Goal: Task Accomplishment & Management: Manage account settings

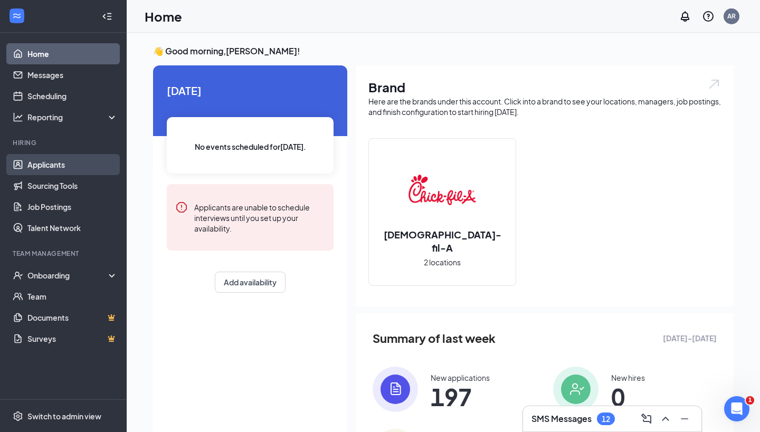
click at [66, 171] on link "Applicants" at bounding box center [72, 164] width 90 height 21
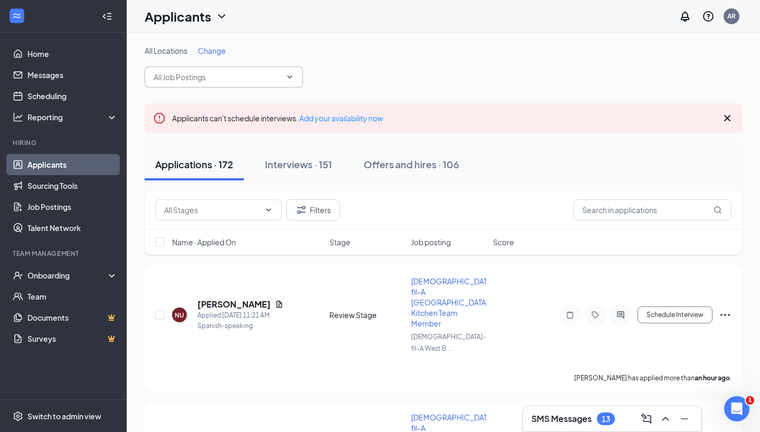
click at [244, 72] on input "text" at bounding box center [218, 77] width 128 height 12
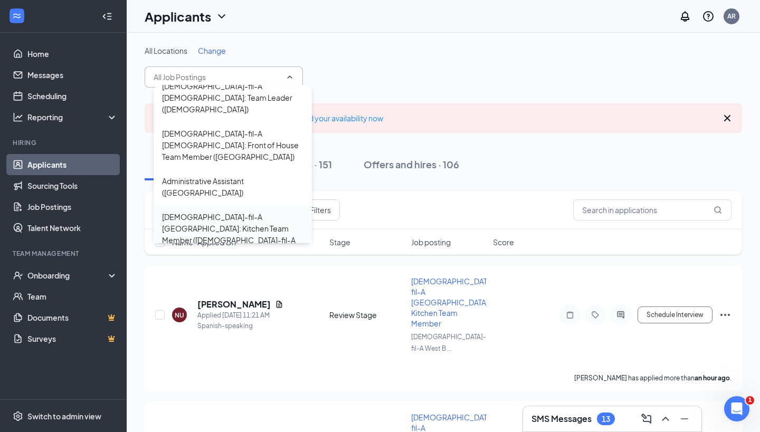
scroll to position [117, 0]
click at [254, 212] on div "[DEMOGRAPHIC_DATA]-fil-A [GEOGRAPHIC_DATA]: Kitchen Team Member ([DEMOGRAPHIC_D…" at bounding box center [232, 235] width 141 height 46
type input "[DEMOGRAPHIC_DATA]-fil-A [GEOGRAPHIC_DATA]: Kitchen Team Member ([DEMOGRAPHIC_D…"
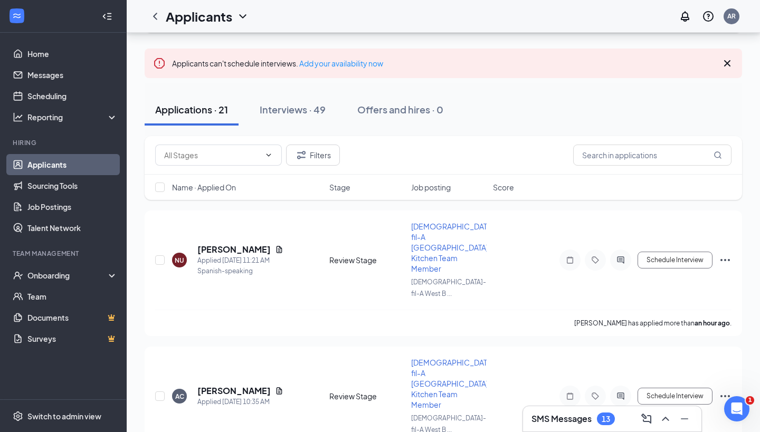
scroll to position [103, 0]
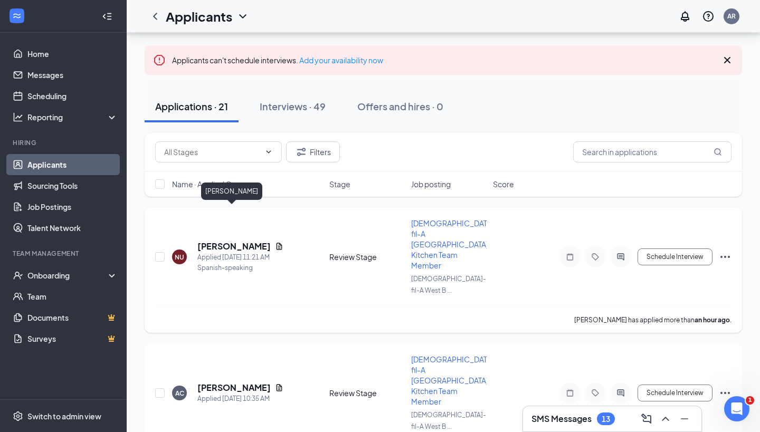
click at [234, 241] on h5 "[PERSON_NAME]" at bounding box center [233, 247] width 73 height 12
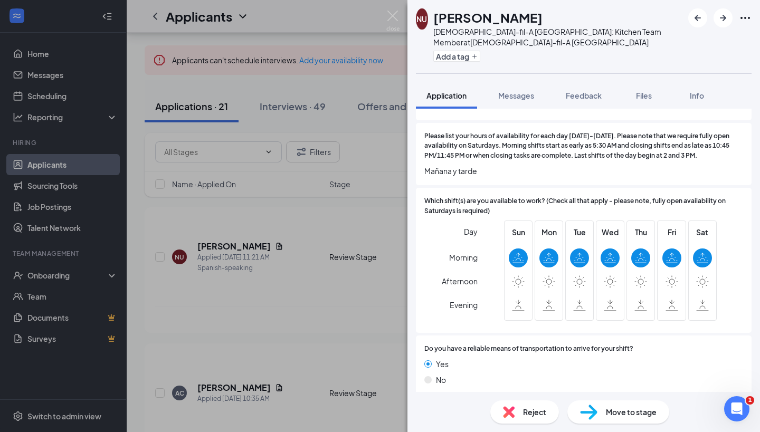
scroll to position [885, 0]
click at [610, 419] on div "Move to stage" at bounding box center [619, 412] width 102 height 23
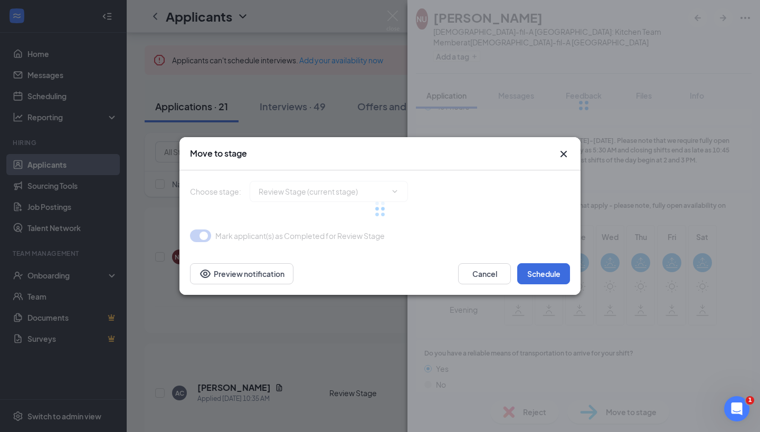
type input "Group Interview (next stage)"
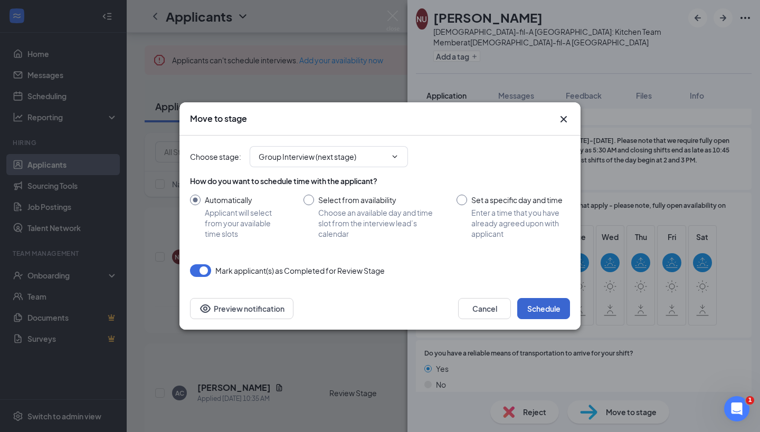
click at [534, 317] on button "Schedule" at bounding box center [543, 308] width 53 height 21
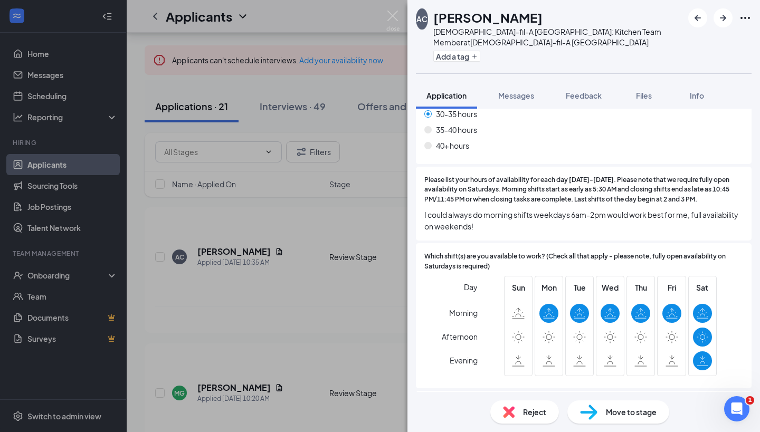
scroll to position [896, 0]
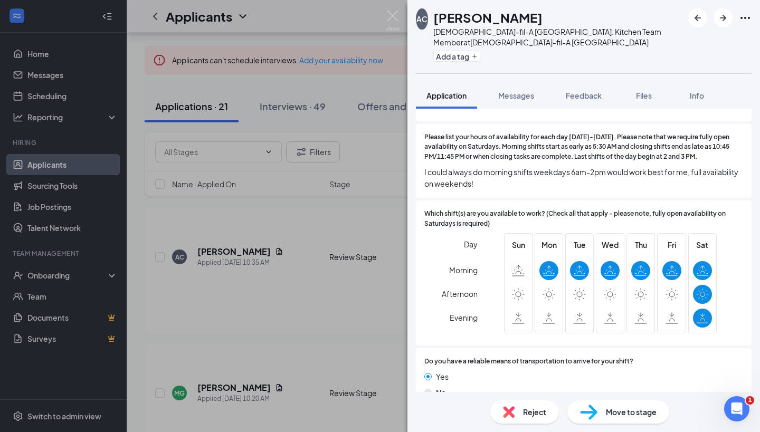
click at [600, 415] on div "Move to stage" at bounding box center [619, 412] width 102 height 23
type input "Group Interview (next stage)"
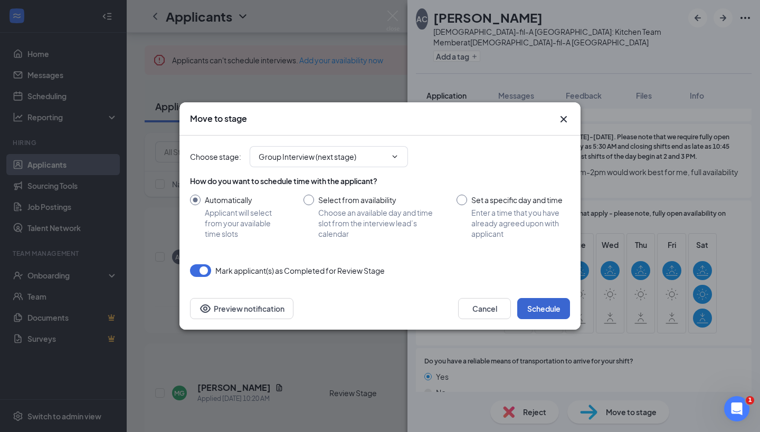
click at [539, 308] on button "Schedule" at bounding box center [543, 308] width 53 height 21
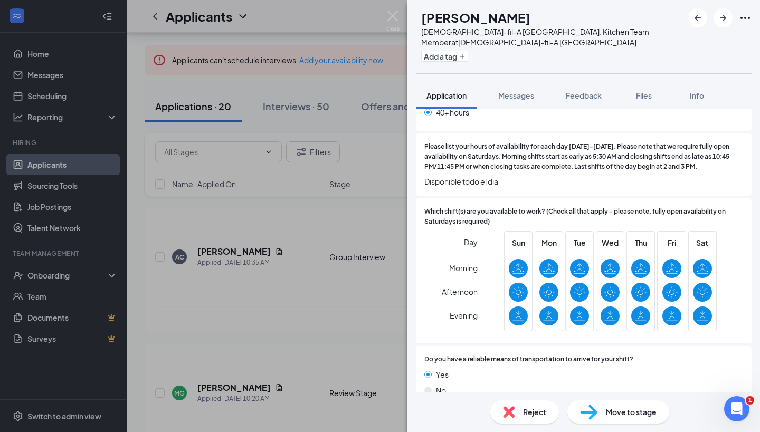
scroll to position [908, 0]
click at [584, 405] on img at bounding box center [588, 412] width 17 height 15
type input "Group Interview (next stage)"
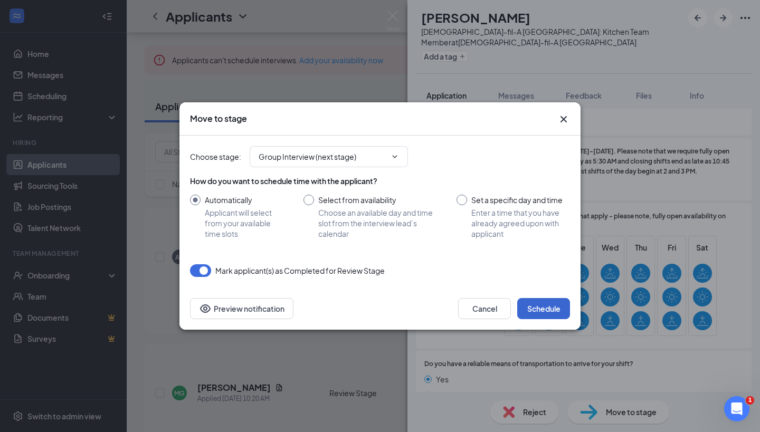
click at [535, 313] on button "Schedule" at bounding box center [543, 308] width 53 height 21
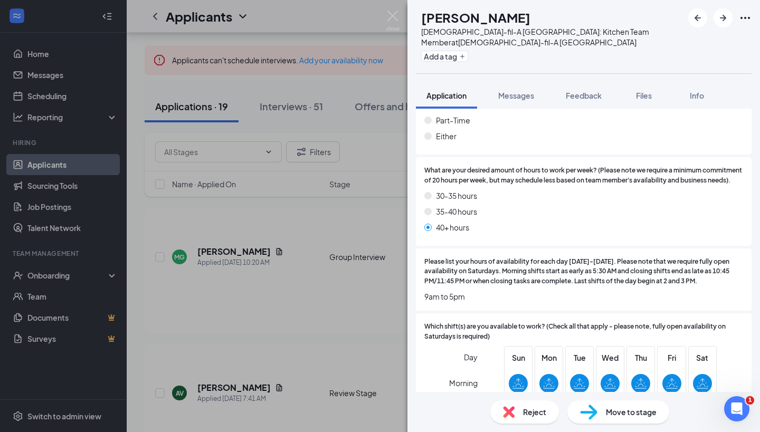
scroll to position [827, 0]
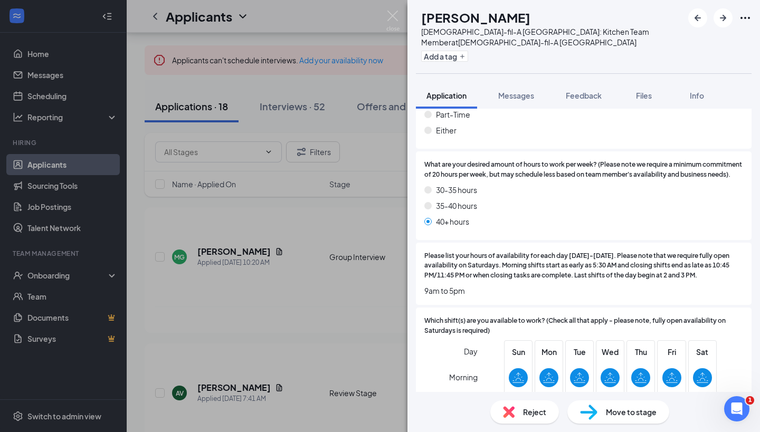
click at [108, 69] on div "AV [PERSON_NAME][DEMOGRAPHIC_DATA]-fil-A [GEOGRAPHIC_DATA]: Kitchen Team Member…" at bounding box center [380, 216] width 760 height 432
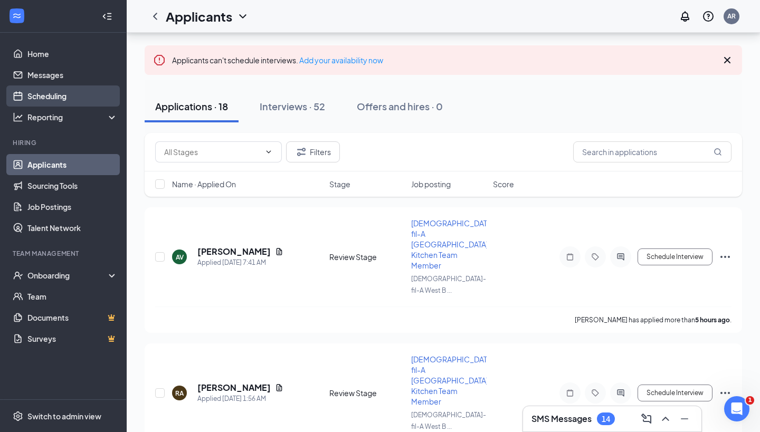
click at [62, 97] on link "Scheduling" at bounding box center [72, 96] width 90 height 21
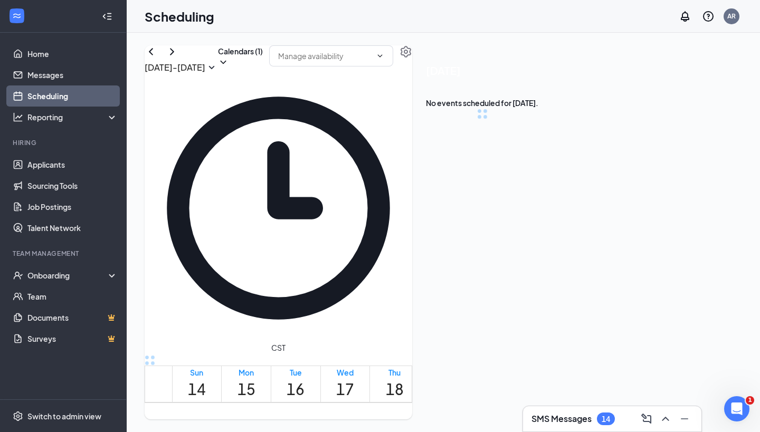
scroll to position [519, 0]
click at [412, 58] on button "button" at bounding box center [406, 51] width 13 height 13
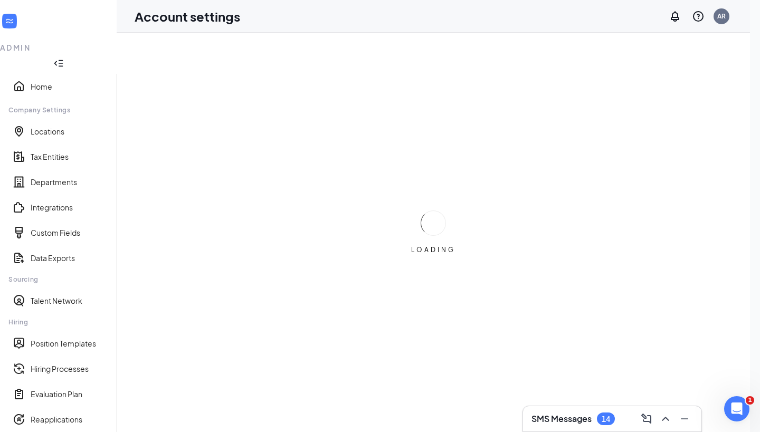
click at [64, 58] on icon "Collapse" at bounding box center [58, 63] width 11 height 11
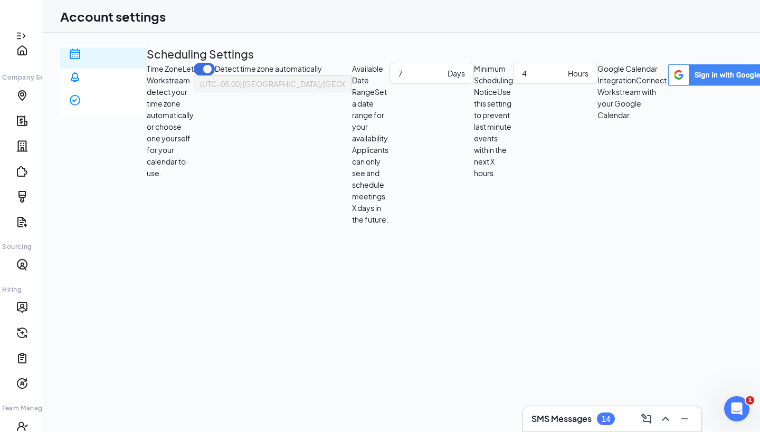
click at [21, 31] on icon "Expand" at bounding box center [21, 36] width 11 height 11
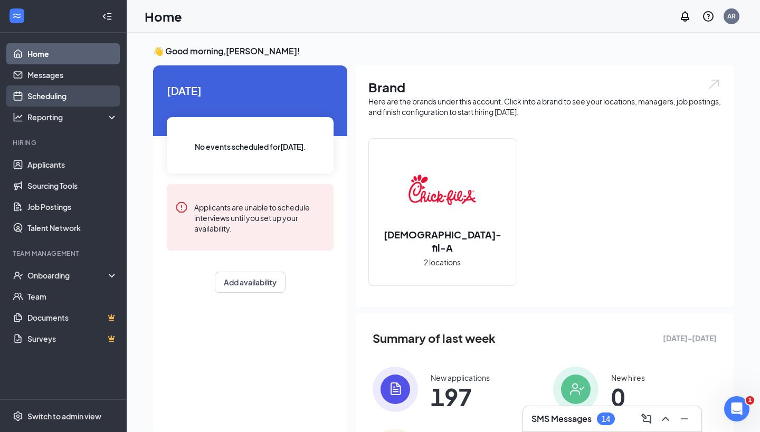
click at [47, 97] on link "Scheduling" at bounding box center [72, 96] width 90 height 21
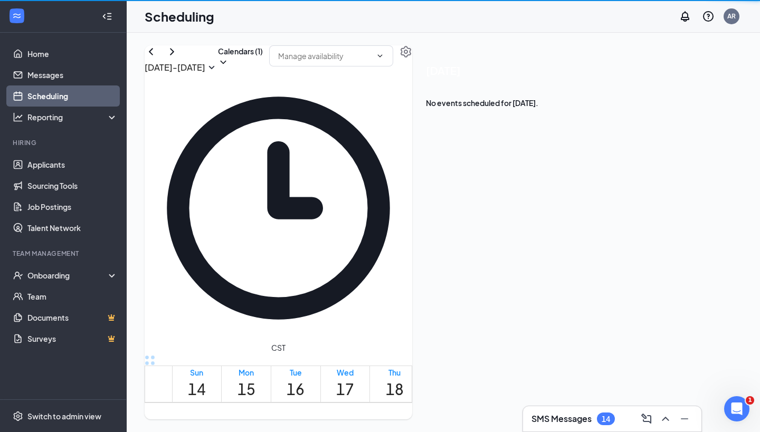
scroll to position [519, 0]
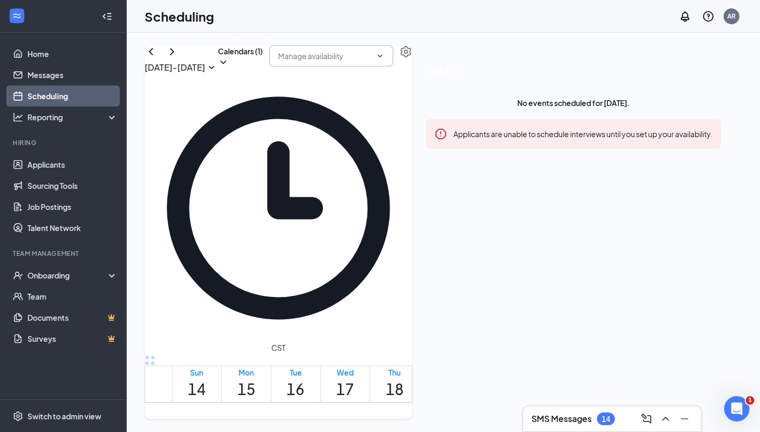
click at [393, 67] on span at bounding box center [331, 55] width 124 height 21
click at [229, 68] on icon "ChevronDown" at bounding box center [223, 62] width 11 height 11
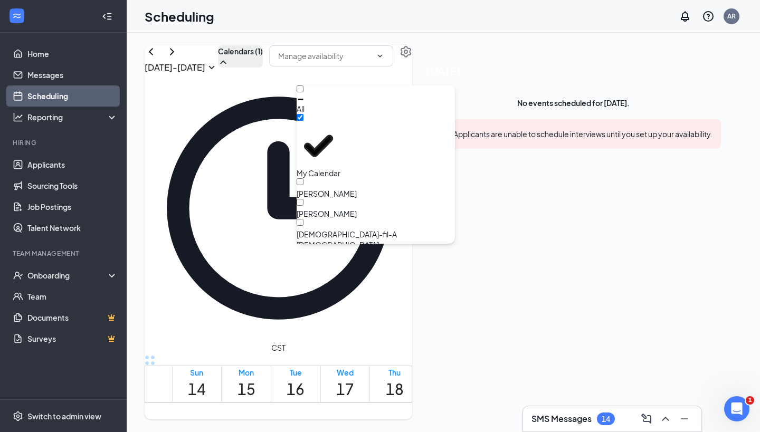
click at [304, 92] on input "All" at bounding box center [300, 89] width 7 height 7
checkbox input "true"
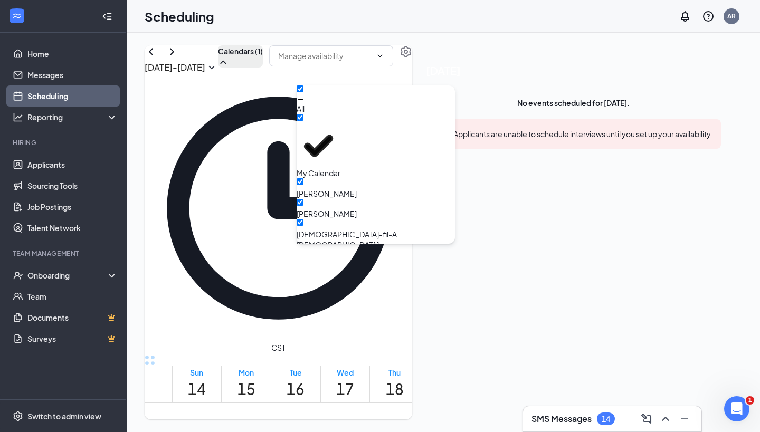
checkbox input "true"
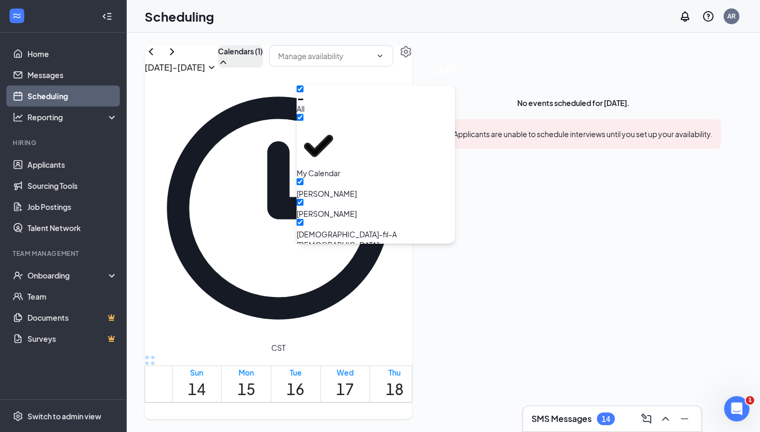
checkbox input "true"
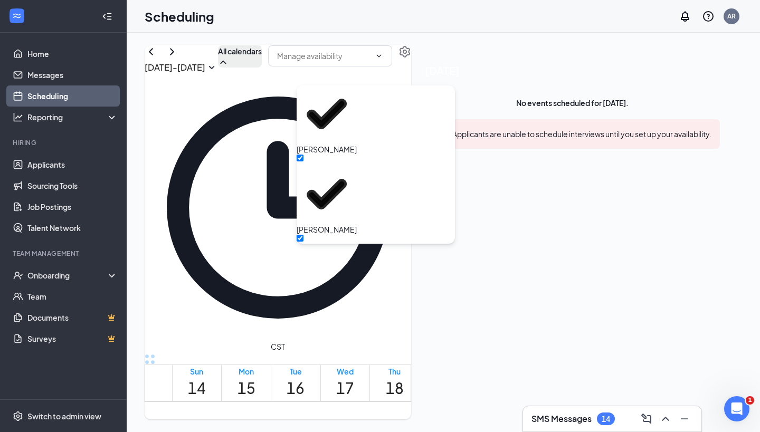
scroll to position [124, 0]
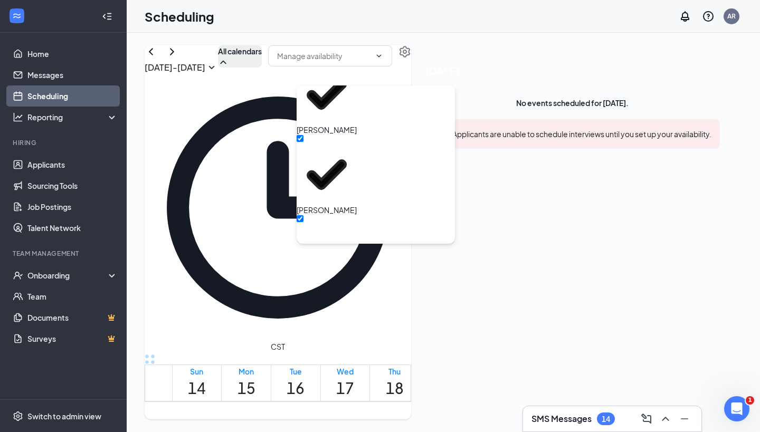
click at [404, 40] on div "[DATE] - [DATE] All calendars CST Sun 14 Mon 15 Tue 16 Wed 17 Thu 18 Fri 19 Sat…" at bounding box center [444, 233] width 634 height 400
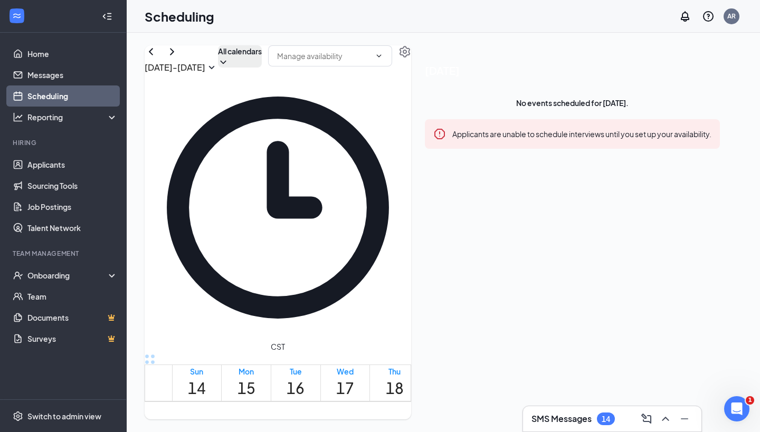
scroll to position [0, 0]
click at [178, 58] on icon "ChevronRight" at bounding box center [172, 51] width 13 height 13
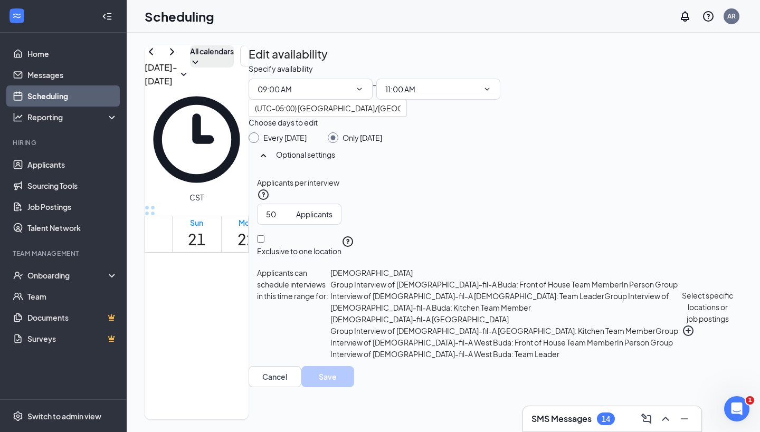
click at [741, 174] on div "Edit availability Specify availability 09:00 AM - 11:00 AM (UTC-05:00) [GEOGRAP…" at bounding box center [496, 216] width 494 height 342
click at [265, 243] on input "Exclusive to one location" at bounding box center [260, 238] width 7 height 7
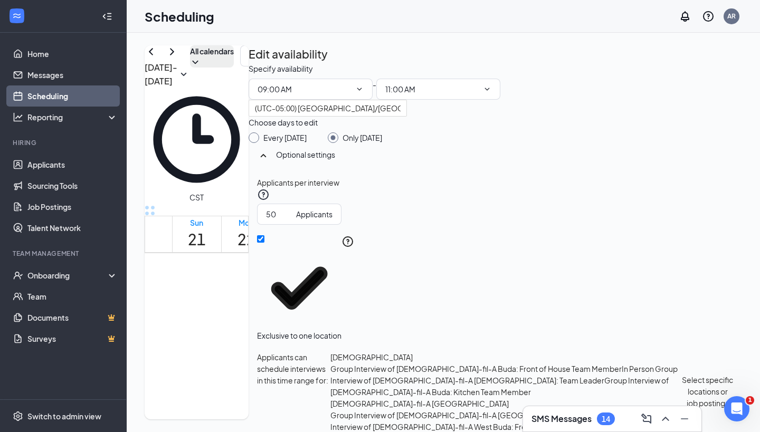
click at [265, 243] on input "Exclusive to one location" at bounding box center [260, 238] width 7 height 7
checkbox input "false"
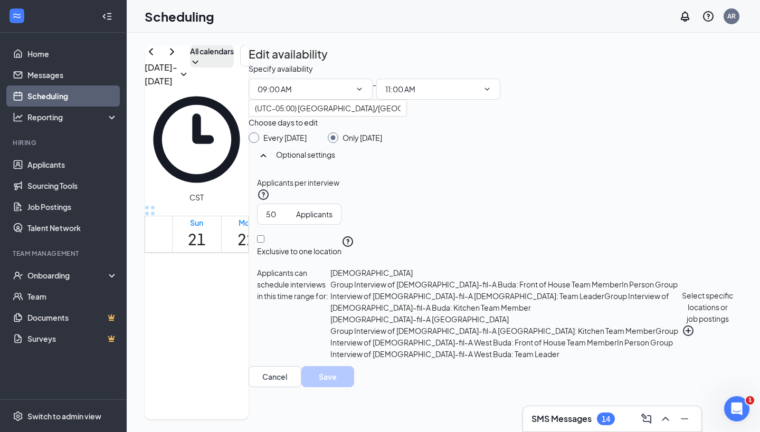
click at [743, 299] on div "[DATE] - [DATE] All calendars CST Sun 21 Mon 22 Tue 23 Wed 24 Thu 25 Fri 26 Sat…" at bounding box center [444, 233] width 634 height 400
click at [682, 337] on icon "PlusCircle" at bounding box center [688, 331] width 13 height 13
checkbox input "true"
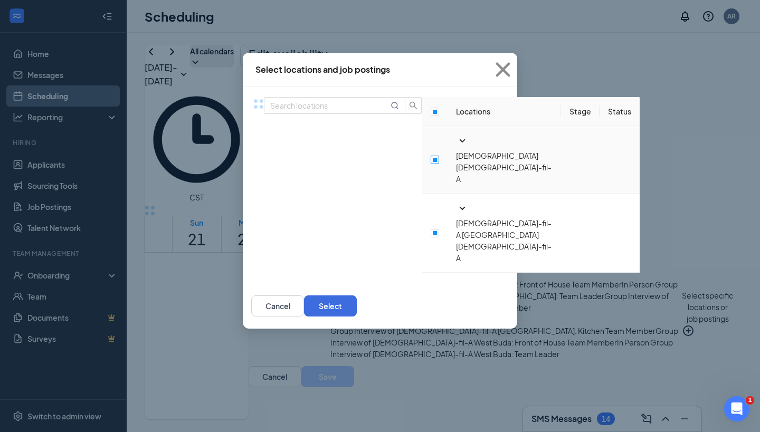
click at [431, 161] on input "checkbox" at bounding box center [435, 160] width 8 height 8
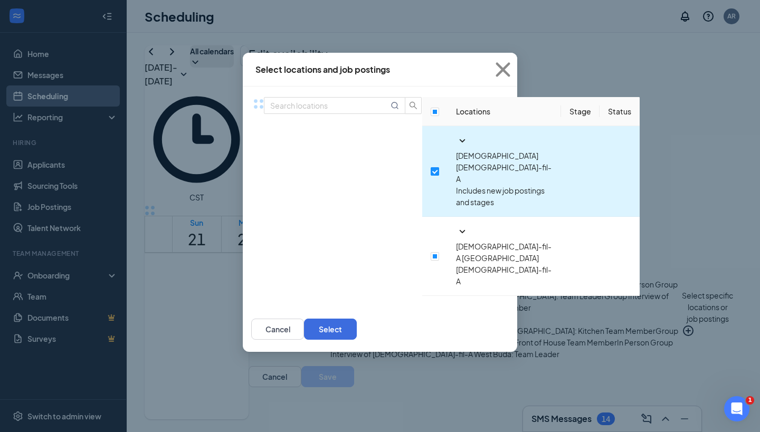
click at [431, 167] on input "checkbox" at bounding box center [435, 171] width 8 height 8
checkbox input "false"
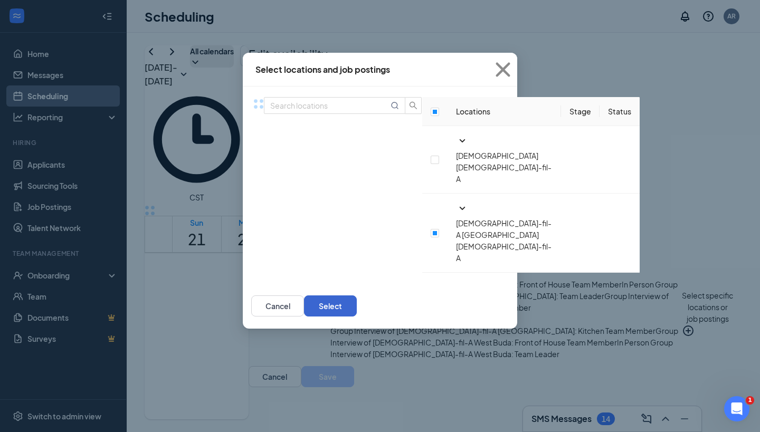
click at [357, 296] on button "Select" at bounding box center [330, 306] width 53 height 21
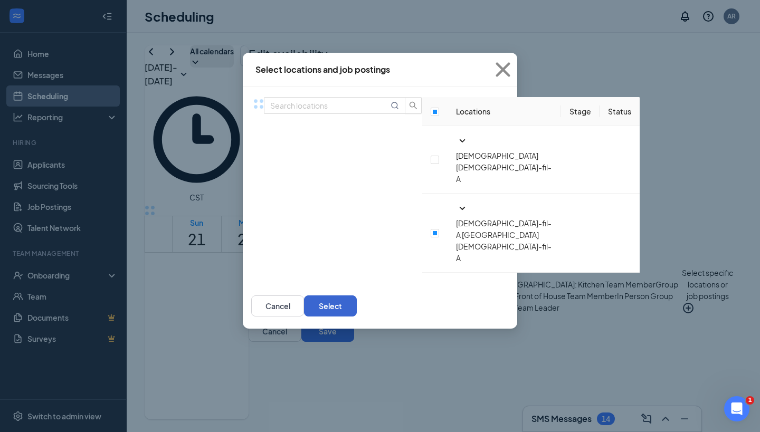
scroll to position [100, 0]
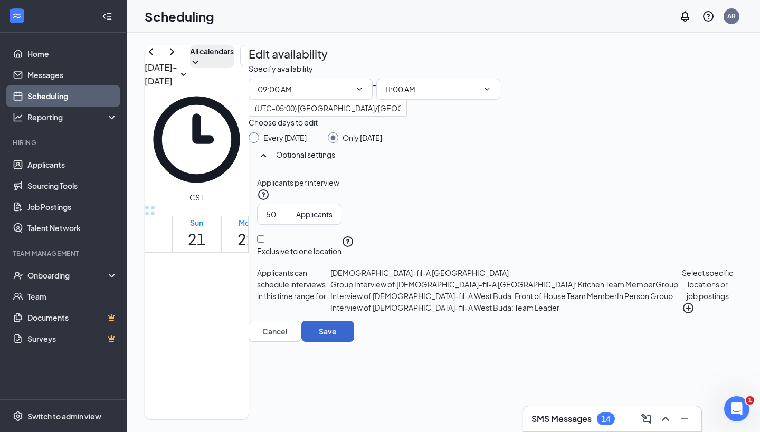
click at [354, 342] on button "Save" at bounding box center [327, 331] width 53 height 21
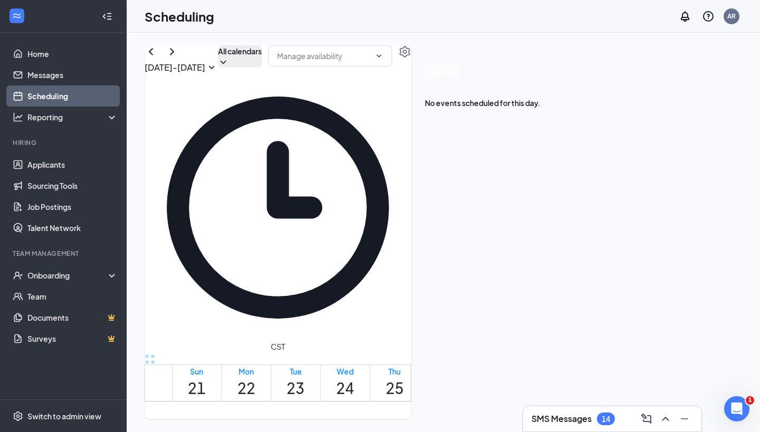
scroll to position [1014, 0]
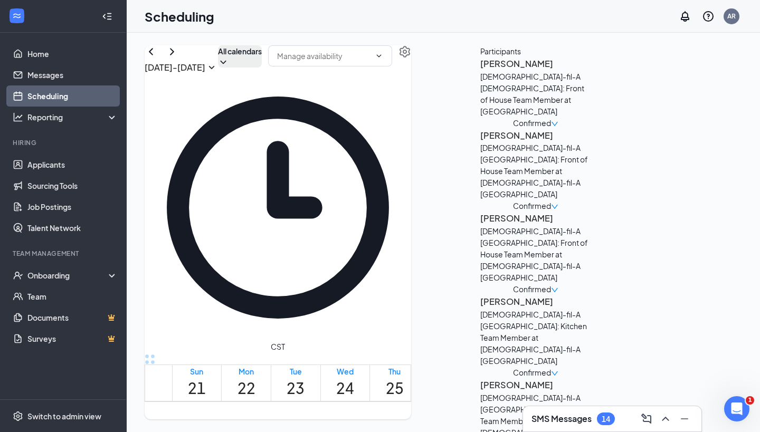
scroll to position [339, 0]
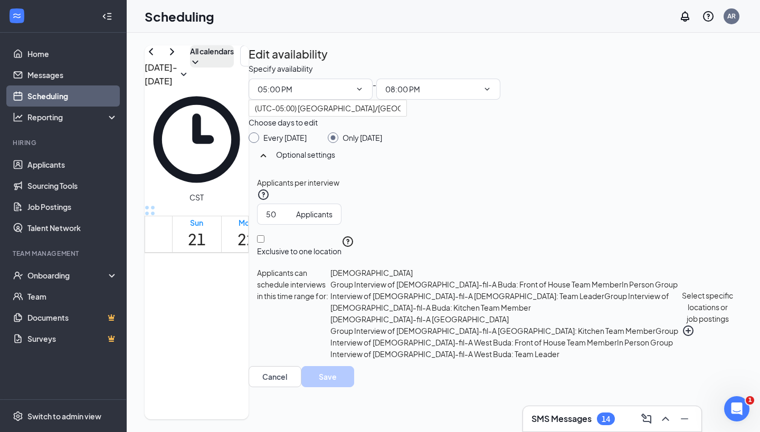
scroll to position [188, 0]
click at [682, 351] on button "Select specific locations or job postings" at bounding box center [708, 313] width 52 height 93
checkbox input "true"
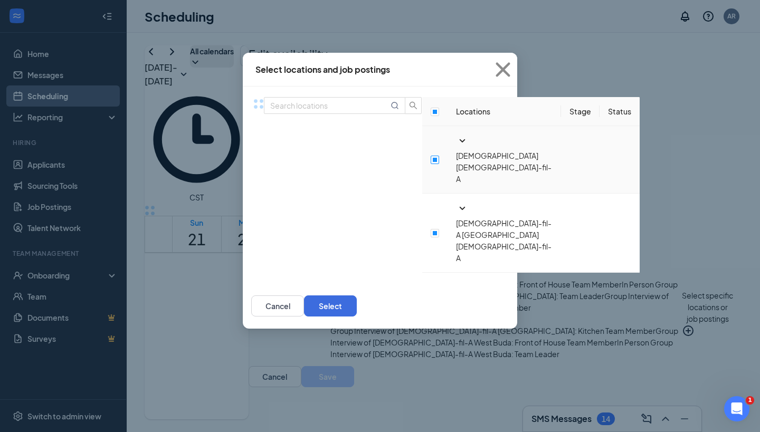
click at [431, 164] on input "checkbox" at bounding box center [435, 160] width 8 height 8
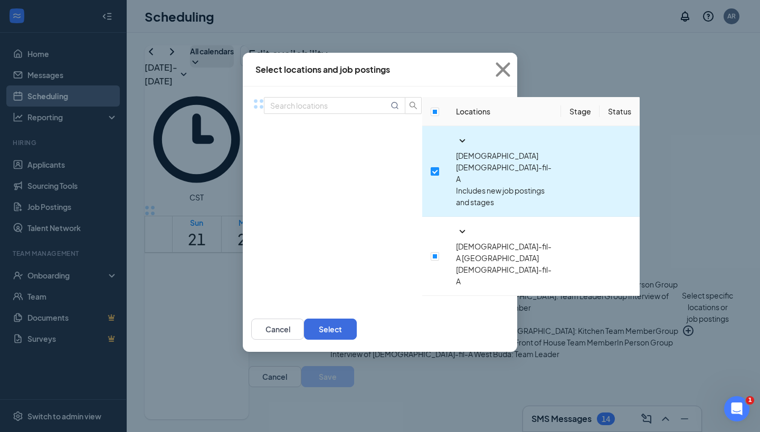
click at [431, 167] on input "checkbox" at bounding box center [435, 171] width 8 height 8
checkbox input "false"
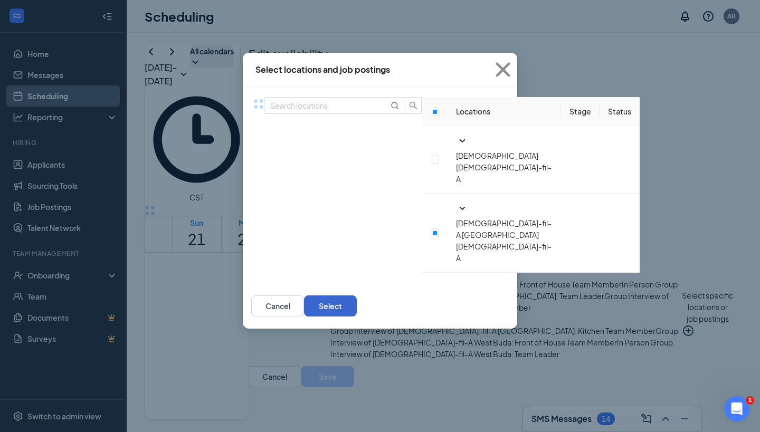
click at [357, 296] on button "Select" at bounding box center [330, 306] width 53 height 21
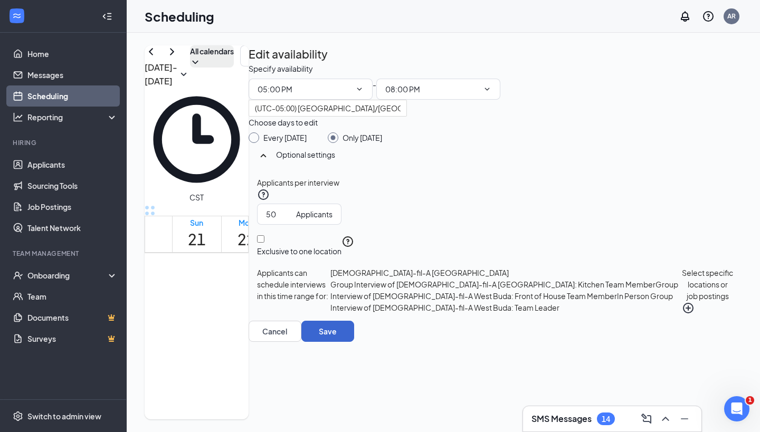
click at [354, 342] on button "Save" at bounding box center [327, 331] width 53 height 21
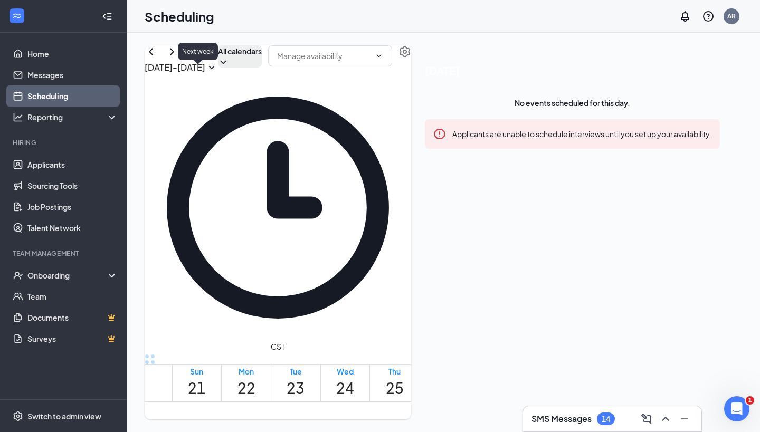
click at [178, 58] on icon "ChevronRight" at bounding box center [172, 51] width 13 height 13
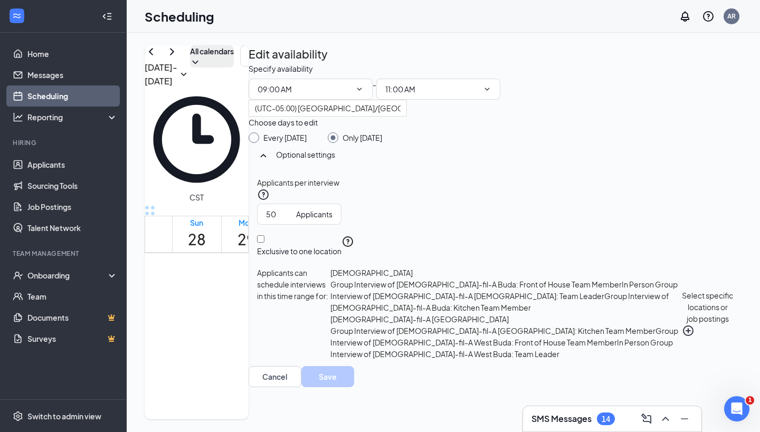
scroll to position [199, 0]
click at [682, 358] on button "Select specific locations or job postings" at bounding box center [708, 313] width 52 height 93
checkbox input "true"
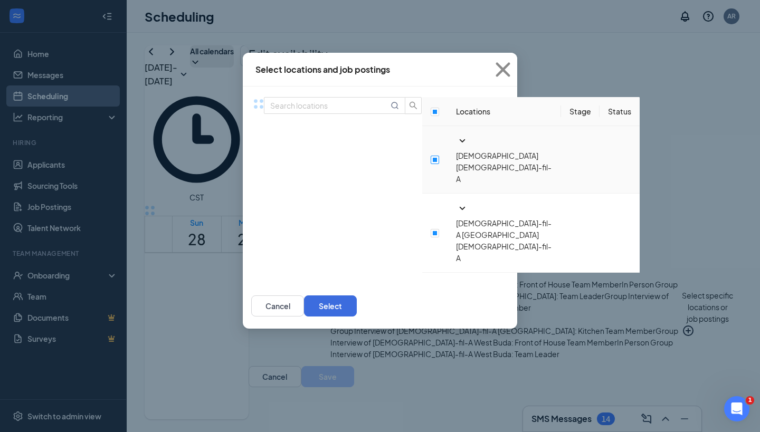
click at [431, 164] on input "checkbox" at bounding box center [435, 160] width 8 height 8
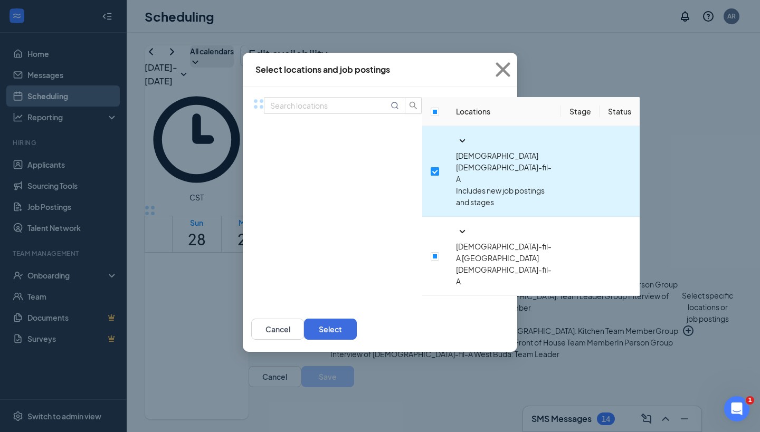
click at [431, 167] on input "checkbox" at bounding box center [435, 171] width 8 height 8
checkbox input "false"
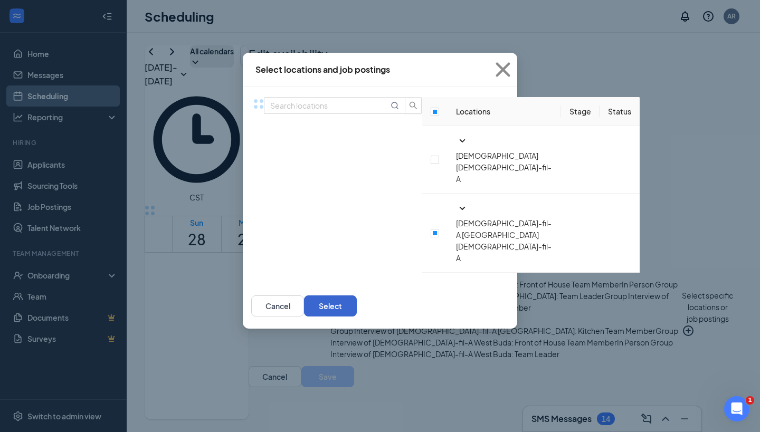
click at [357, 296] on button "Select" at bounding box center [330, 306] width 53 height 21
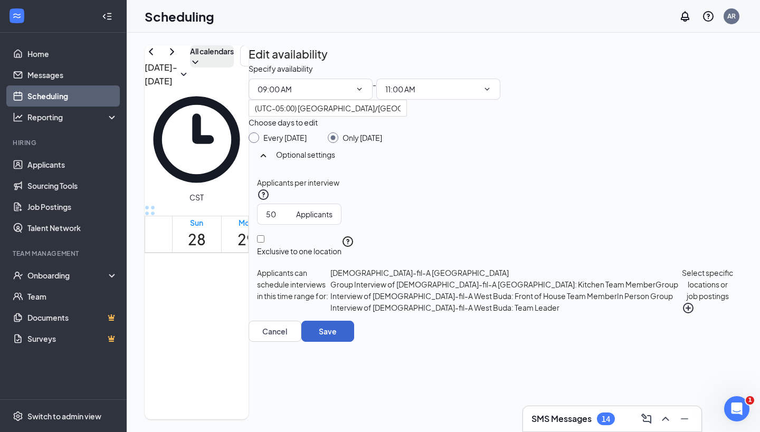
click at [354, 342] on button "Save" at bounding box center [327, 331] width 53 height 21
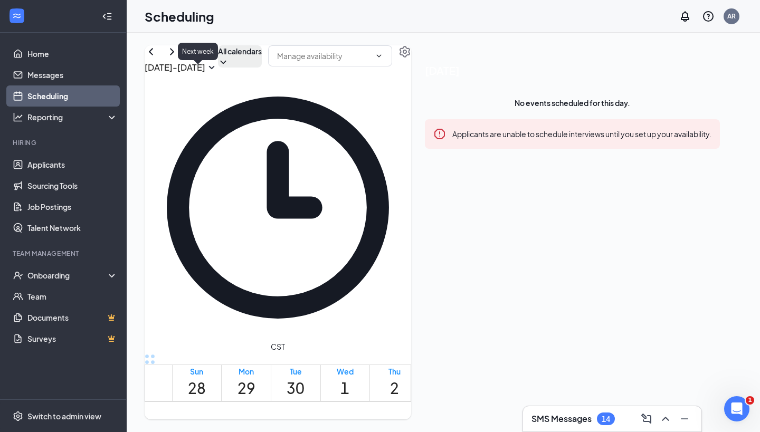
click at [178, 58] on icon "ChevronRight" at bounding box center [172, 51] width 13 height 13
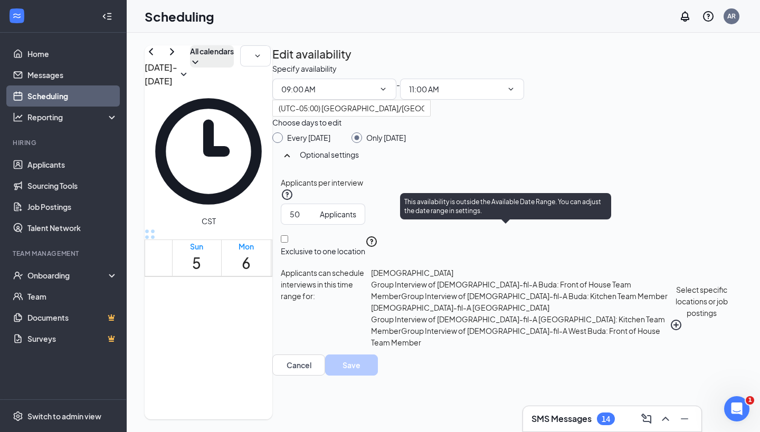
click at [524, 367] on div at bounding box center [524, 372] width 0 height 10
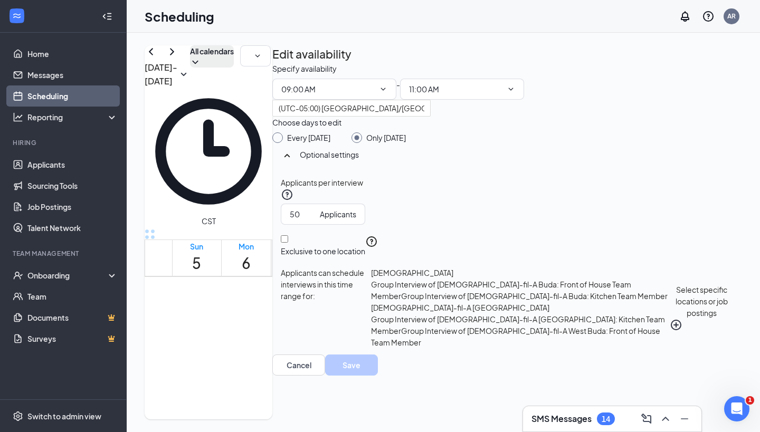
scroll to position [150, 0]
click at [670, 348] on button "Select specific locations or job postings" at bounding box center [702, 307] width 64 height 81
checkbox input "true"
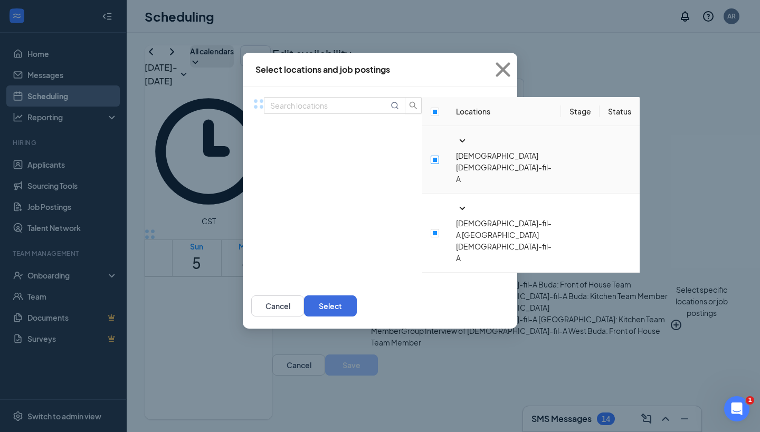
click at [431, 162] on input "checkbox" at bounding box center [435, 160] width 8 height 8
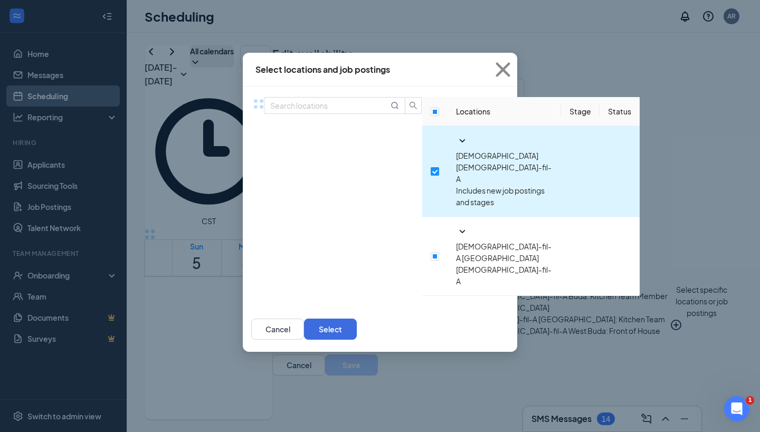
click at [431, 167] on input "checkbox" at bounding box center [435, 171] width 8 height 8
checkbox input "false"
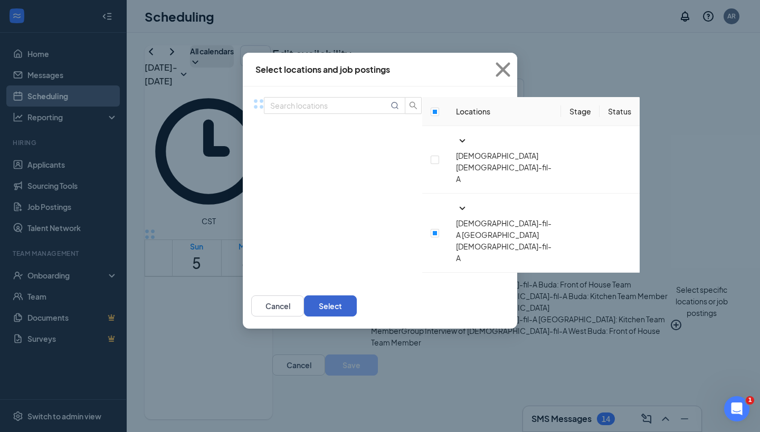
click at [357, 296] on button "Select" at bounding box center [330, 306] width 53 height 21
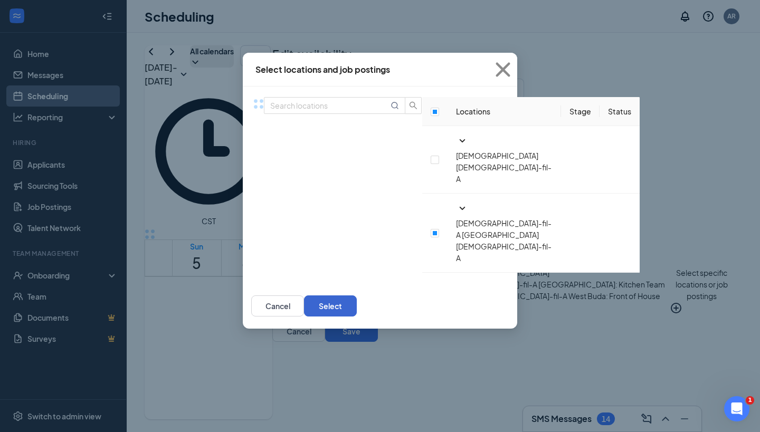
scroll to position [86, 0]
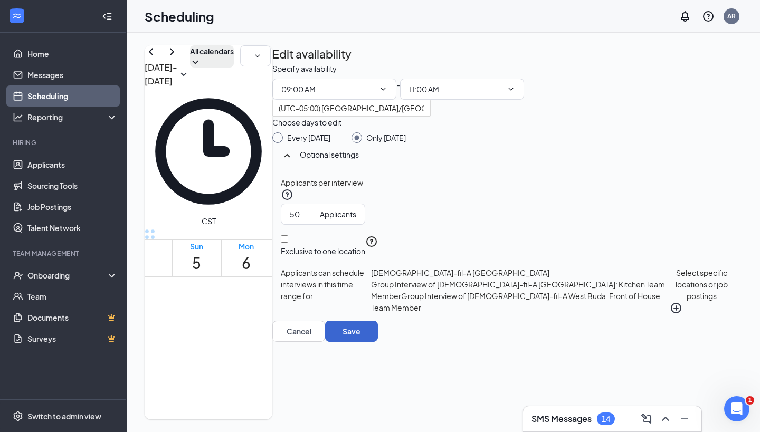
click at [378, 342] on button "Save" at bounding box center [351, 331] width 53 height 21
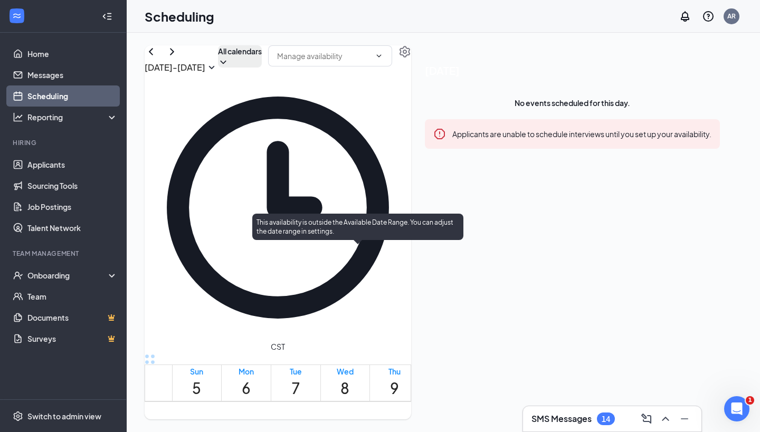
scroll to position [591, 0]
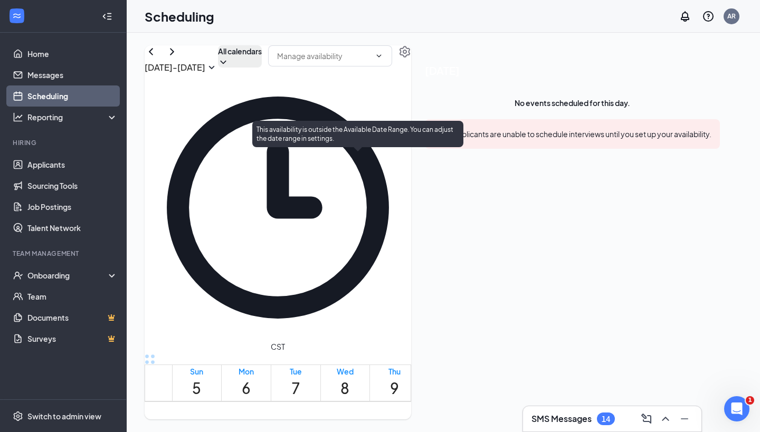
click at [375, 420] on div at bounding box center [375, 425] width 0 height 10
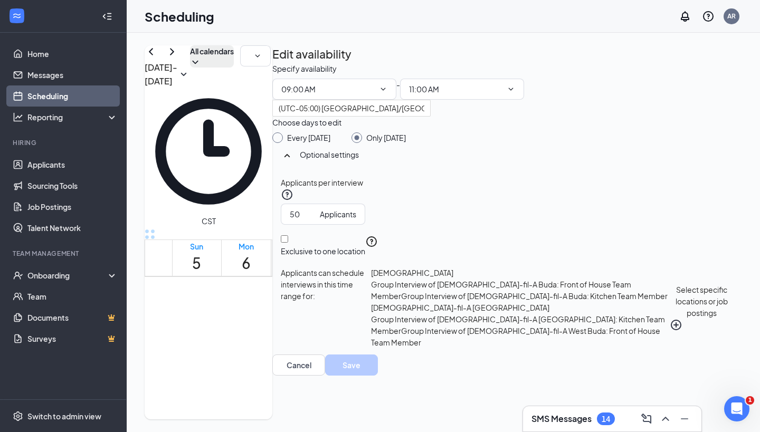
scroll to position [150, 0]
click at [670, 348] on button "Select specific locations or job postings" at bounding box center [702, 307] width 64 height 81
checkbox input "true"
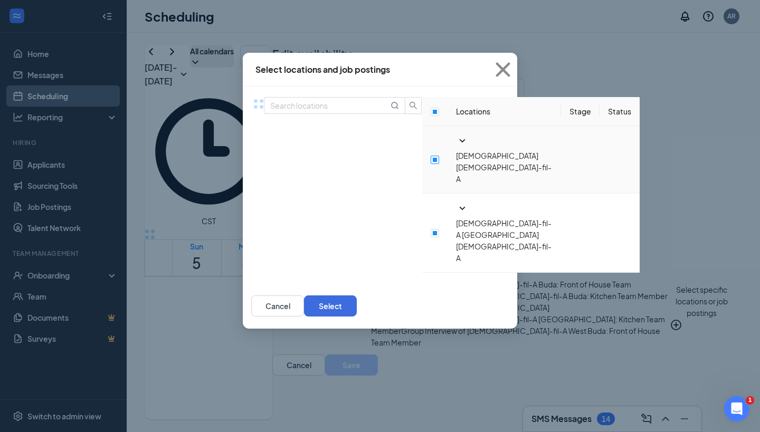
click at [431, 164] on input "checkbox" at bounding box center [435, 160] width 8 height 8
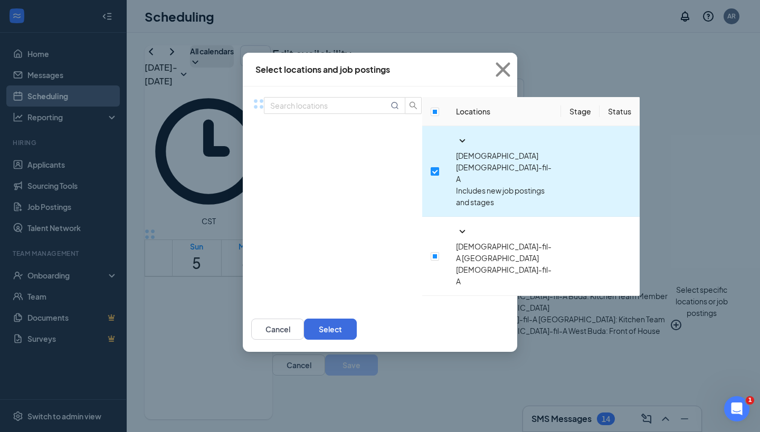
click at [431, 167] on input "checkbox" at bounding box center [435, 171] width 8 height 8
checkbox input "false"
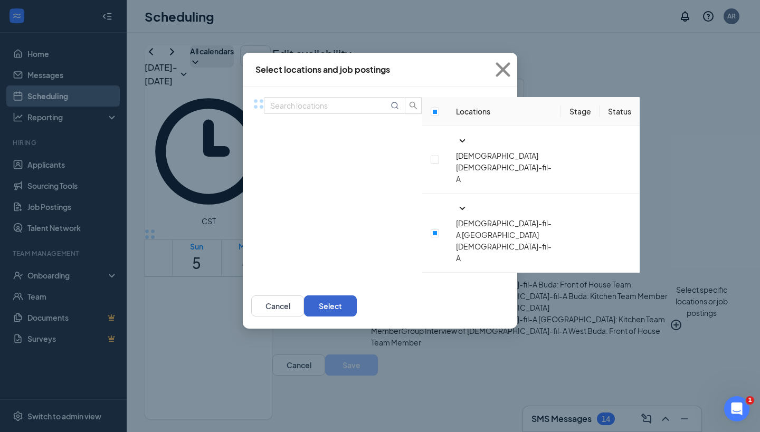
click at [357, 296] on button "Select" at bounding box center [330, 306] width 53 height 21
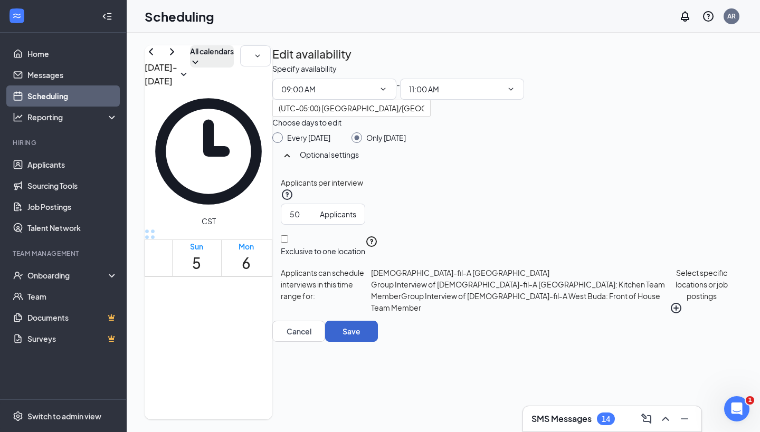
click at [378, 342] on button "Save" at bounding box center [351, 331] width 53 height 21
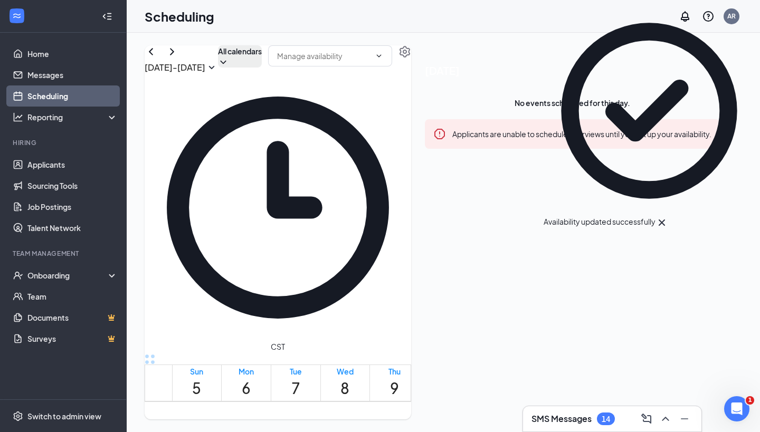
scroll to position [1009, 0]
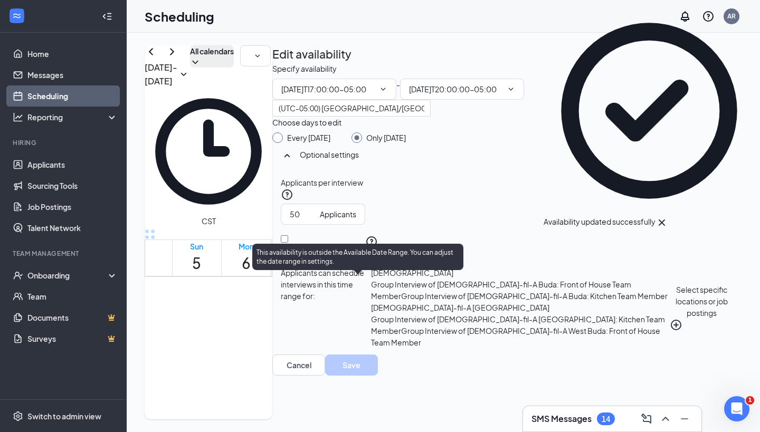
type input "05:00 PM"
type input "08:00 PM"
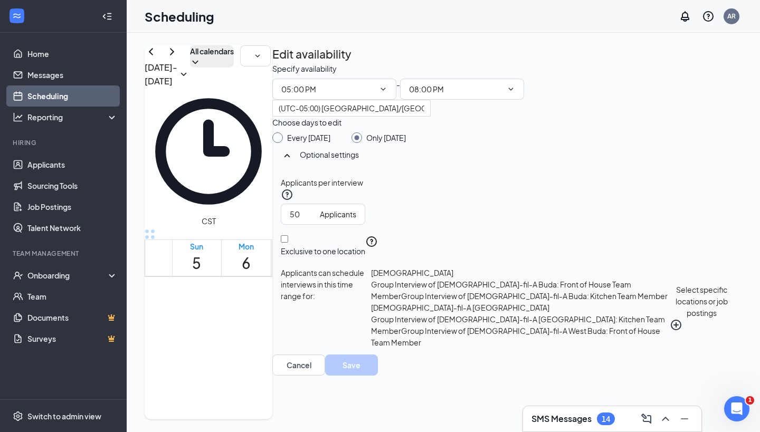
scroll to position [150, 0]
click at [670, 348] on button "Select specific locations or job postings" at bounding box center [702, 307] width 64 height 81
checkbox input "true"
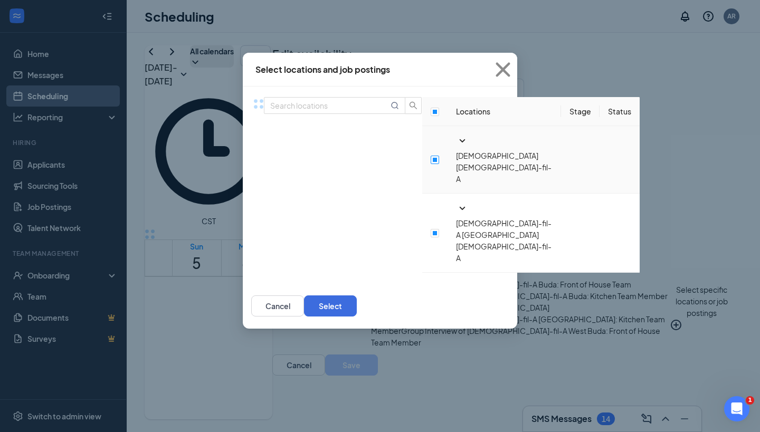
click at [431, 162] on input "checkbox" at bounding box center [435, 160] width 8 height 8
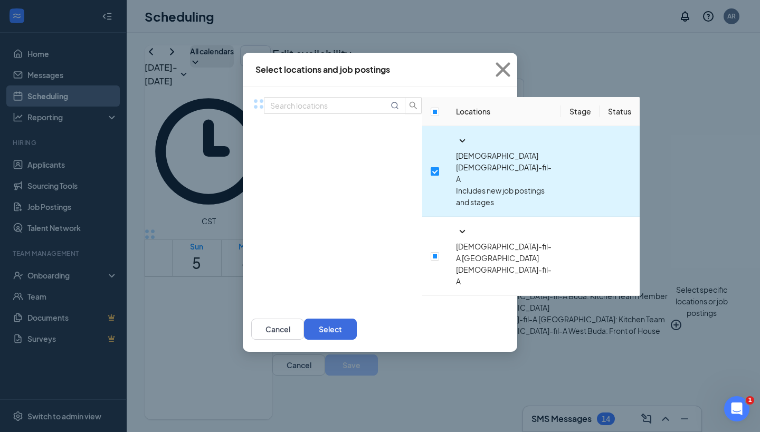
click at [431, 167] on input "checkbox" at bounding box center [435, 171] width 8 height 8
checkbox input "false"
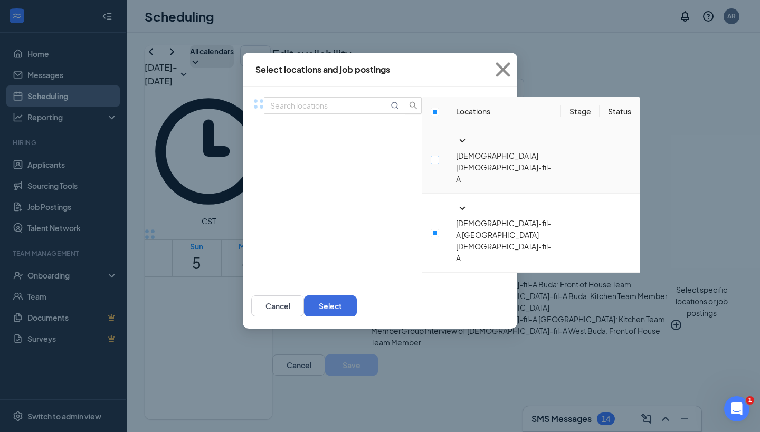
scroll to position [0, 0]
click at [357, 296] on button "Select" at bounding box center [330, 306] width 53 height 21
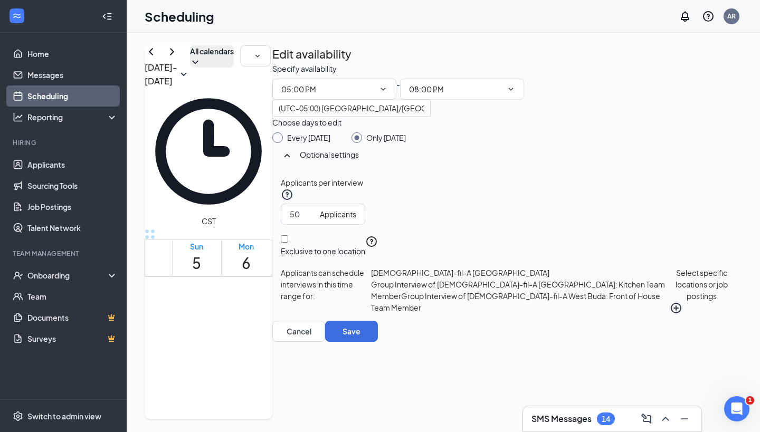
scroll to position [86, 0]
click at [378, 342] on button "Save" at bounding box center [351, 331] width 53 height 21
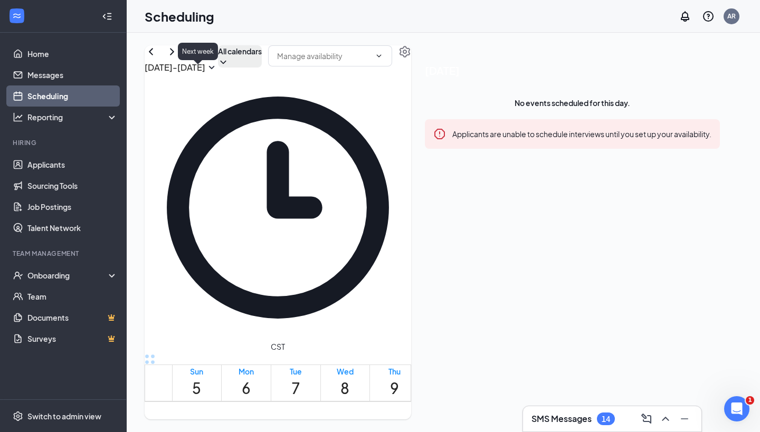
click at [178, 58] on icon "ChevronRight" at bounding box center [172, 51] width 13 height 13
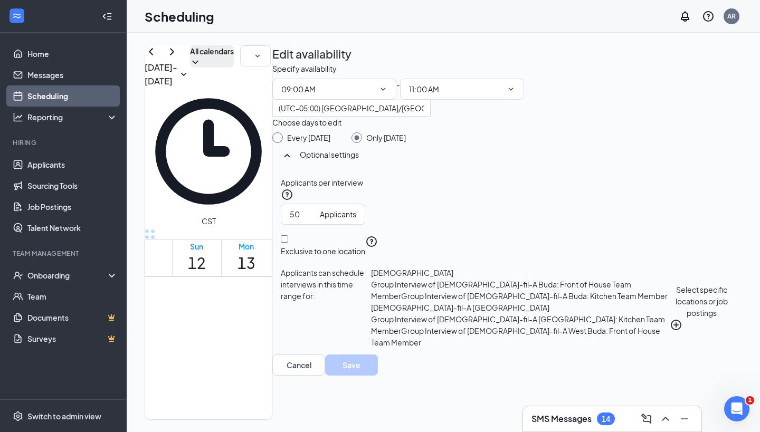
scroll to position [150, 0]
click at [670, 348] on button "Select specific locations or job postings" at bounding box center [702, 307] width 64 height 81
checkbox input "true"
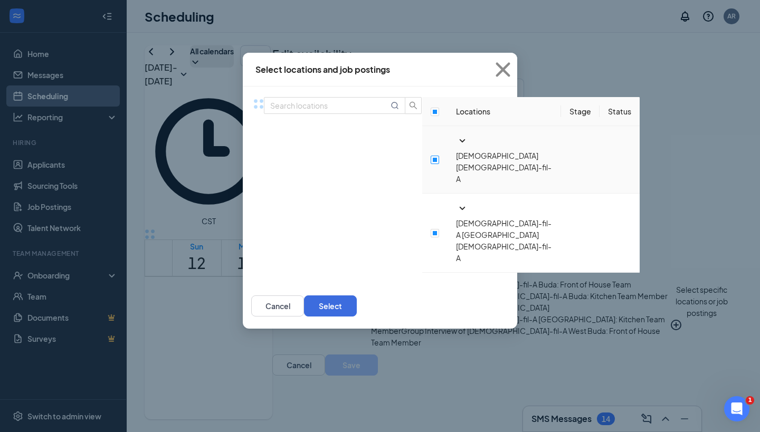
click at [431, 162] on input "checkbox" at bounding box center [435, 160] width 8 height 8
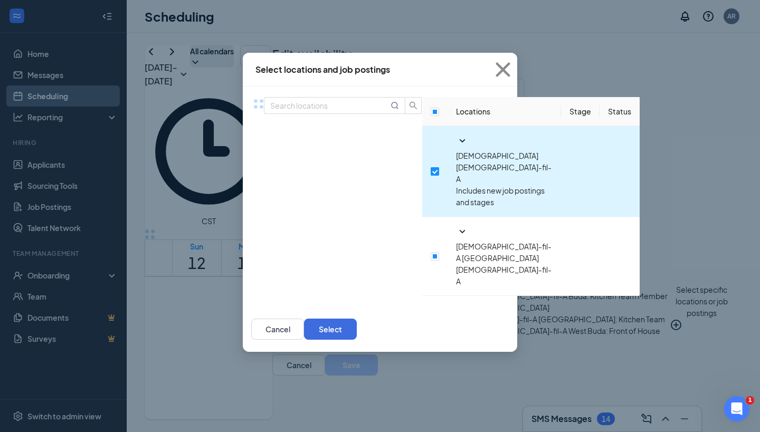
click at [431, 167] on input "checkbox" at bounding box center [435, 171] width 8 height 8
checkbox input "false"
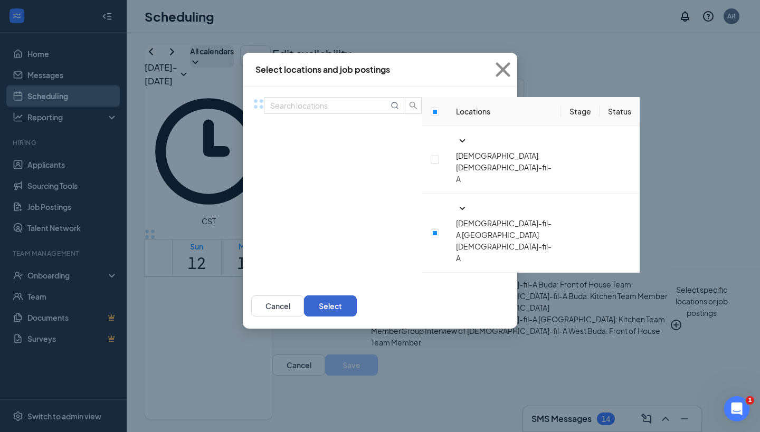
click at [357, 296] on button "Select" at bounding box center [330, 306] width 53 height 21
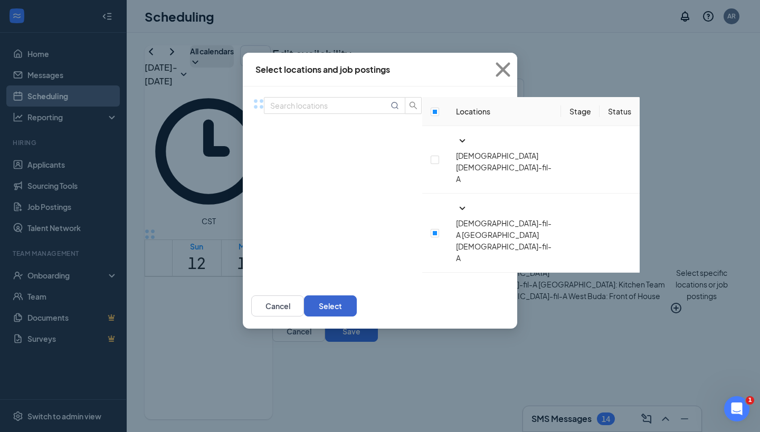
scroll to position [86, 0]
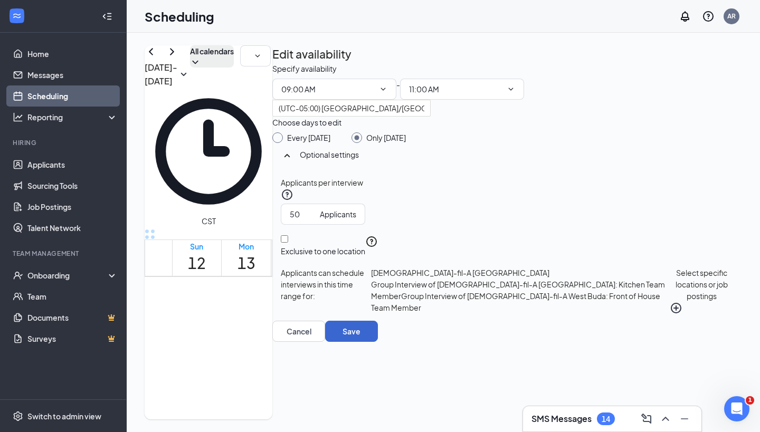
click at [378, 342] on button "Save" at bounding box center [351, 331] width 53 height 21
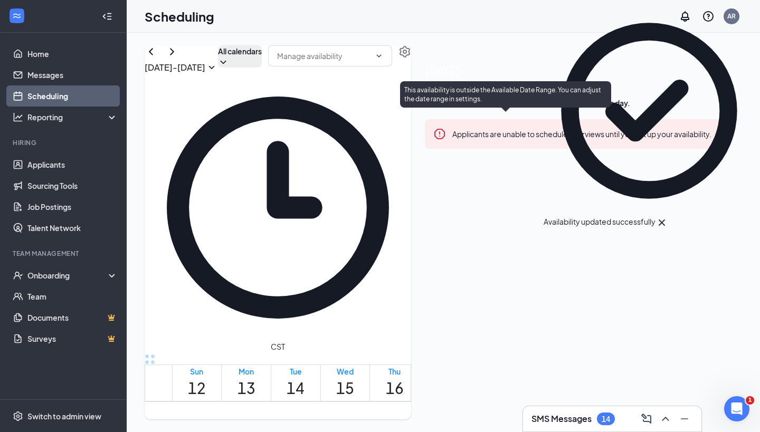
click at [524, 380] on div at bounding box center [524, 385] width 0 height 10
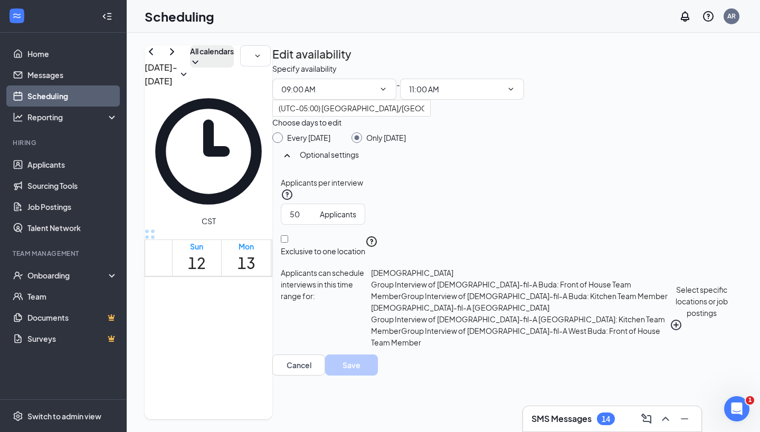
scroll to position [150, 0]
click at [670, 348] on button "Select specific locations or job postings" at bounding box center [702, 307] width 64 height 81
checkbox input "true"
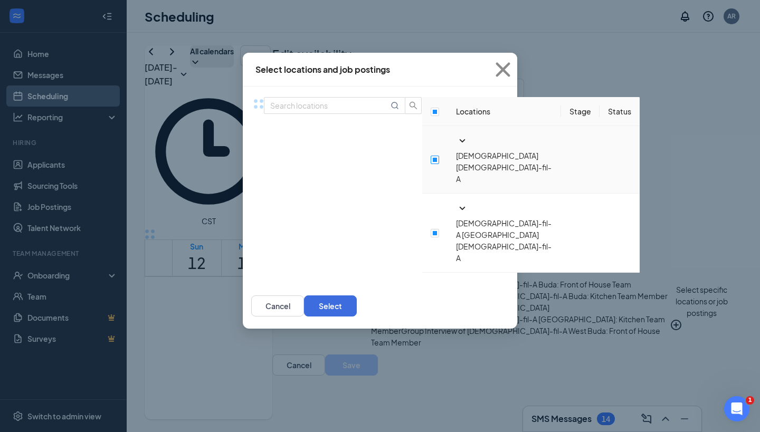
click at [431, 162] on input "checkbox" at bounding box center [435, 160] width 8 height 8
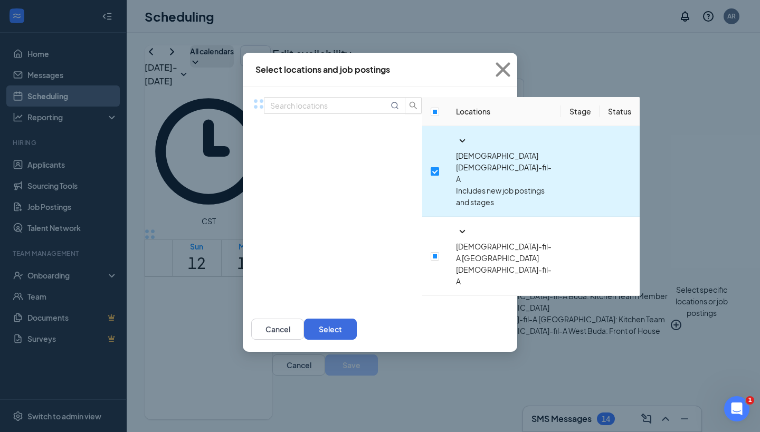
click at [431, 167] on input "checkbox" at bounding box center [435, 171] width 8 height 8
checkbox input "false"
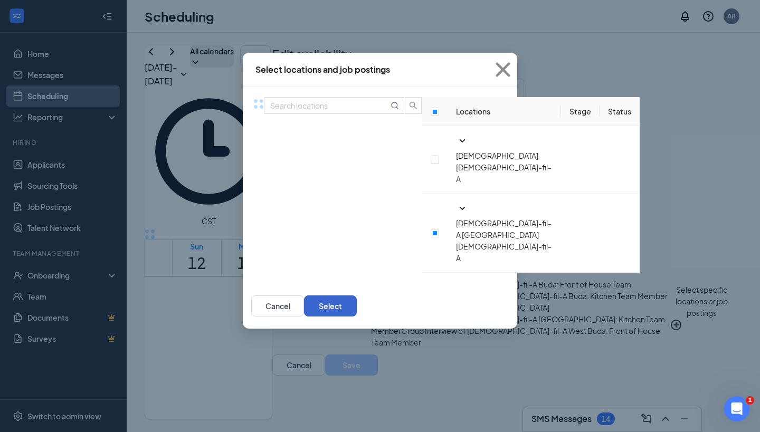
click at [357, 296] on button "Select" at bounding box center [330, 306] width 53 height 21
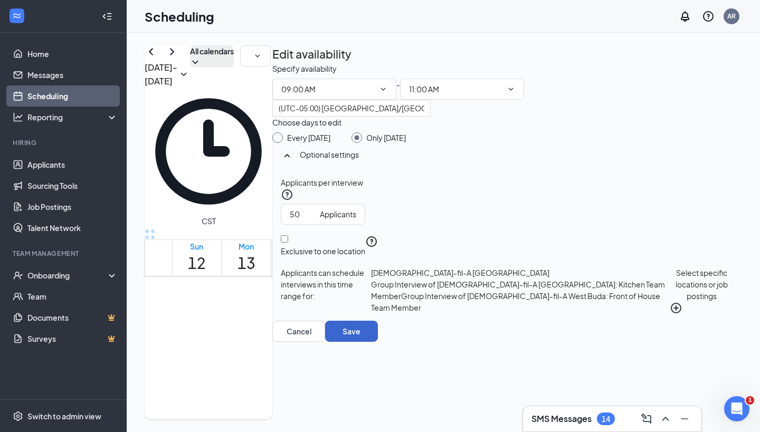
click at [378, 342] on button "Save" at bounding box center [351, 331] width 53 height 21
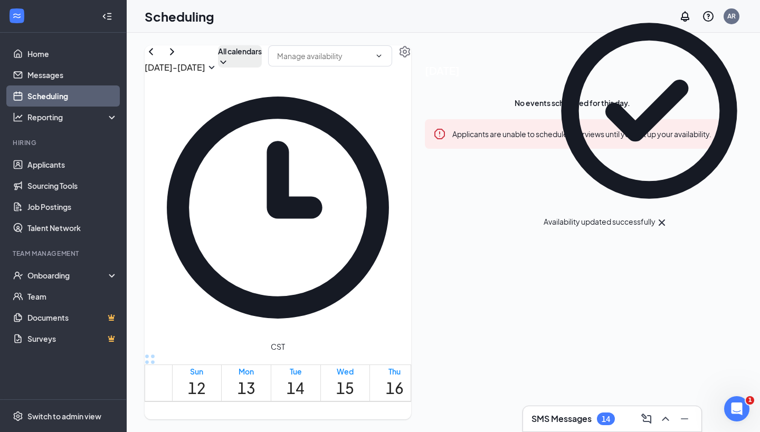
scroll to position [992, 0]
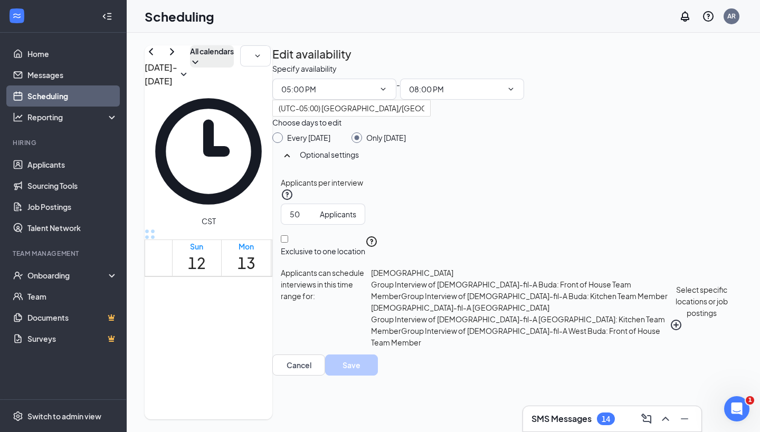
scroll to position [150, 0]
click at [670, 332] on icon "PlusCircle" at bounding box center [676, 325] width 13 height 13
checkbox input "true"
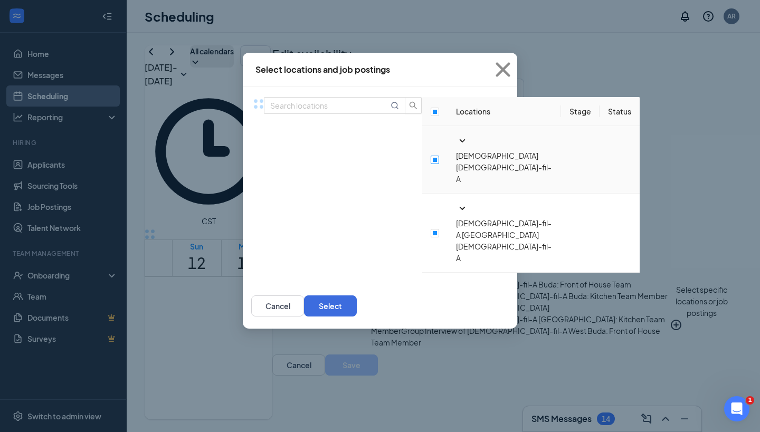
click at [431, 164] on input "checkbox" at bounding box center [435, 160] width 8 height 8
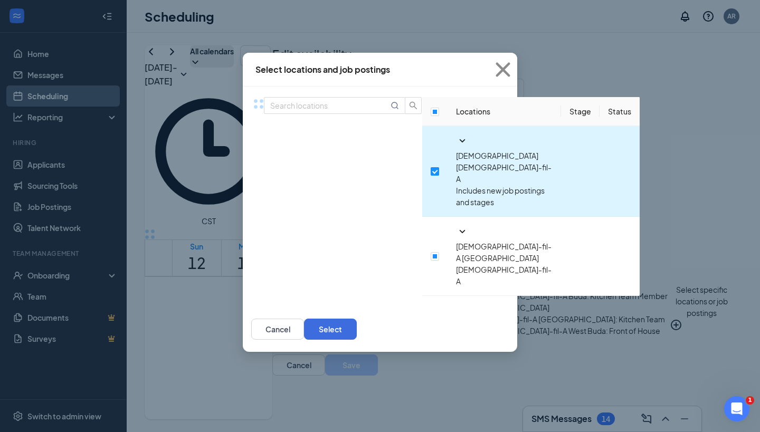
click at [431, 167] on input "checkbox" at bounding box center [435, 171] width 8 height 8
checkbox input "false"
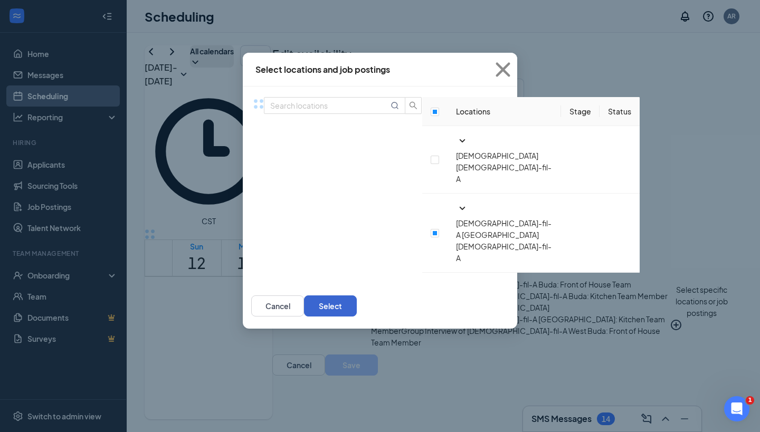
click at [357, 296] on button "Select" at bounding box center [330, 306] width 53 height 21
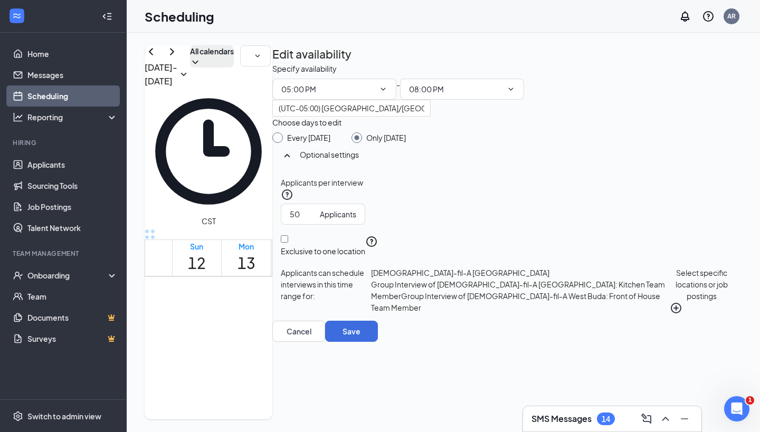
scroll to position [86, 0]
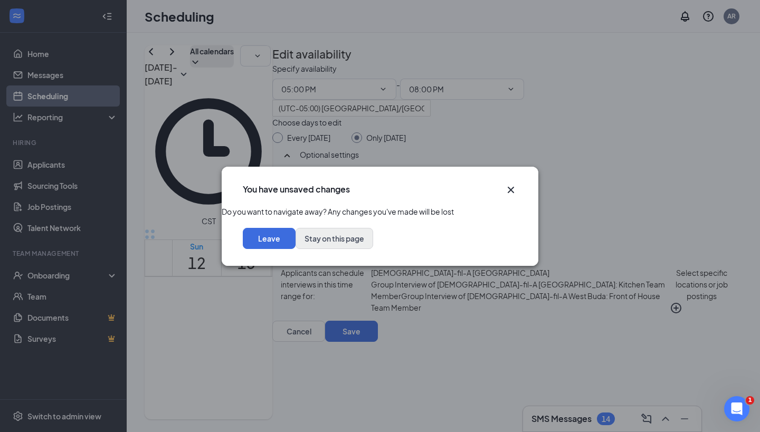
click at [373, 249] on button "Stay on this page" at bounding box center [335, 238] width 78 height 21
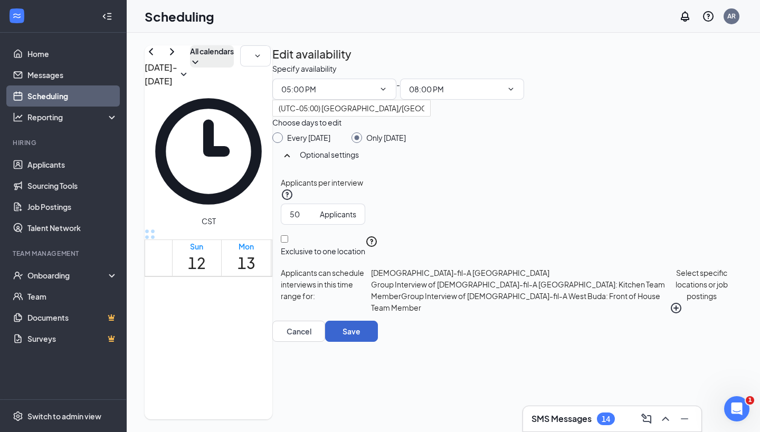
click at [378, 342] on button "Save" at bounding box center [351, 331] width 53 height 21
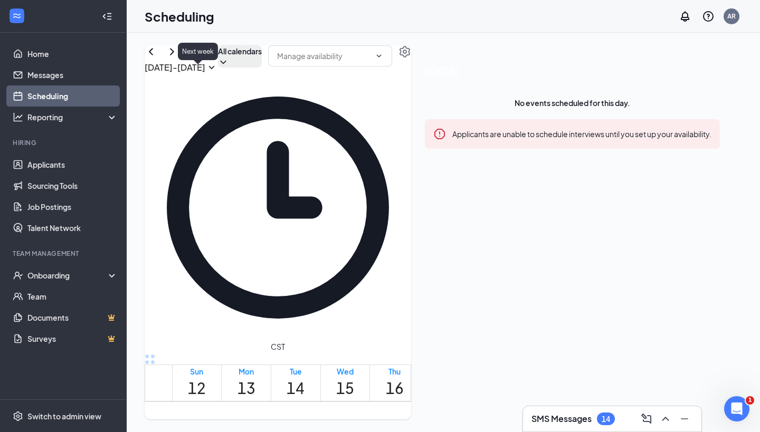
click at [178, 58] on icon "ChevronRight" at bounding box center [172, 51] width 13 height 13
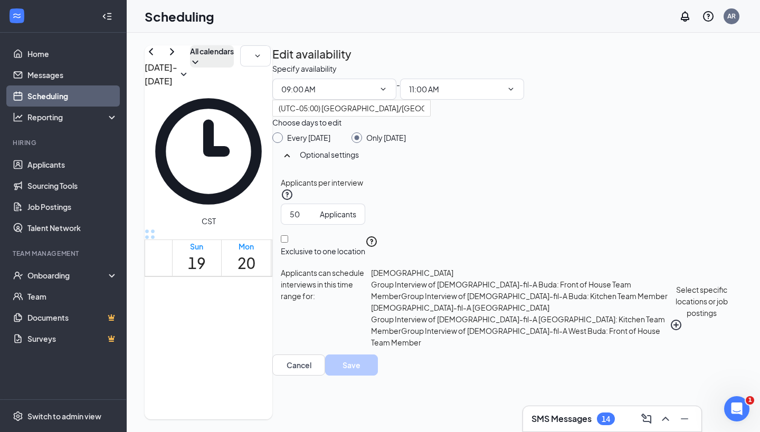
scroll to position [150, 0]
click at [670, 348] on button "Select specific locations or job postings" at bounding box center [702, 307] width 64 height 81
checkbox input "true"
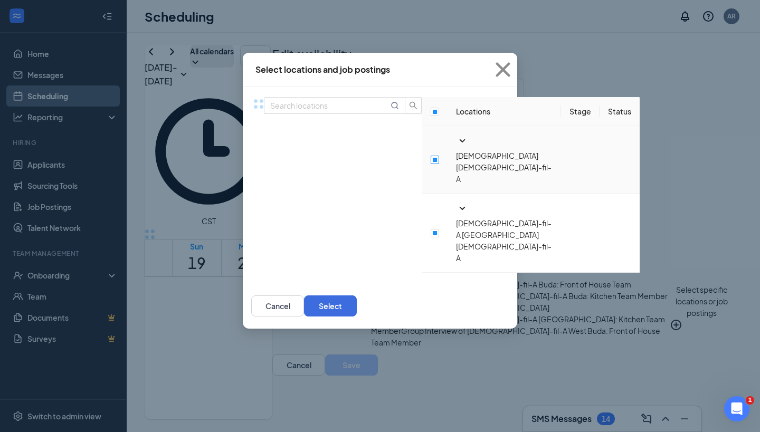
click at [431, 161] on input "checkbox" at bounding box center [435, 160] width 8 height 8
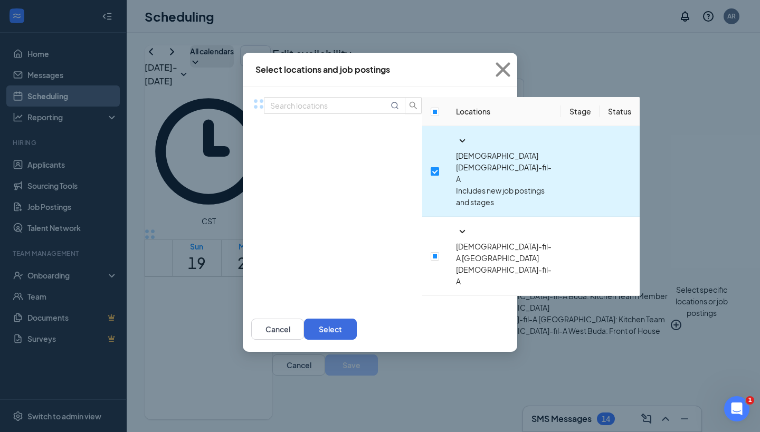
click at [431, 167] on input "checkbox" at bounding box center [435, 171] width 8 height 8
checkbox input "false"
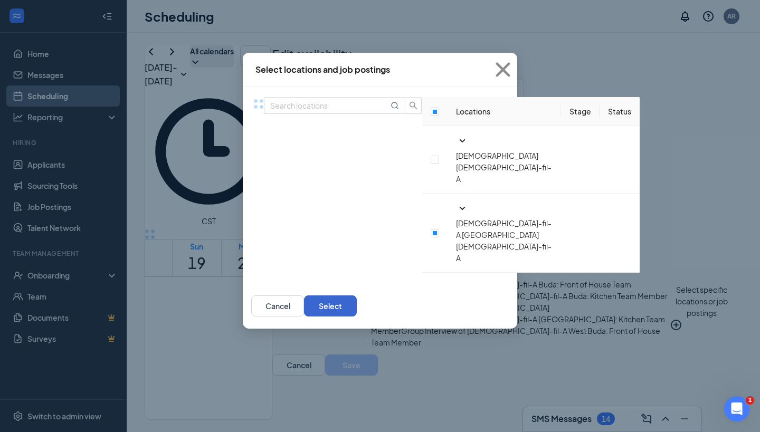
click at [357, 296] on button "Select" at bounding box center [330, 306] width 53 height 21
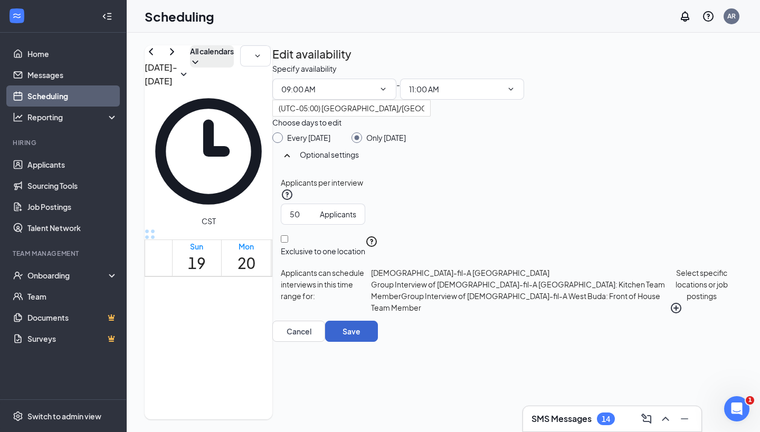
click at [378, 342] on button "Save" at bounding box center [351, 331] width 53 height 21
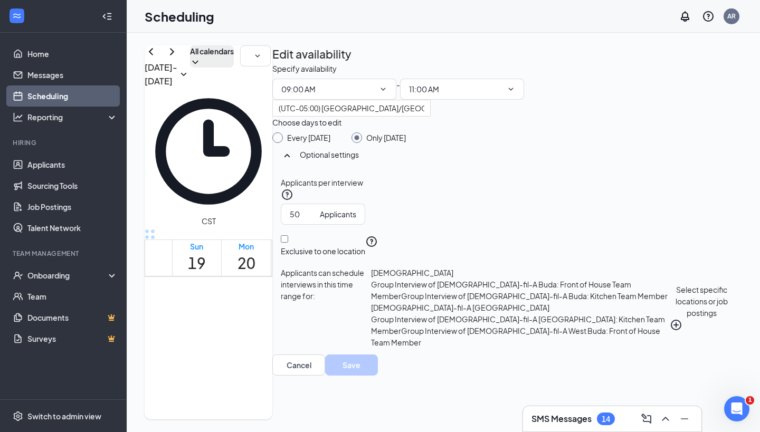
scroll to position [146, 0]
click at [670, 348] on button "Select specific locations or job postings" at bounding box center [702, 307] width 64 height 81
checkbox input "true"
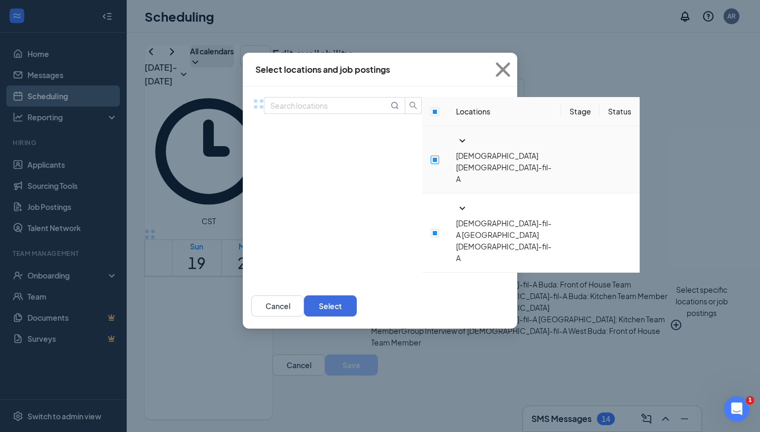
click at [431, 159] on input "checkbox" at bounding box center [435, 160] width 8 height 8
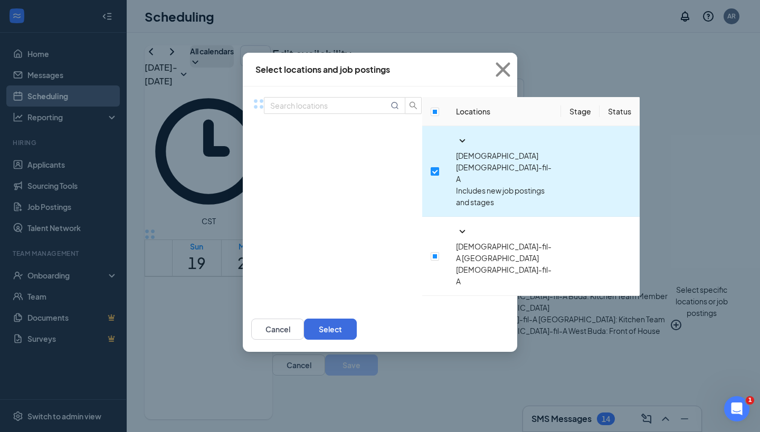
click at [431, 167] on input "checkbox" at bounding box center [435, 171] width 8 height 8
checkbox input "false"
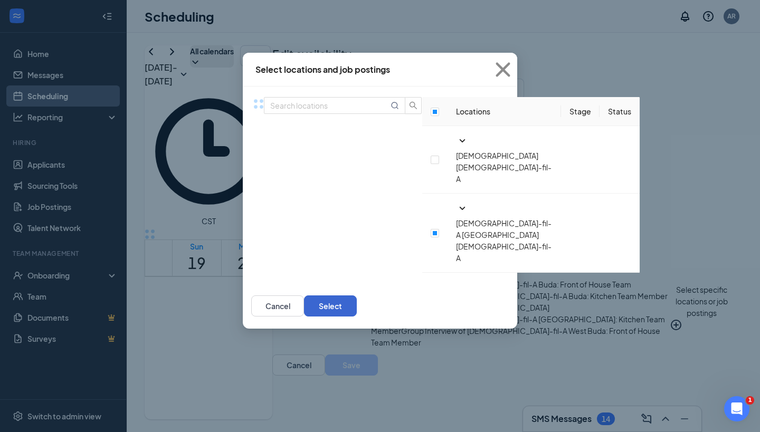
click at [357, 296] on button "Select" at bounding box center [330, 306] width 53 height 21
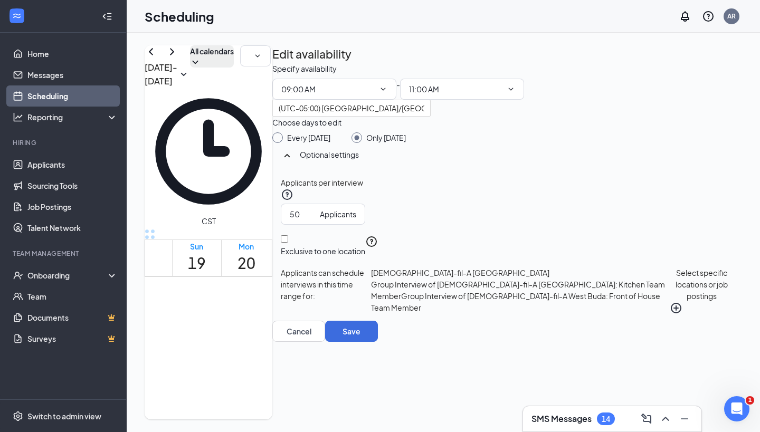
scroll to position [86, 0]
click at [378, 342] on button "Save" at bounding box center [351, 331] width 53 height 21
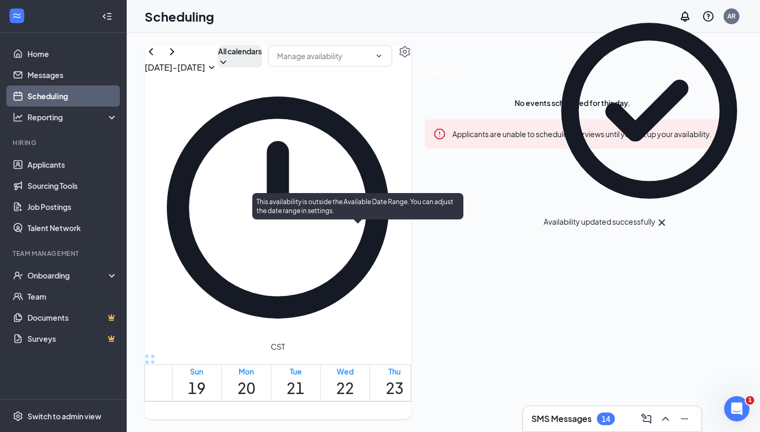
scroll to position [1138, 0]
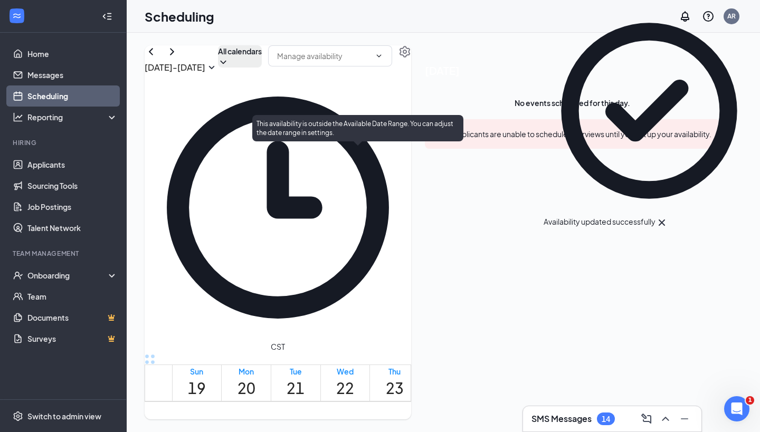
click at [375, 414] on div at bounding box center [375, 419] width 0 height 10
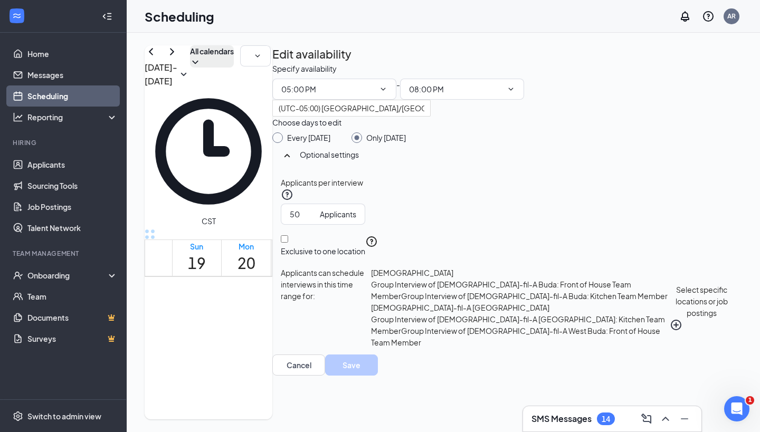
scroll to position [150, 0]
click at [670, 348] on button "Select specific locations or job postings" at bounding box center [702, 307] width 64 height 81
checkbox input "true"
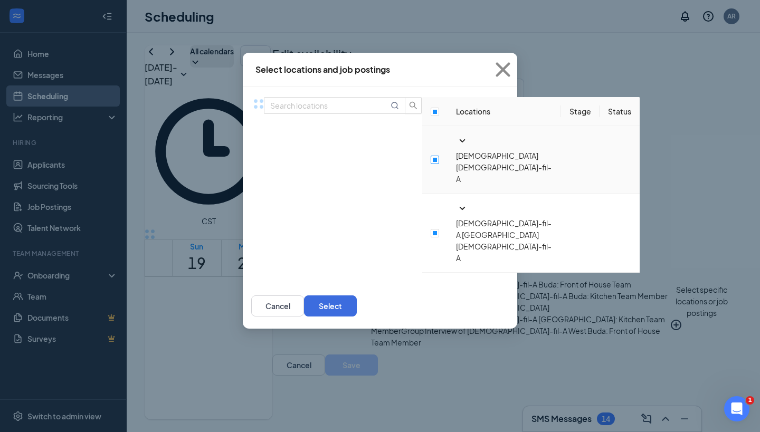
click at [431, 158] on input "checkbox" at bounding box center [435, 160] width 8 height 8
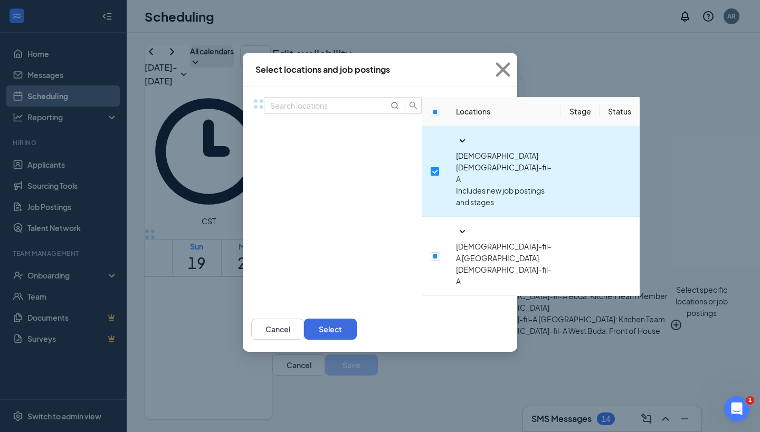
click at [431, 167] on input "checkbox" at bounding box center [435, 171] width 8 height 8
checkbox input "false"
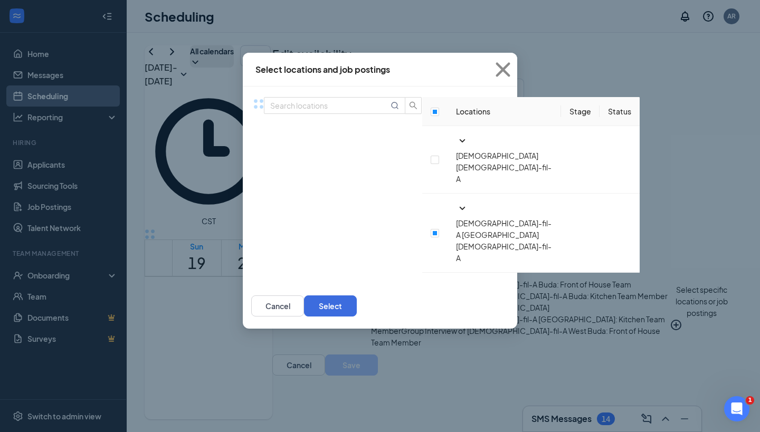
click at [517, 284] on div "Cancel Select" at bounding box center [380, 306] width 275 height 45
click at [357, 296] on button "Select" at bounding box center [330, 306] width 53 height 21
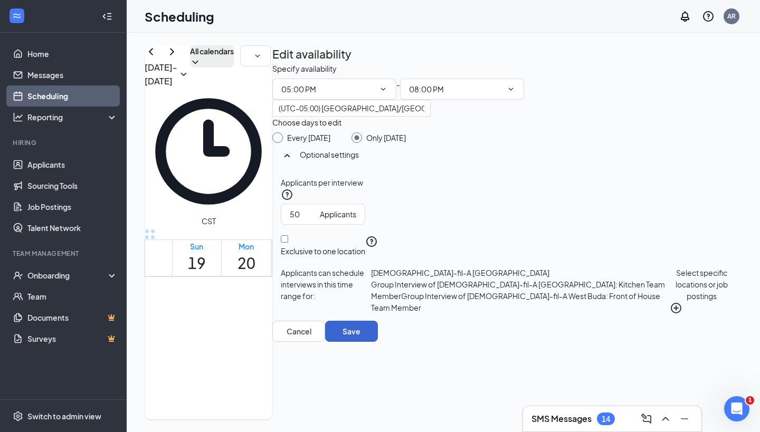
click at [378, 342] on button "Save" at bounding box center [351, 331] width 53 height 21
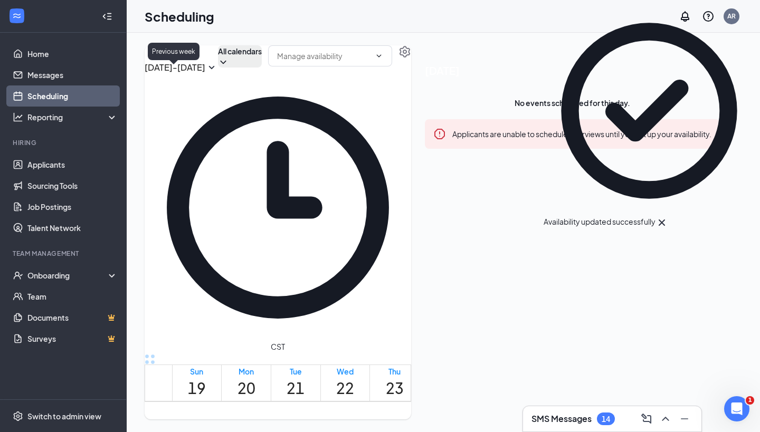
click at [157, 58] on icon "ChevronLeft" at bounding box center [151, 51] width 13 height 13
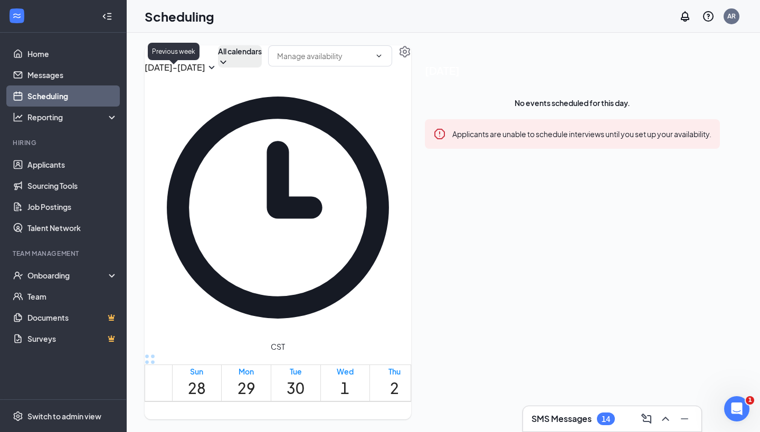
click at [157, 58] on icon "ChevronLeft" at bounding box center [151, 51] width 13 height 13
click at [360, 319] on td at bounding box center [345, 325] width 346 height 12
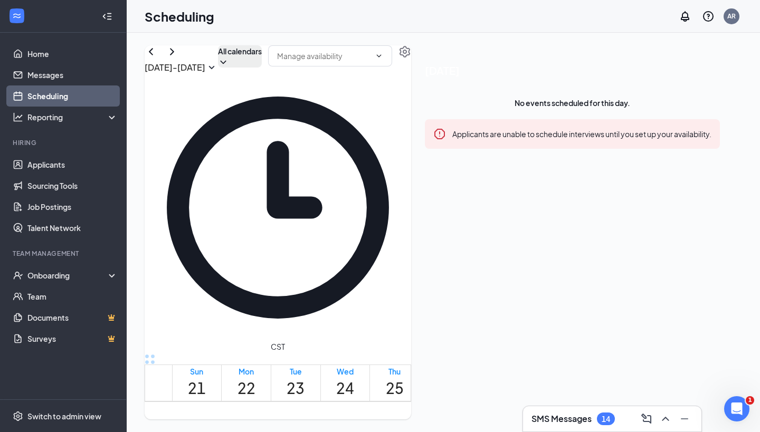
scroll to position [691, 0]
drag, startPoint x: 355, startPoint y: 226, endPoint x: 362, endPoint y: 391, distance: 164.3
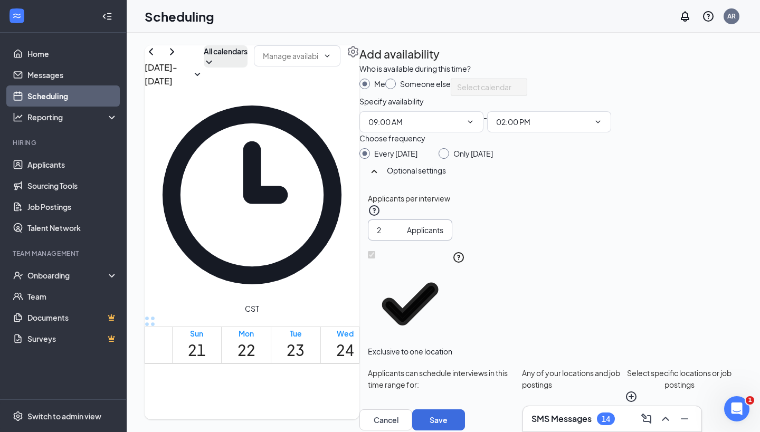
click at [403, 236] on input "2" at bounding box center [390, 230] width 26 height 12
click at [403, 236] on input "3" at bounding box center [390, 230] width 26 height 12
click at [403, 236] on input "4" at bounding box center [390, 230] width 26 height 12
click at [403, 236] on input "5" at bounding box center [390, 230] width 26 height 12
click at [403, 236] on input "6" at bounding box center [390, 230] width 26 height 12
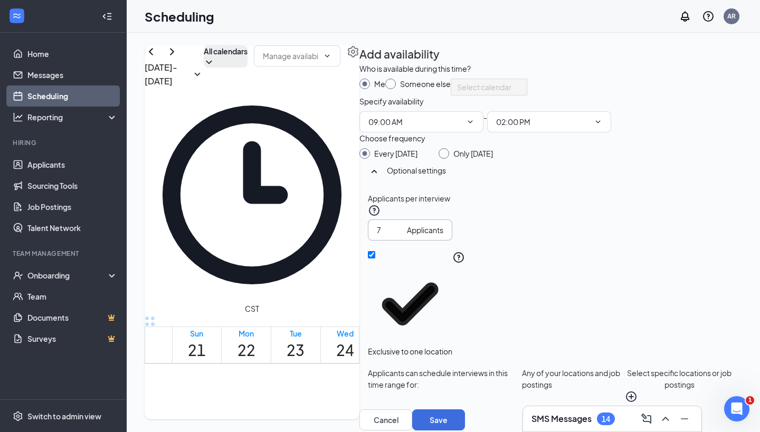
click at [403, 236] on input "7" at bounding box center [390, 230] width 26 height 12
click at [403, 236] on input "8" at bounding box center [390, 230] width 26 height 12
click at [403, 236] on input "9" at bounding box center [390, 230] width 26 height 12
click at [403, 236] on input "10" at bounding box center [390, 230] width 26 height 12
click at [403, 236] on input "11" at bounding box center [390, 230] width 26 height 12
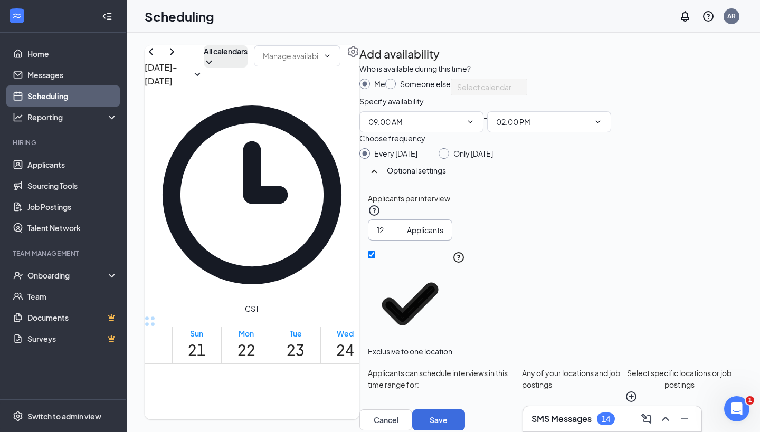
click at [403, 236] on input "12" at bounding box center [390, 230] width 26 height 12
click at [403, 236] on input "13" at bounding box center [390, 230] width 26 height 12
click at [403, 236] on input "14" at bounding box center [390, 230] width 26 height 12
click at [403, 236] on input "15" at bounding box center [390, 230] width 26 height 12
click at [403, 236] on input "16" at bounding box center [390, 230] width 26 height 12
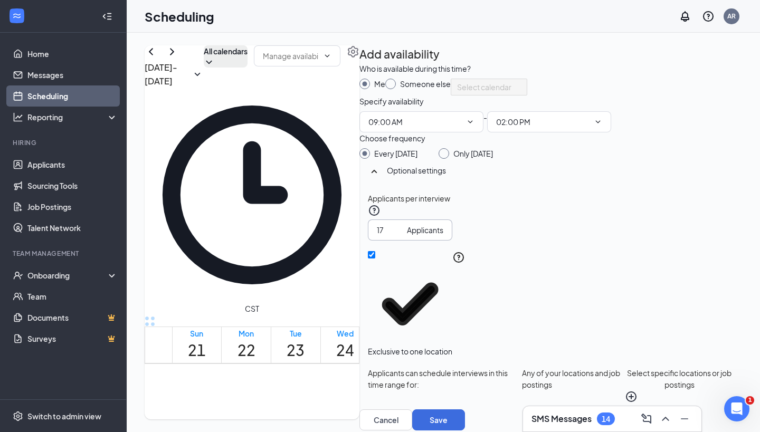
click at [403, 236] on input "17" at bounding box center [390, 230] width 26 height 12
click at [403, 236] on input "18" at bounding box center [390, 230] width 26 height 12
click at [403, 236] on input "19" at bounding box center [390, 230] width 26 height 12
click at [403, 236] on input "20" at bounding box center [390, 230] width 26 height 12
click at [403, 236] on input "21" at bounding box center [390, 230] width 26 height 12
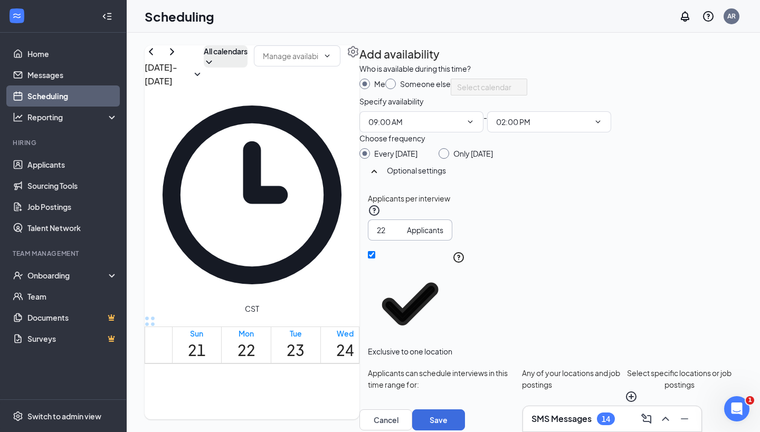
click at [403, 236] on input "22" at bounding box center [390, 230] width 26 height 12
click at [403, 236] on input "23" at bounding box center [390, 230] width 26 height 12
click at [403, 236] on input "24" at bounding box center [390, 230] width 26 height 12
click at [403, 236] on input "25" at bounding box center [390, 230] width 26 height 12
click at [403, 236] on input "26" at bounding box center [390, 230] width 26 height 12
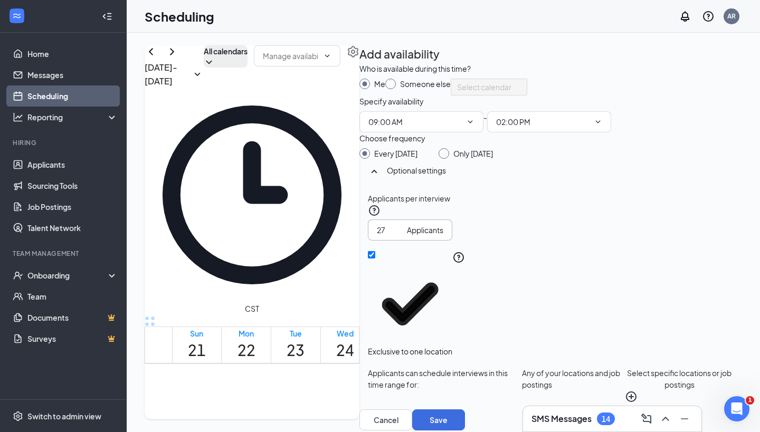
click at [403, 236] on input "27" at bounding box center [390, 230] width 26 height 12
click at [403, 236] on input "28" at bounding box center [390, 230] width 26 height 12
click at [403, 236] on input "29" at bounding box center [390, 230] width 26 height 12
click at [403, 236] on input "30" at bounding box center [390, 230] width 26 height 12
click at [403, 236] on input "31" at bounding box center [390, 230] width 26 height 12
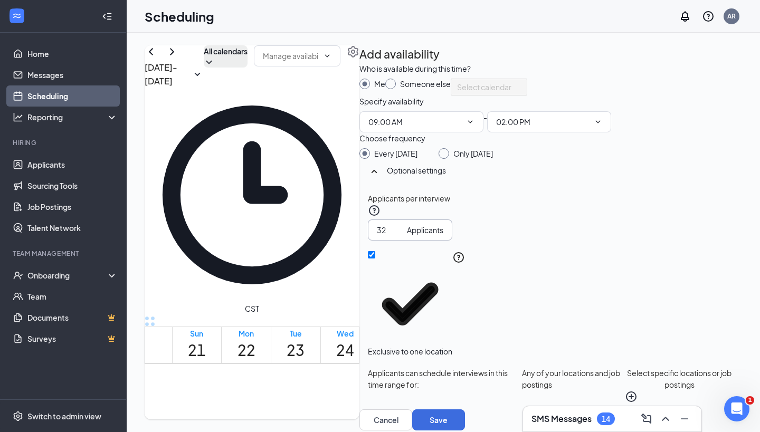
click at [403, 236] on input "32" at bounding box center [390, 230] width 26 height 12
click at [403, 236] on input "33" at bounding box center [390, 230] width 26 height 12
click at [403, 236] on input "34" at bounding box center [390, 230] width 26 height 12
click at [403, 236] on input "35" at bounding box center [390, 230] width 26 height 12
click at [403, 236] on input "36" at bounding box center [390, 230] width 26 height 12
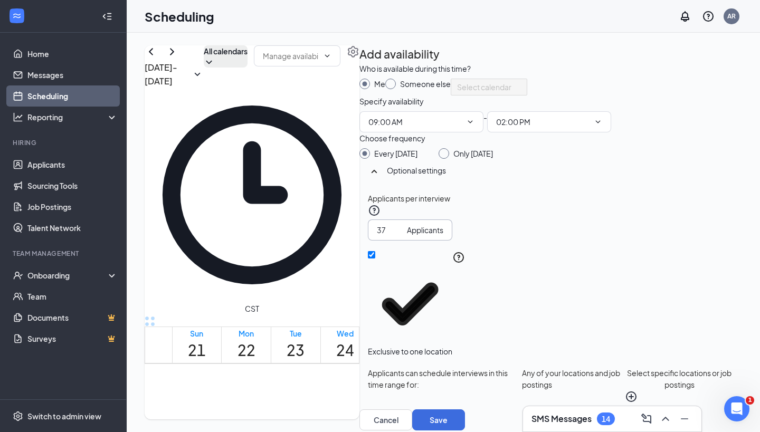
click at [403, 236] on input "37" at bounding box center [390, 230] width 26 height 12
click at [403, 236] on input "38" at bounding box center [390, 230] width 26 height 12
click at [403, 236] on input "39" at bounding box center [390, 230] width 26 height 12
click at [403, 236] on input "40" at bounding box center [390, 230] width 26 height 12
click at [403, 236] on input "41" at bounding box center [390, 230] width 26 height 12
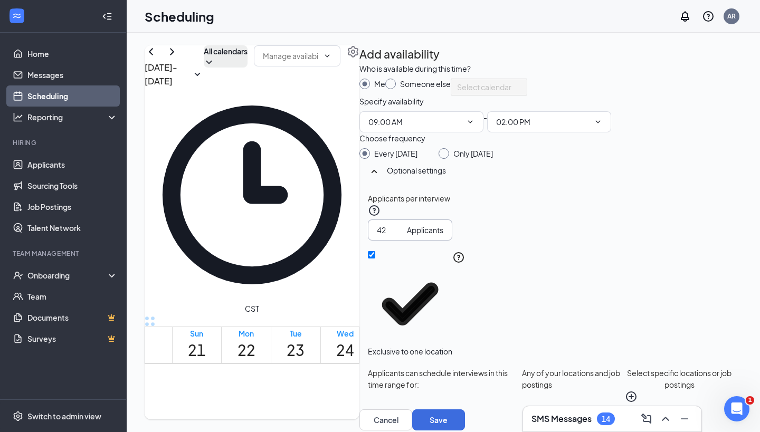
click at [403, 236] on input "42" at bounding box center [390, 230] width 26 height 12
click at [403, 236] on input "43" at bounding box center [390, 230] width 26 height 12
click at [403, 236] on input "44" at bounding box center [390, 230] width 26 height 12
click at [403, 236] on input "45" at bounding box center [390, 230] width 26 height 12
click at [403, 236] on input "46" at bounding box center [390, 230] width 26 height 12
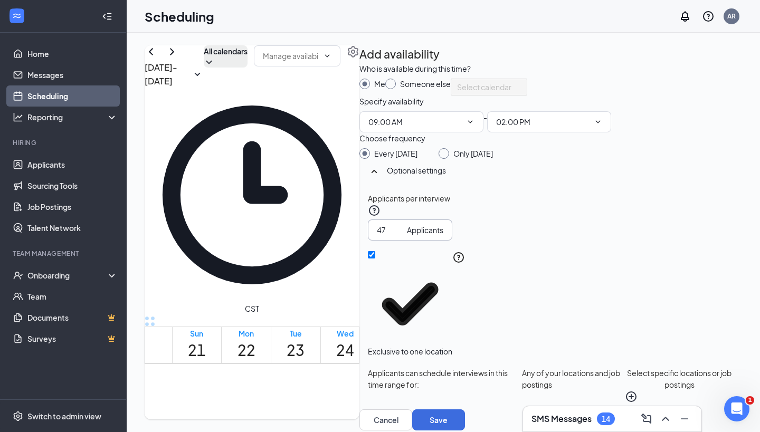
click at [403, 236] on input "47" at bounding box center [390, 230] width 26 height 12
click at [403, 236] on input "48" at bounding box center [390, 230] width 26 height 12
click at [403, 236] on input "49" at bounding box center [390, 230] width 26 height 12
type input "50"
click at [403, 236] on input "50" at bounding box center [390, 230] width 26 height 12
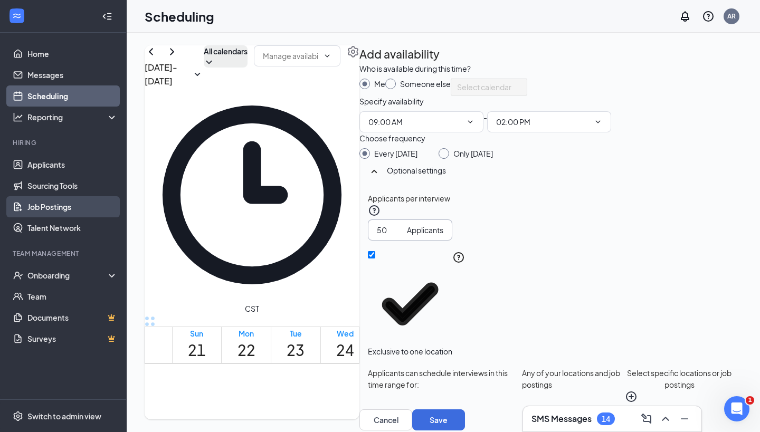
click at [63, 203] on link "Job Postings" at bounding box center [72, 206] width 90 height 21
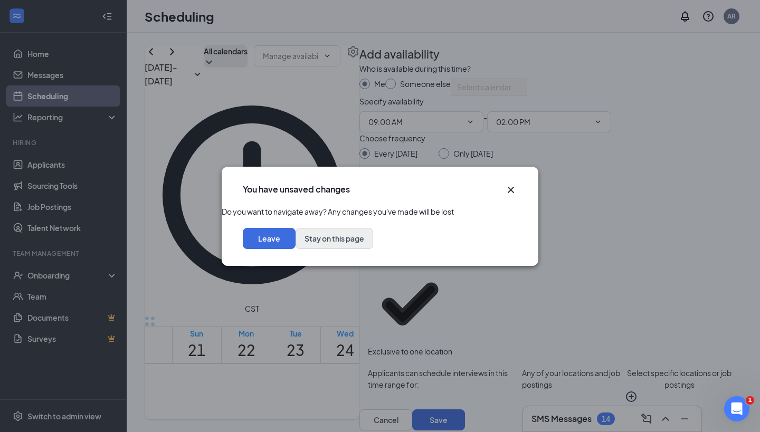
click at [373, 246] on button "Stay on this page" at bounding box center [335, 238] width 78 height 21
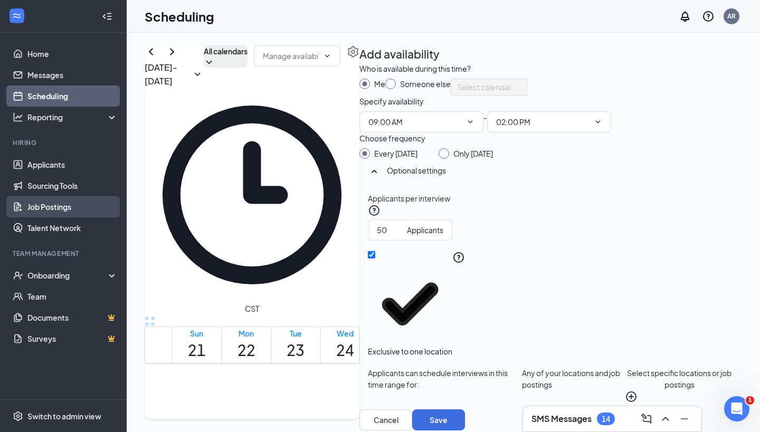
click at [103, 212] on link "Job Postings" at bounding box center [72, 206] width 90 height 21
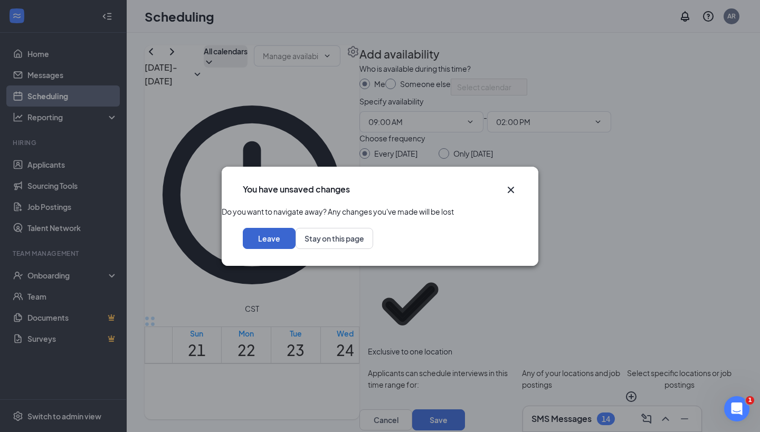
click at [296, 249] on button "Leave" at bounding box center [269, 238] width 53 height 21
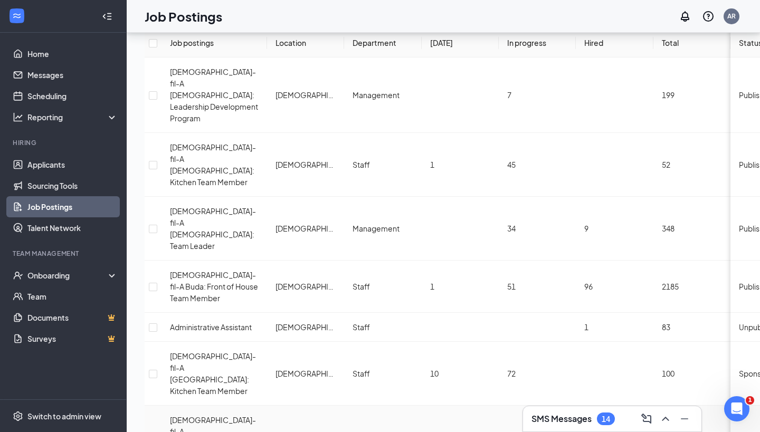
scroll to position [91, 0]
checkbox input "true"
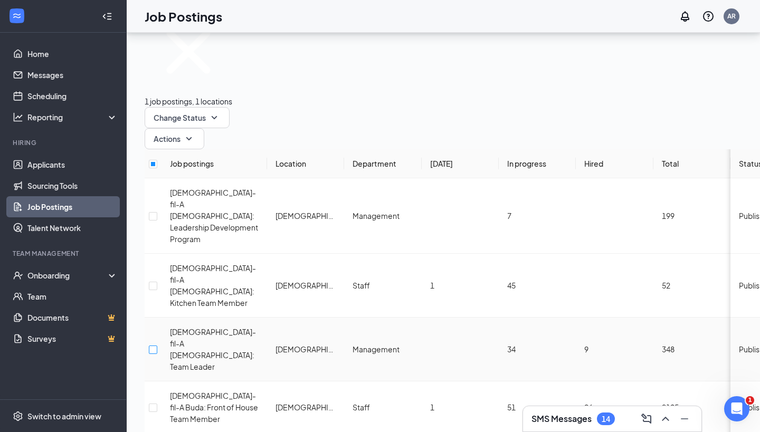
click at [157, 346] on input "checkbox" at bounding box center [153, 350] width 8 height 8
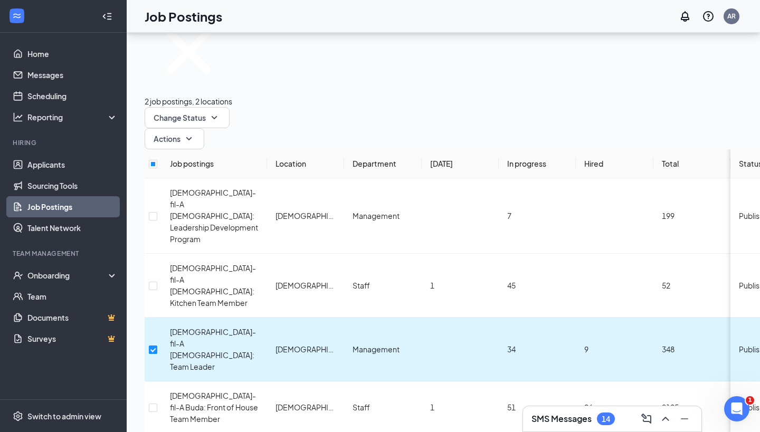
click at [157, 346] on input "checkbox" at bounding box center [153, 350] width 8 height 8
checkbox input "false"
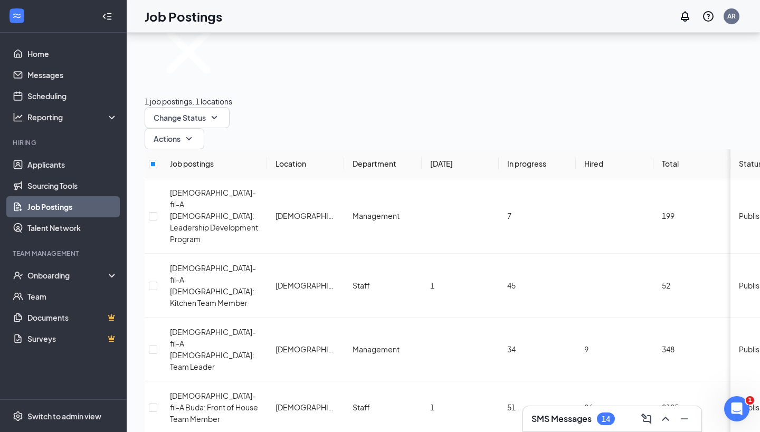
checkbox input "false"
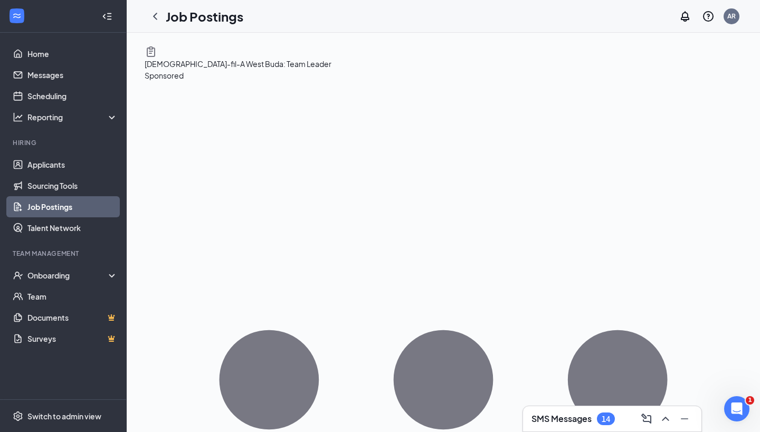
click at [154, 18] on icon "ChevronLeft" at bounding box center [155, 16] width 13 height 13
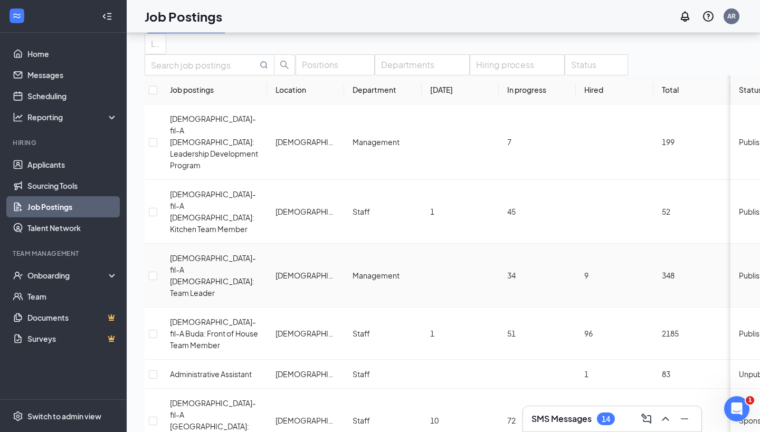
scroll to position [48, 0]
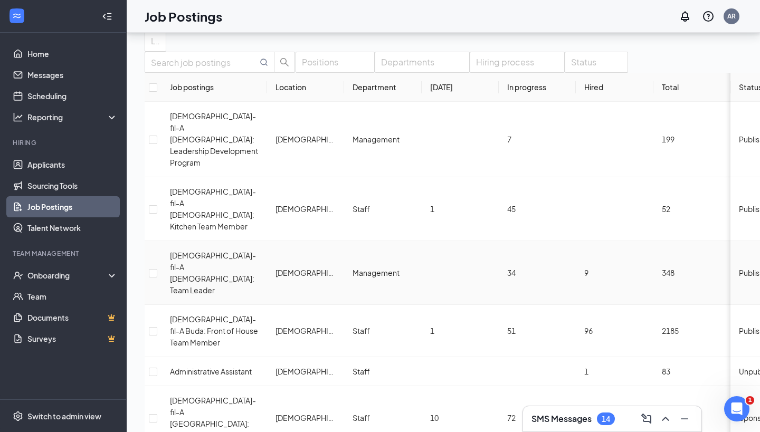
click at [194, 251] on span "[DEMOGRAPHIC_DATA]-fil-A [DEMOGRAPHIC_DATA]: Team Leader" at bounding box center [213, 273] width 86 height 44
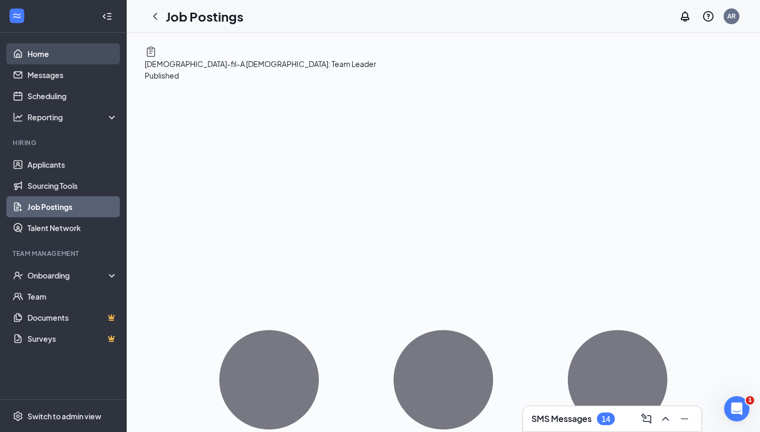
click at [82, 47] on link "Home" at bounding box center [72, 53] width 90 height 21
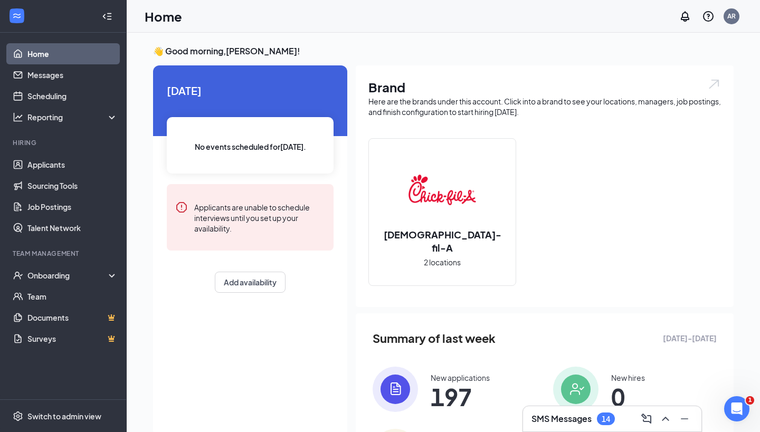
click at [30, 60] on link "Home" at bounding box center [72, 53] width 90 height 21
click at [53, 168] on link "Applicants" at bounding box center [72, 164] width 90 height 21
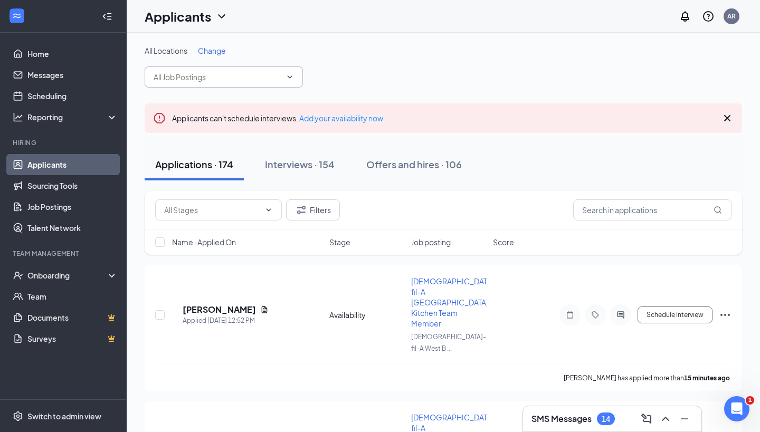
click at [215, 78] on input "text" at bounding box center [218, 77] width 128 height 12
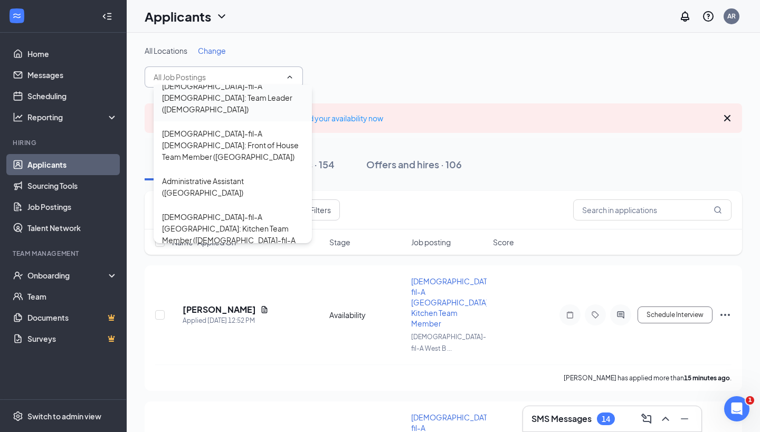
scroll to position [117, 0]
click at [237, 212] on div "[DEMOGRAPHIC_DATA]-fil-A [GEOGRAPHIC_DATA]: Kitchen Team Member ([DEMOGRAPHIC_D…" at bounding box center [232, 235] width 141 height 46
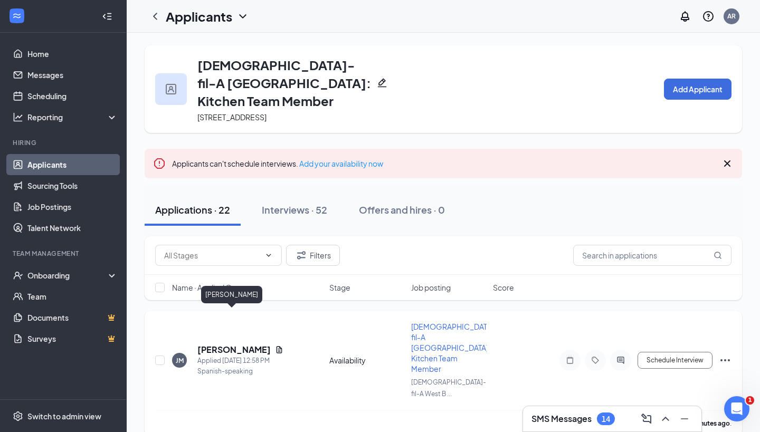
click at [230, 344] on h5 "[PERSON_NAME]" at bounding box center [233, 350] width 73 height 12
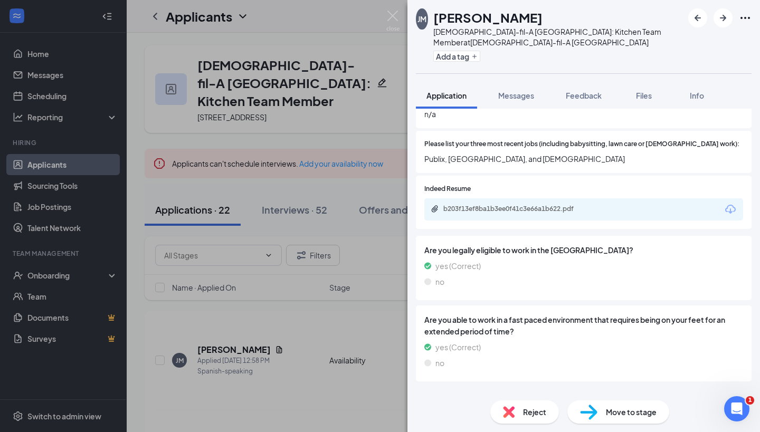
scroll to position [319, 0]
click at [523, 413] on span "Reject" at bounding box center [534, 413] width 23 height 12
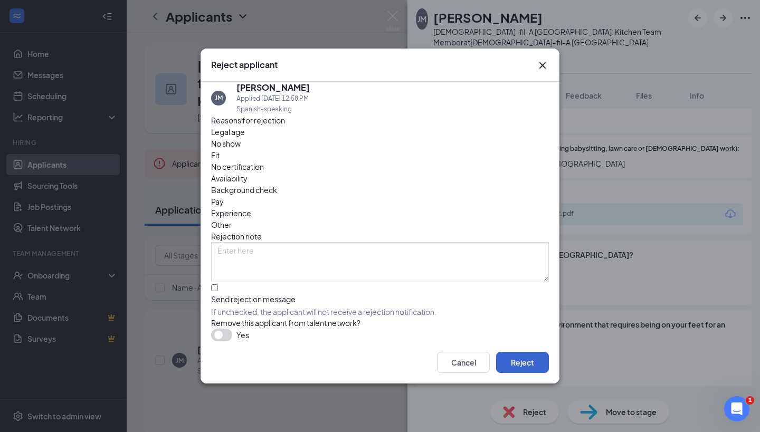
click at [526, 366] on button "Reject" at bounding box center [522, 362] width 53 height 21
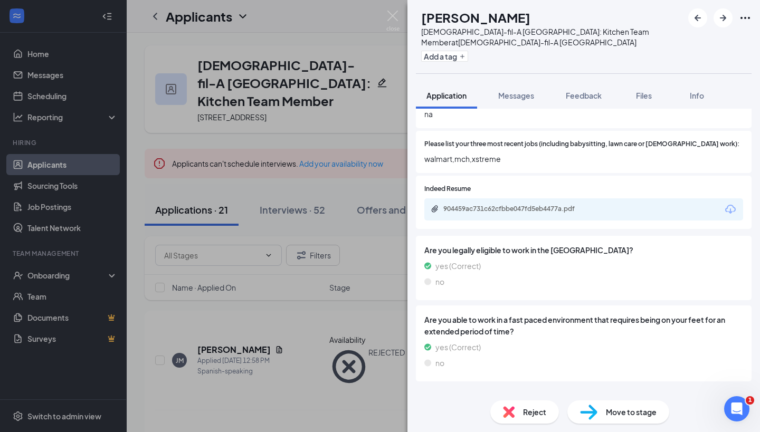
scroll to position [319, 0]
click at [539, 409] on span "Reject" at bounding box center [534, 413] width 23 height 12
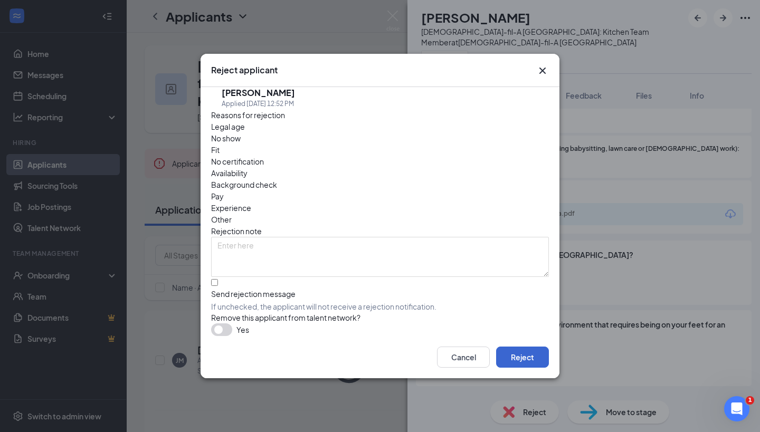
click at [515, 361] on button "Reject" at bounding box center [522, 357] width 53 height 21
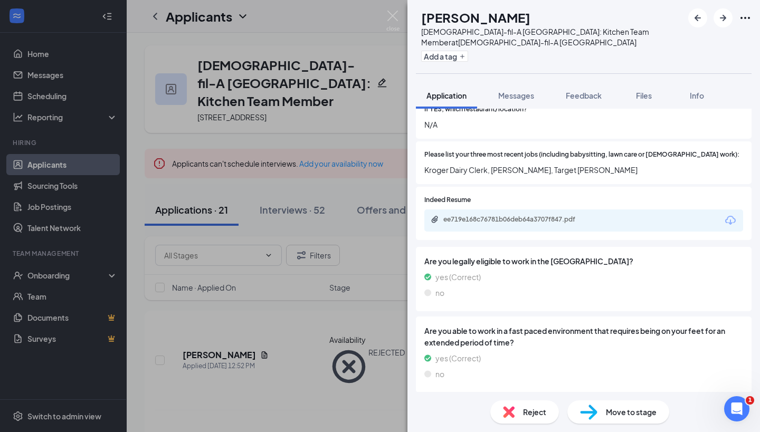
scroll to position [319, 0]
click at [532, 414] on span "Reject" at bounding box center [534, 413] width 23 height 12
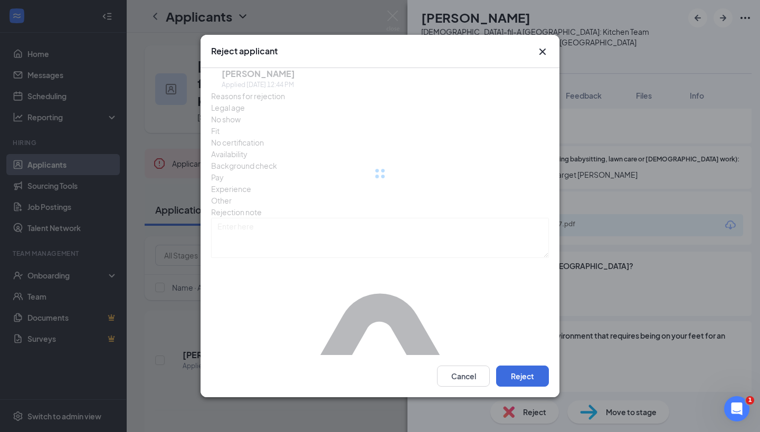
click at [514, 366] on button "Reject" at bounding box center [522, 376] width 53 height 21
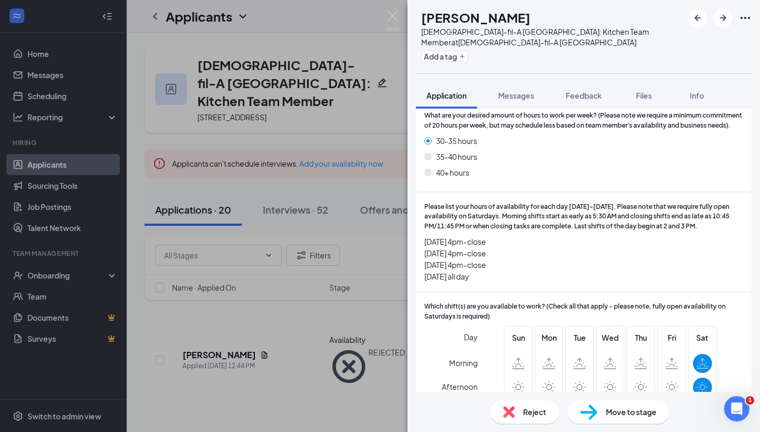
scroll to position [839, 0]
click at [599, 420] on div "Move to stage" at bounding box center [619, 412] width 102 height 23
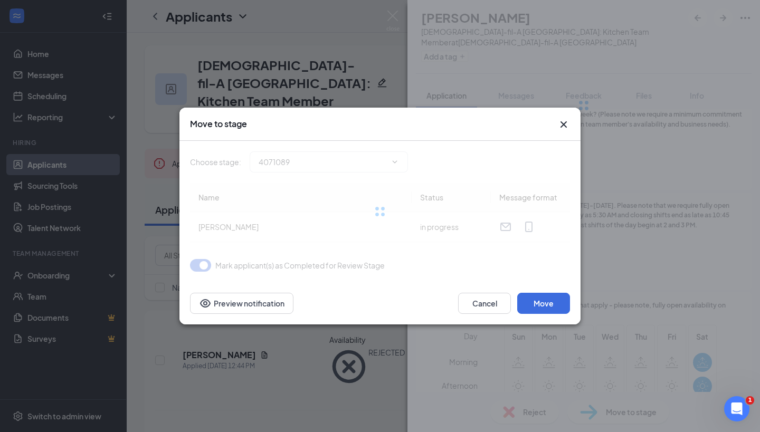
type input "Group Interview (next stage)"
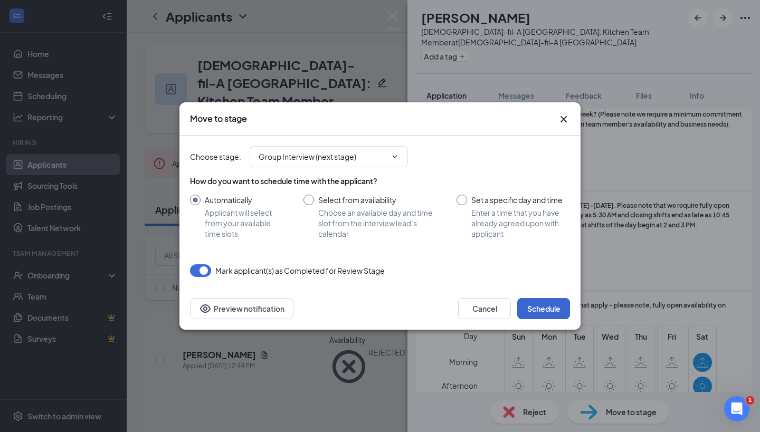
click at [540, 305] on button "Schedule" at bounding box center [543, 308] width 53 height 21
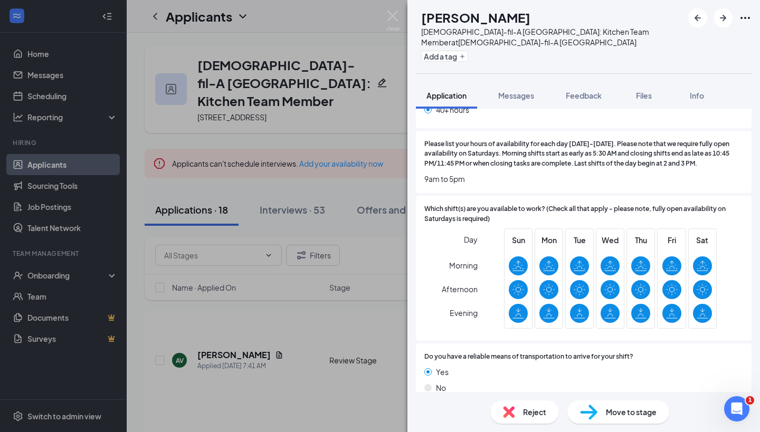
scroll to position [938, 0]
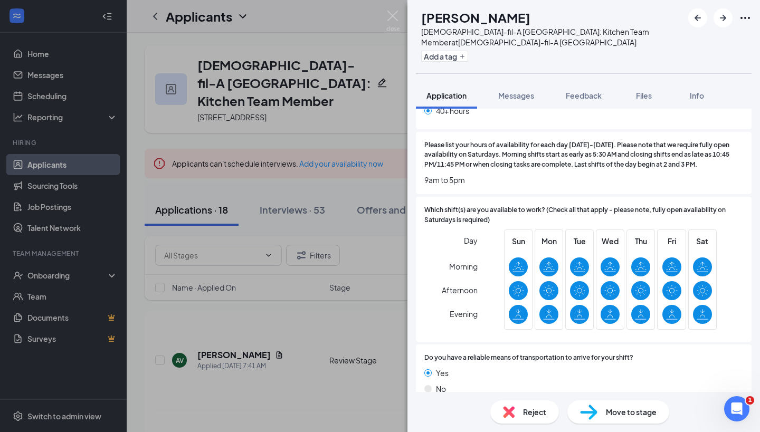
click at [589, 412] on img at bounding box center [588, 412] width 17 height 15
type input "Group Interview (next stage)"
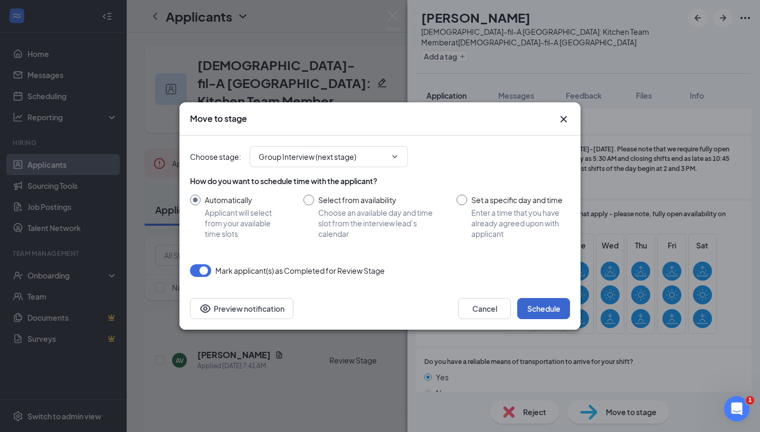
click at [539, 308] on button "Schedule" at bounding box center [543, 308] width 53 height 21
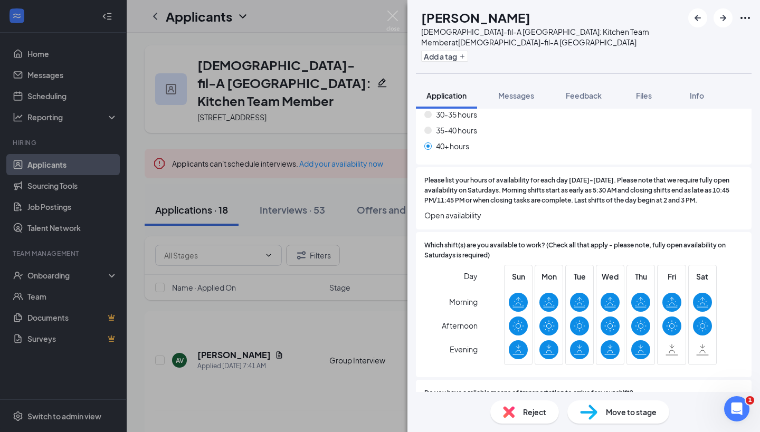
scroll to position [852, 0]
click at [634, 414] on span "Move to stage" at bounding box center [631, 413] width 51 height 12
type input "Group Interview (next stage)"
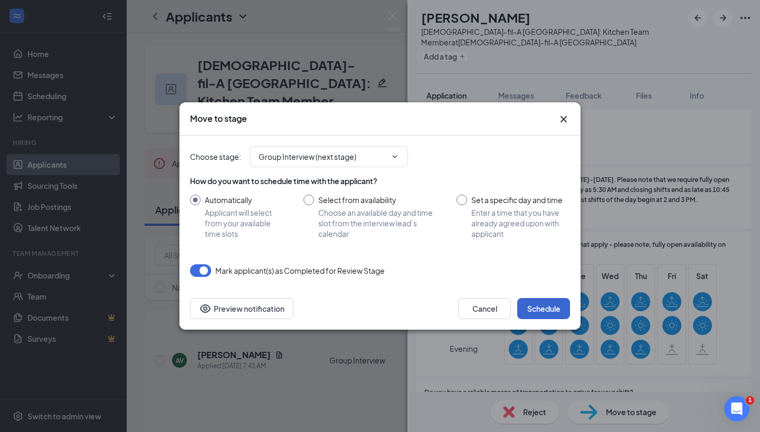
click at [535, 310] on button "Schedule" at bounding box center [543, 308] width 53 height 21
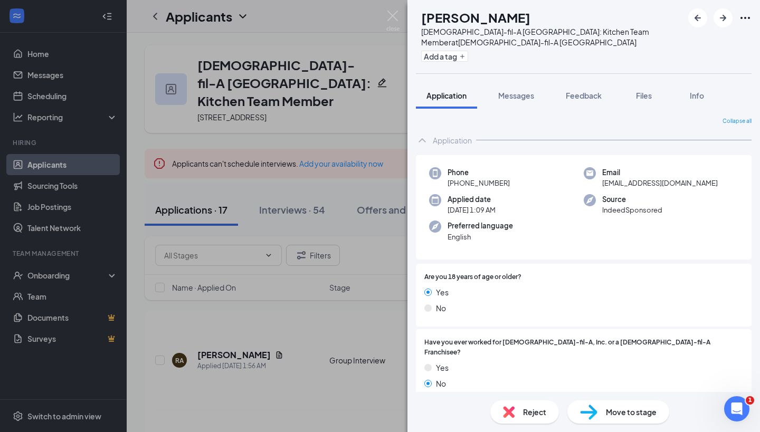
click at [612, 416] on span "Move to stage" at bounding box center [631, 413] width 51 height 12
type input "Review Stage (next stage)"
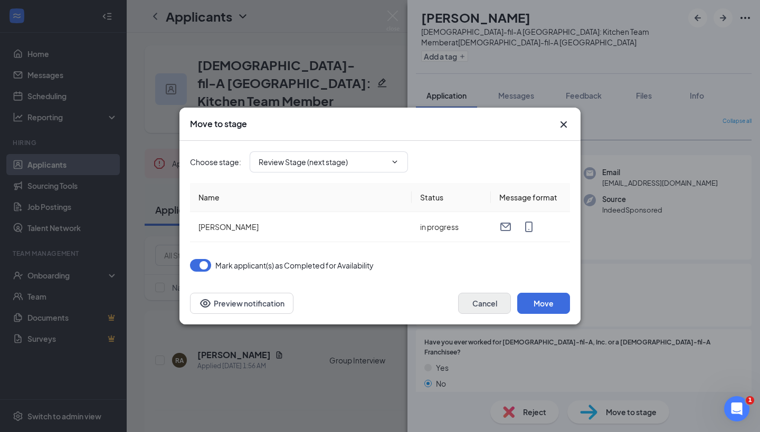
click at [483, 307] on button "Cancel" at bounding box center [484, 303] width 53 height 21
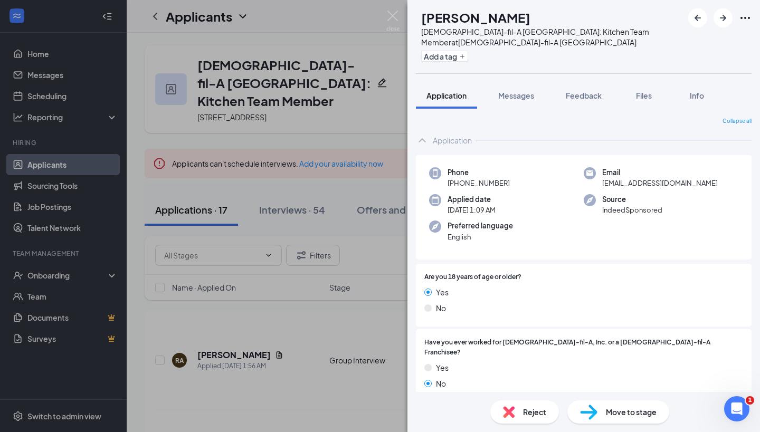
click at [512, 421] on div "Reject" at bounding box center [524, 412] width 69 height 23
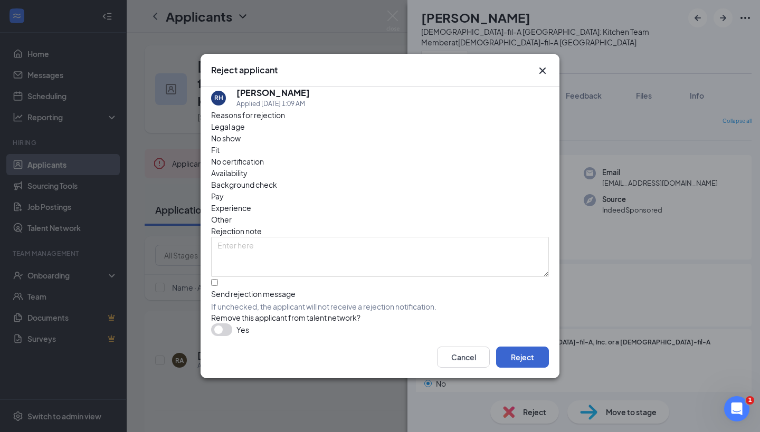
click at [512, 363] on button "Reject" at bounding box center [522, 357] width 53 height 21
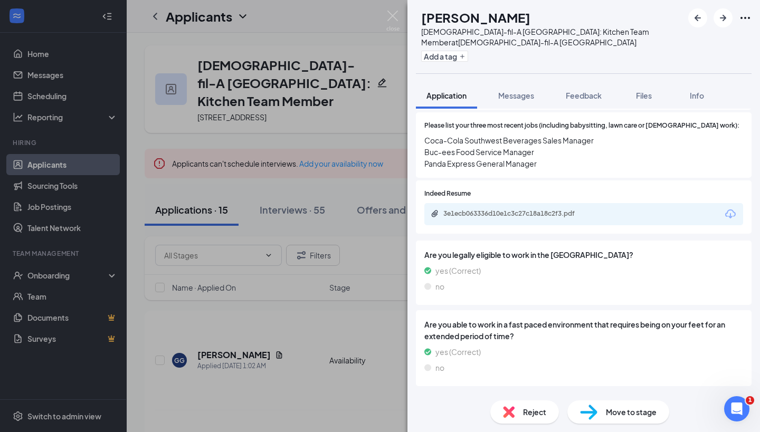
scroll to position [372, 0]
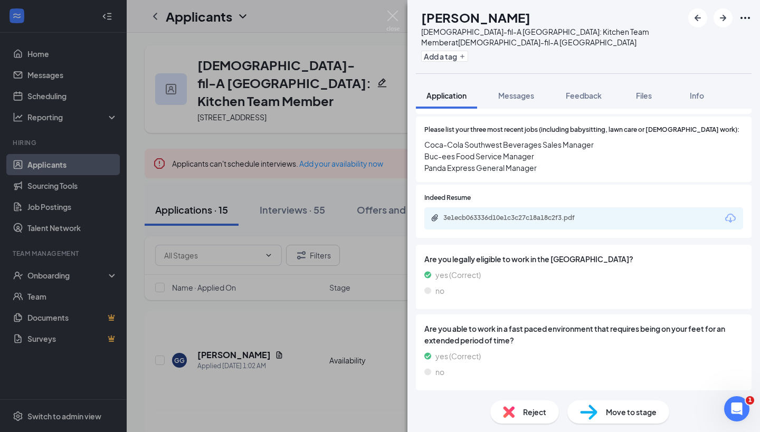
click at [635, 408] on span "Move to stage" at bounding box center [631, 413] width 51 height 12
type input "Review Stage (next stage)"
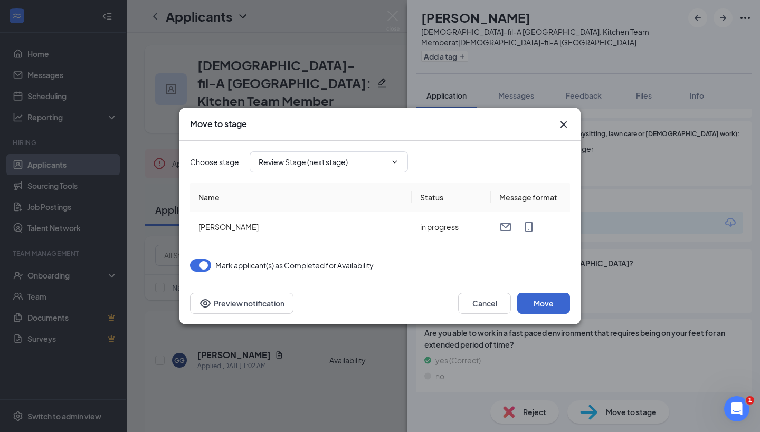
click at [539, 302] on button "Move" at bounding box center [543, 303] width 53 height 21
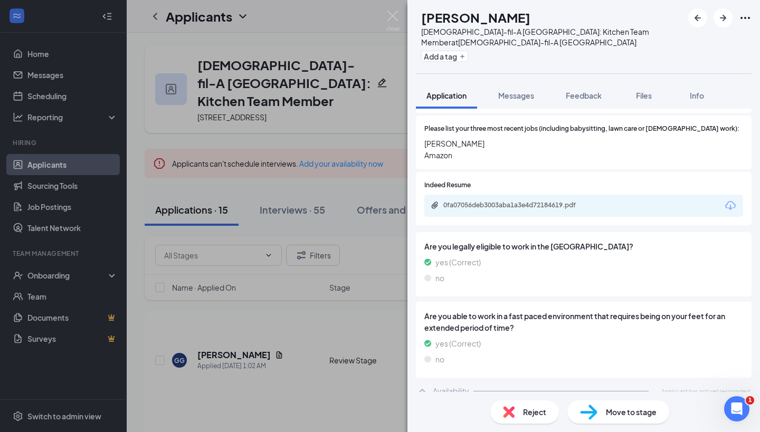
scroll to position [372, 0]
click at [532, 412] on span "Reject" at bounding box center [534, 413] width 23 height 12
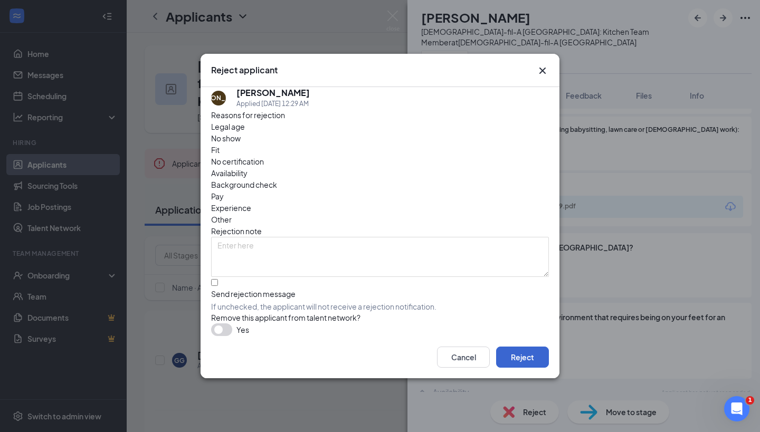
click at [516, 363] on button "Reject" at bounding box center [522, 357] width 53 height 21
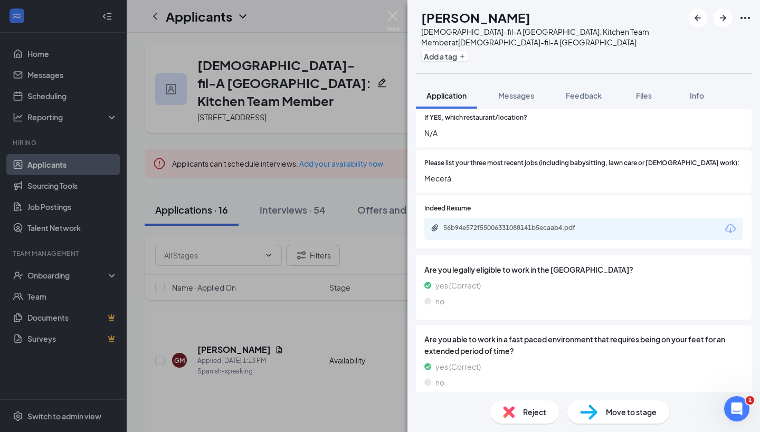
scroll to position [348, 0]
click at [527, 413] on span "Reject" at bounding box center [534, 413] width 23 height 12
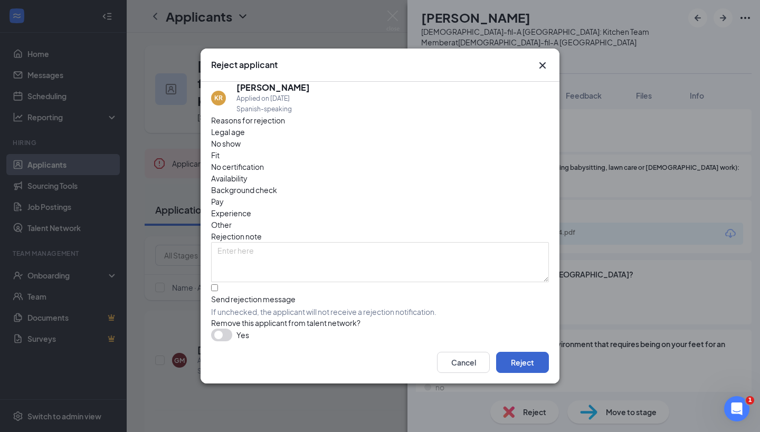
click at [525, 369] on button "Reject" at bounding box center [522, 362] width 53 height 21
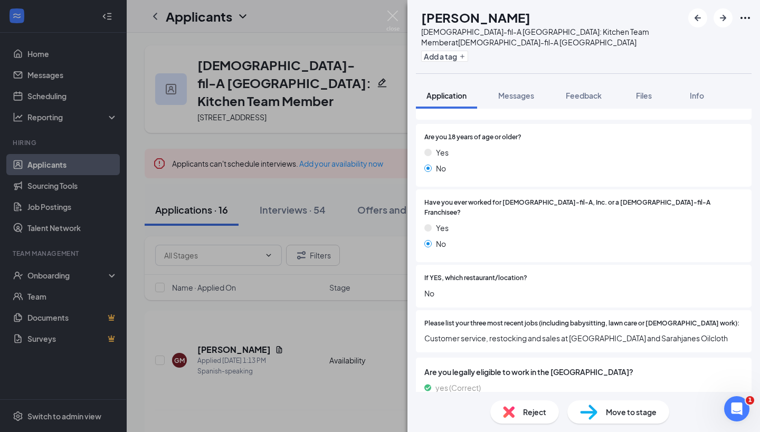
scroll to position [180, 0]
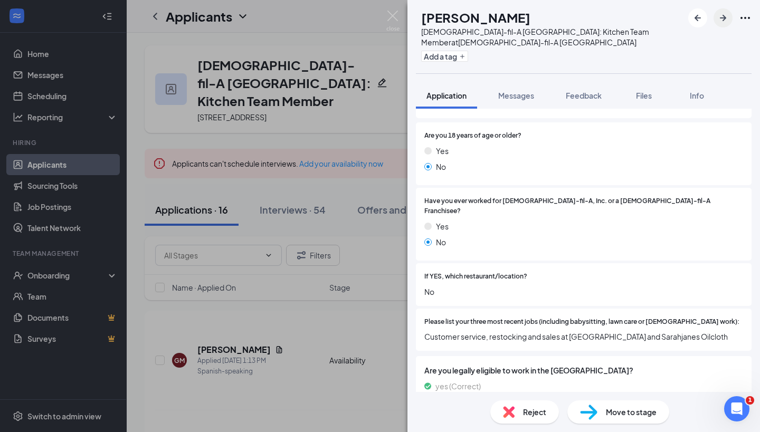
click at [731, 19] on button "button" at bounding box center [723, 17] width 19 height 19
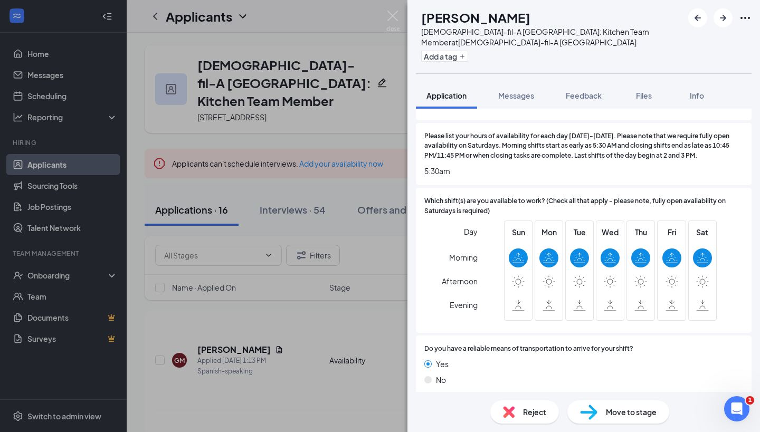
scroll to position [908, 0]
click at [606, 402] on div "Move to stage" at bounding box center [619, 412] width 102 height 23
type input "Group Interview (next stage)"
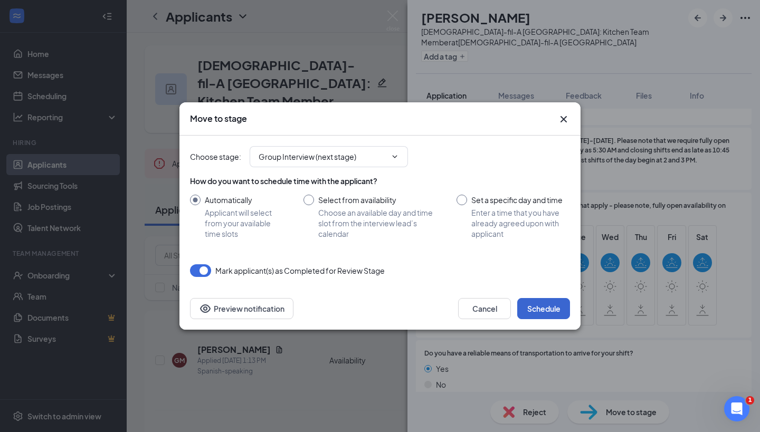
click at [537, 306] on button "Schedule" at bounding box center [543, 308] width 53 height 21
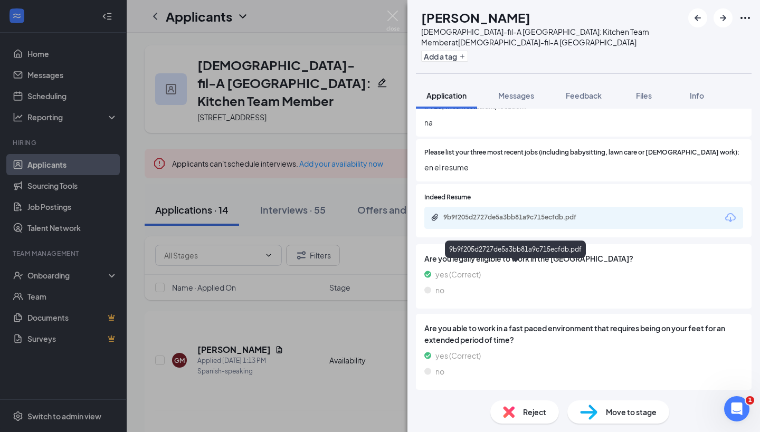
scroll to position [348, 0]
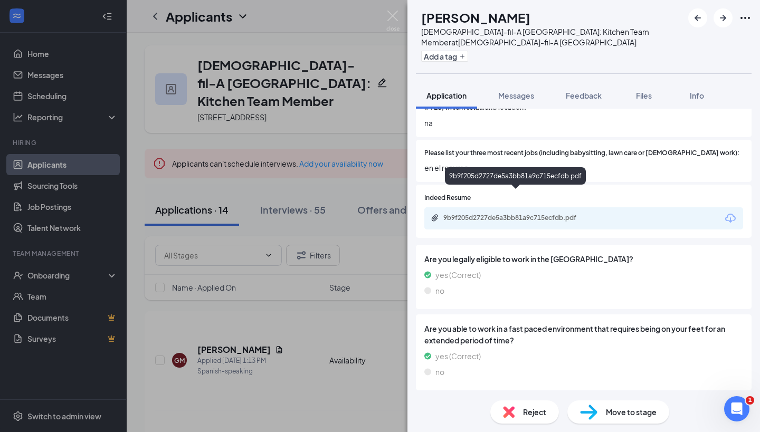
click at [543, 214] on div "9b9f205d2727de5a3bb81a9c715ecfdb.pdf" at bounding box center [517, 218] width 148 height 8
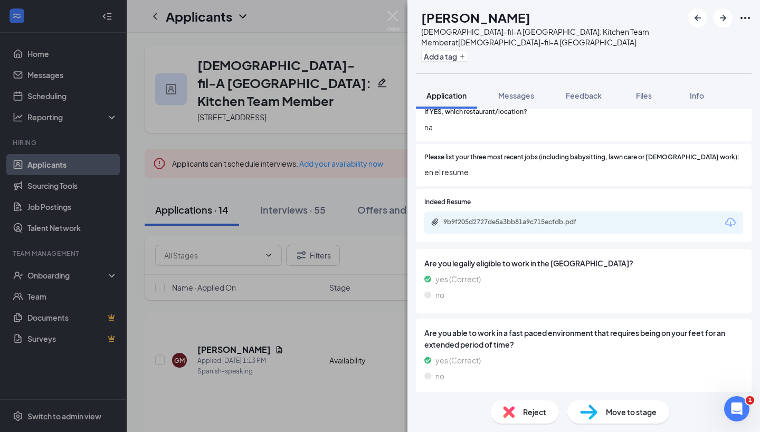
click at [501, 412] on div "Reject" at bounding box center [524, 412] width 69 height 23
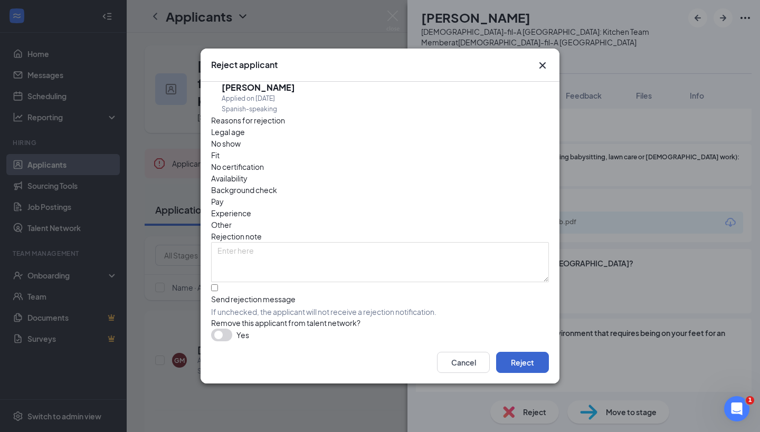
click at [526, 367] on button "Reject" at bounding box center [522, 362] width 53 height 21
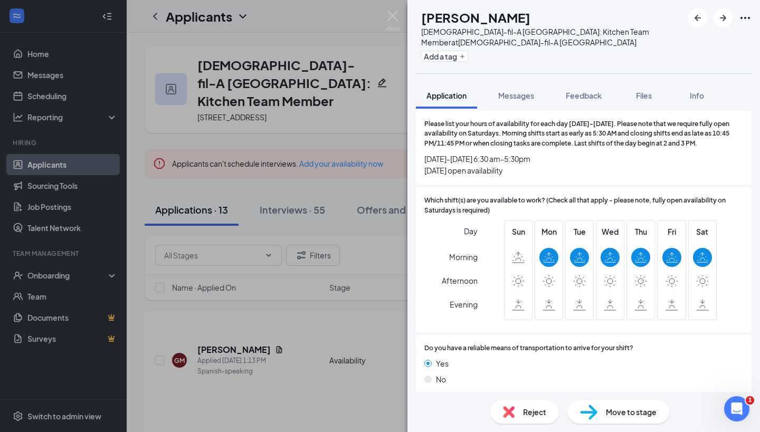
scroll to position [920, 0]
click at [613, 417] on span "Move to stage" at bounding box center [631, 413] width 51 height 12
type input "Group Interview (next stage)"
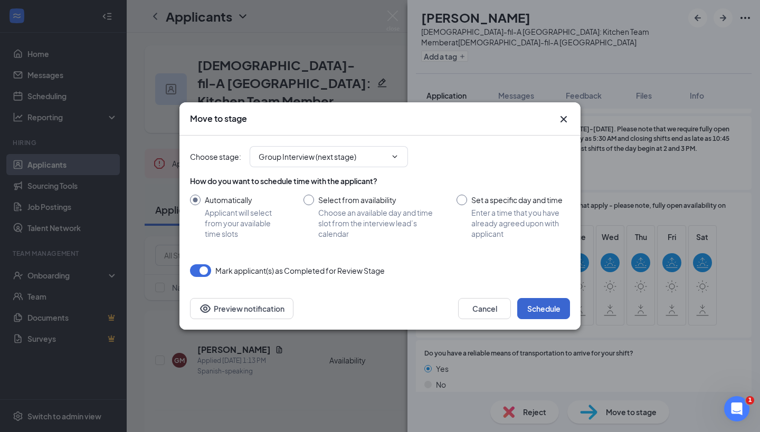
click at [536, 311] on button "Schedule" at bounding box center [543, 308] width 53 height 21
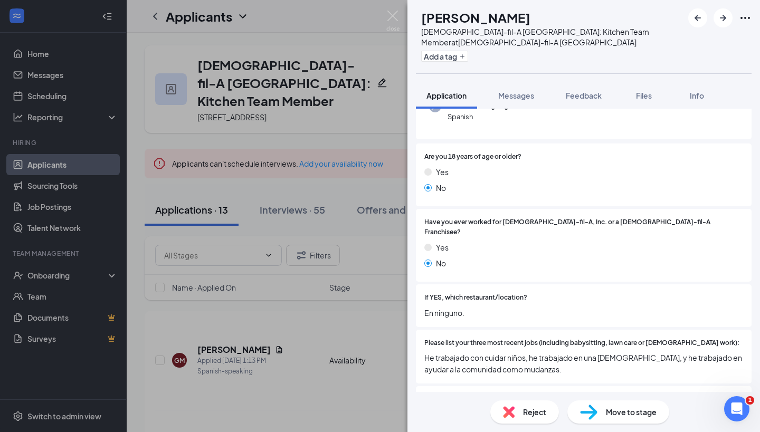
scroll to position [160, 0]
click at [542, 419] on div "Reject" at bounding box center [524, 412] width 69 height 23
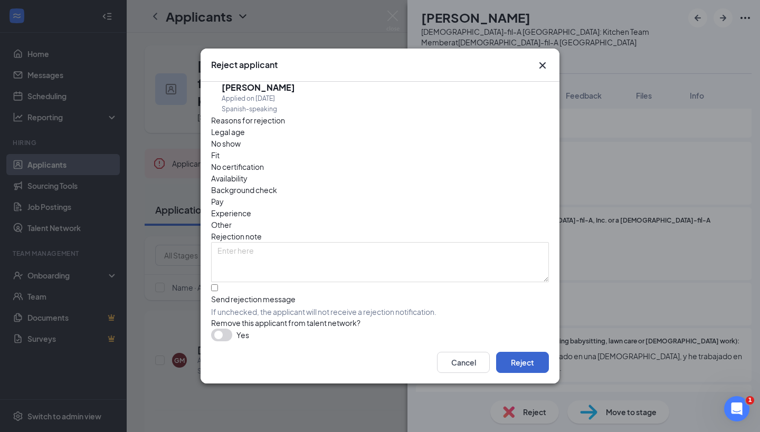
click at [509, 365] on button "Reject" at bounding box center [522, 362] width 53 height 21
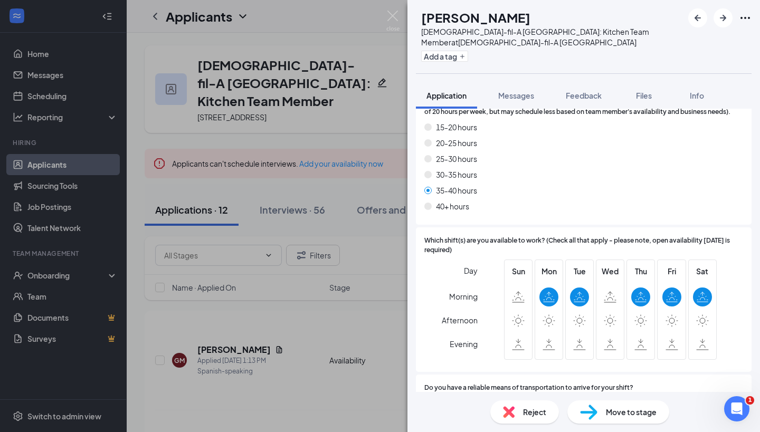
scroll to position [865, 0]
click at [618, 410] on span "Move to stage" at bounding box center [631, 413] width 51 height 12
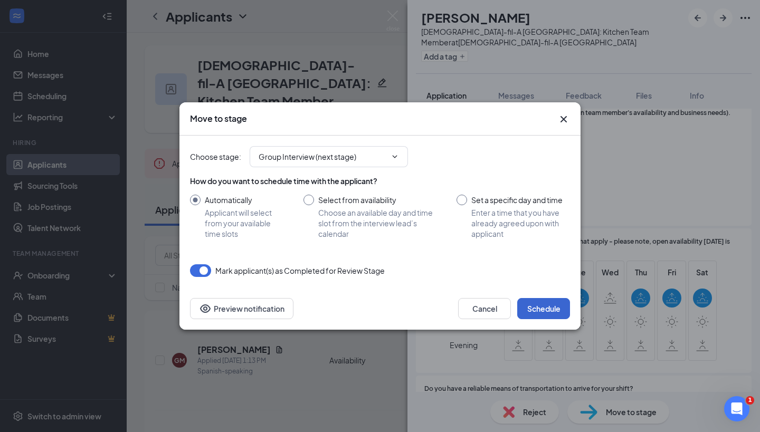
click at [543, 308] on button "Schedule" at bounding box center [543, 308] width 53 height 21
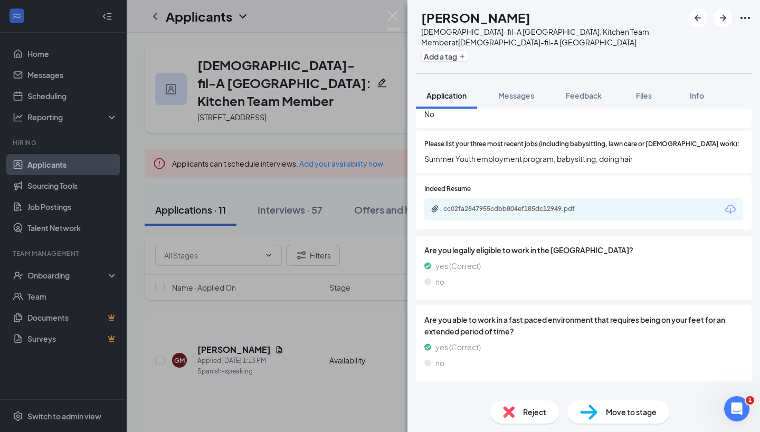
scroll to position [319, 0]
click at [529, 415] on span "Reject" at bounding box center [534, 413] width 23 height 12
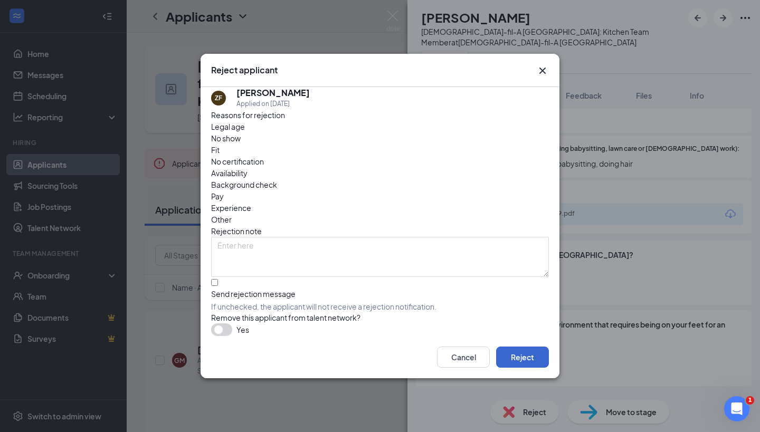
click at [523, 356] on button "Reject" at bounding box center [522, 357] width 53 height 21
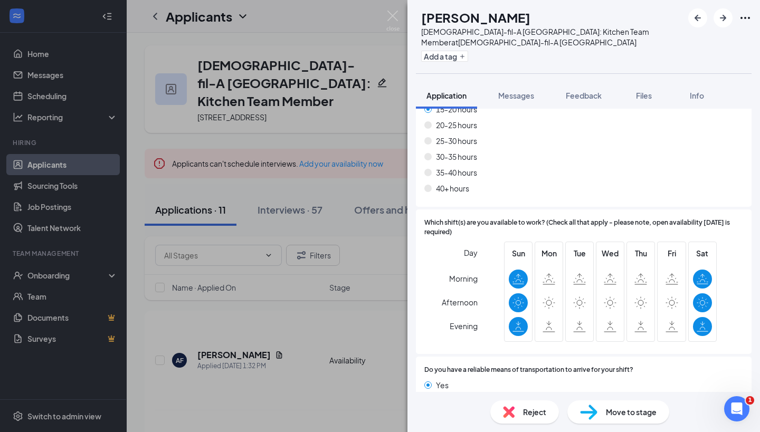
scroll to position [888, 0]
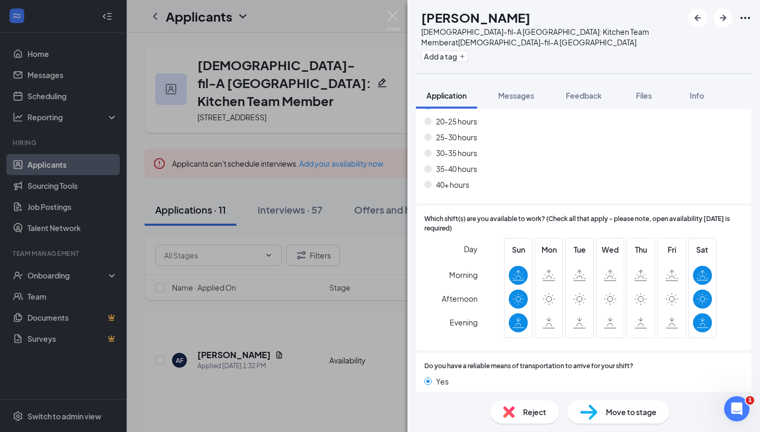
click at [514, 411] on img at bounding box center [509, 413] width 12 height 12
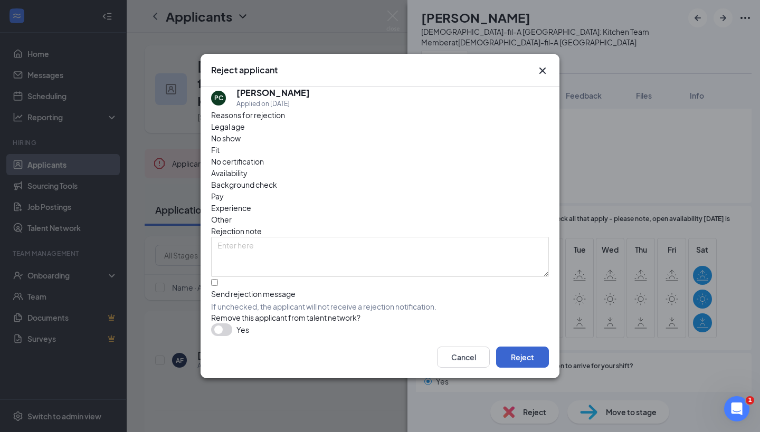
click at [528, 361] on button "Reject" at bounding box center [522, 357] width 53 height 21
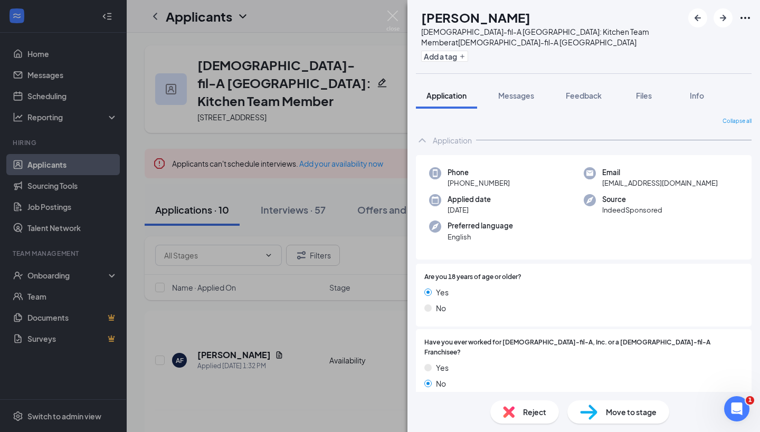
click at [596, 415] on img at bounding box center [588, 412] width 17 height 15
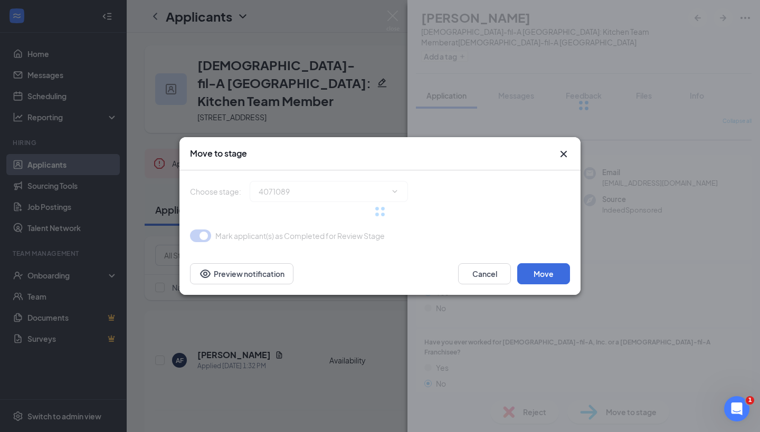
type input "Group Interview (next stage)"
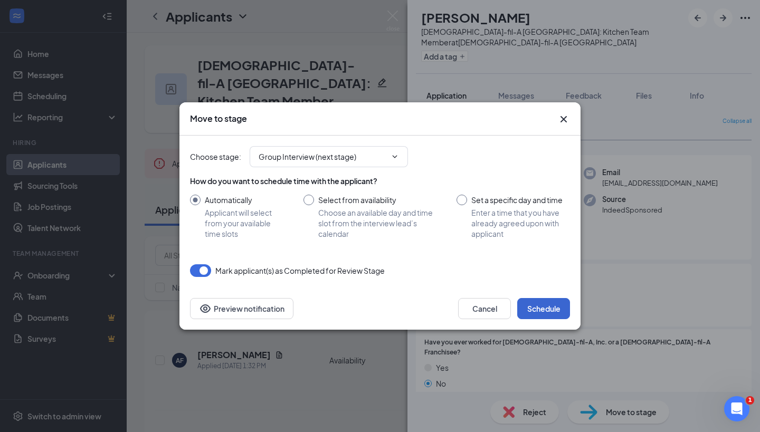
click at [539, 301] on button "Schedule" at bounding box center [543, 308] width 53 height 21
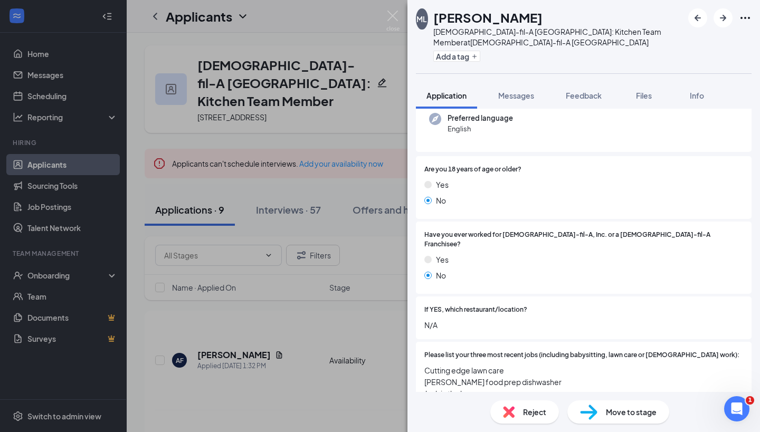
scroll to position [121, 0]
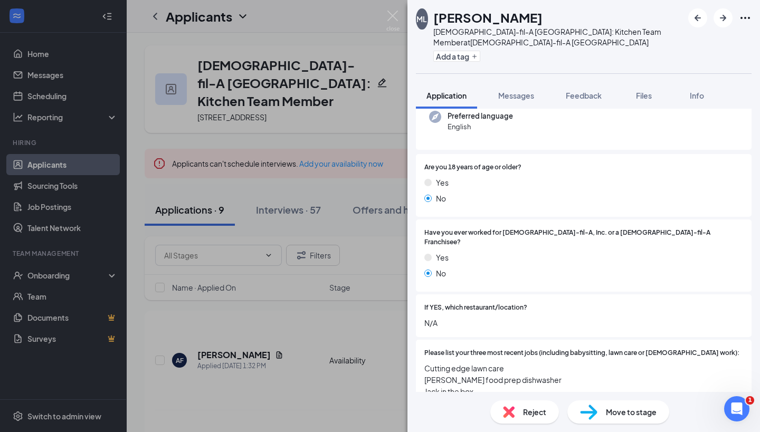
click at [522, 408] on div "Reject" at bounding box center [524, 412] width 69 height 23
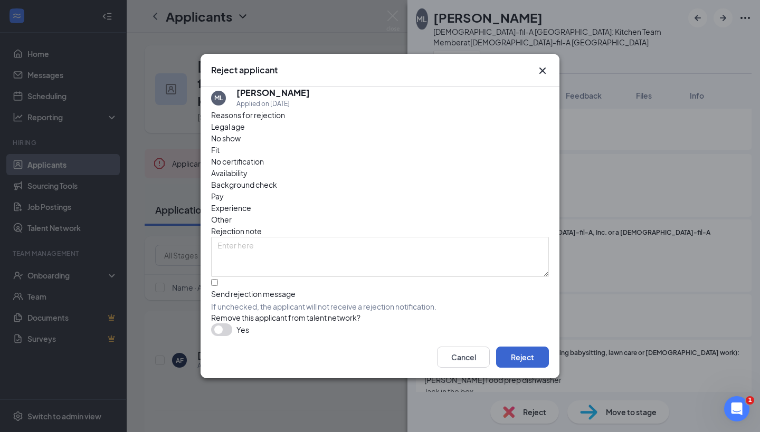
click at [518, 360] on button "Reject" at bounding box center [522, 357] width 53 height 21
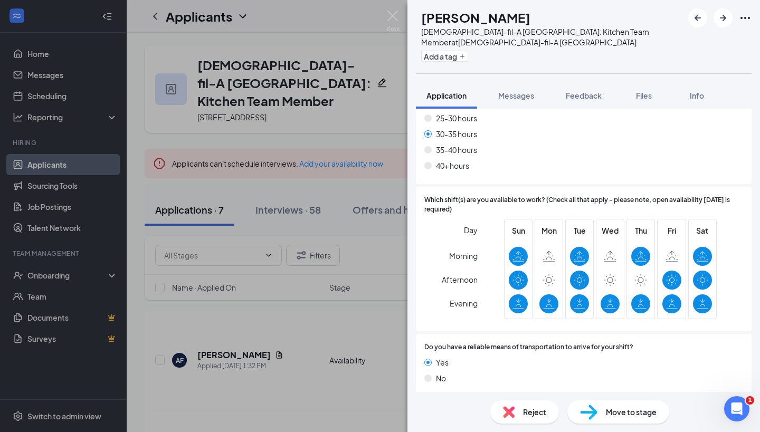
scroll to position [892, 0]
click at [593, 413] on img at bounding box center [588, 412] width 17 height 15
type input "Group Interview (next stage)"
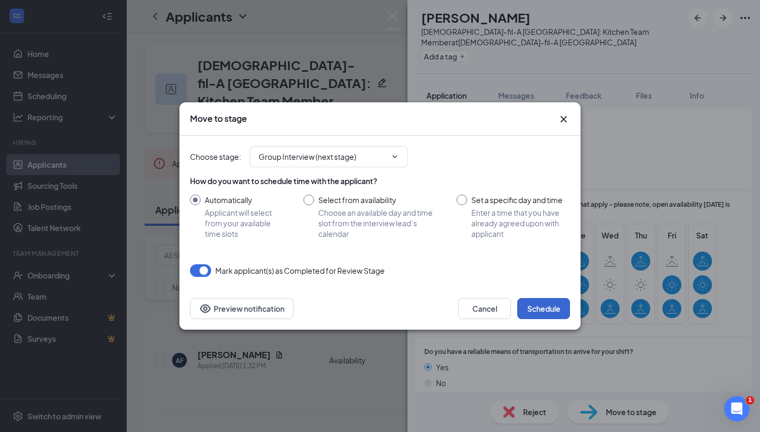
click at [543, 306] on button "Schedule" at bounding box center [543, 308] width 53 height 21
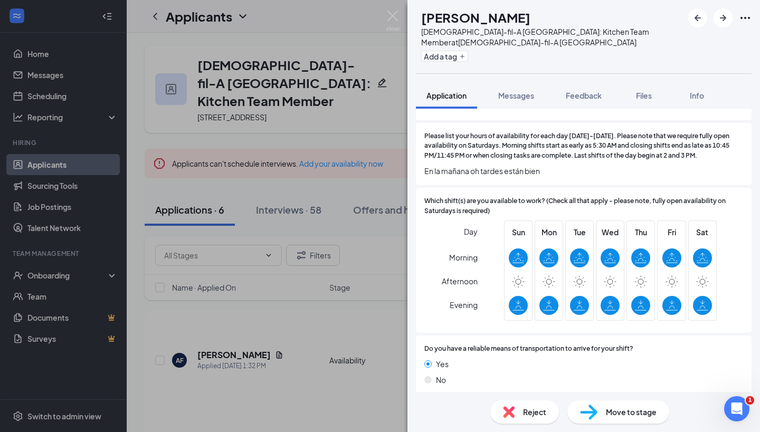
scroll to position [885, 0]
click at [594, 408] on img at bounding box center [588, 412] width 17 height 15
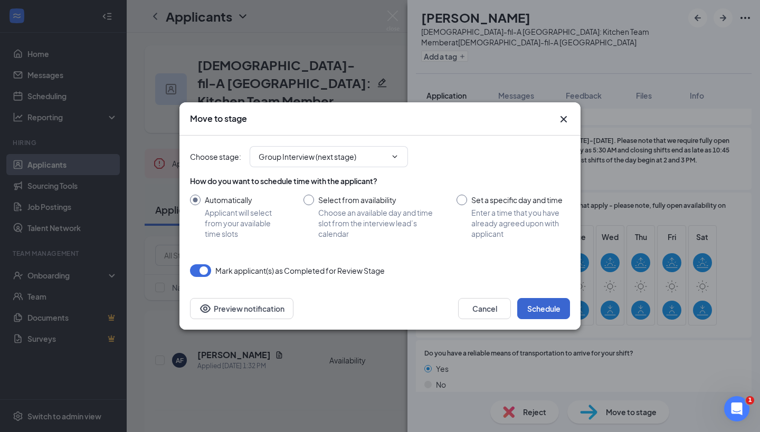
click at [536, 304] on button "Schedule" at bounding box center [543, 308] width 53 height 21
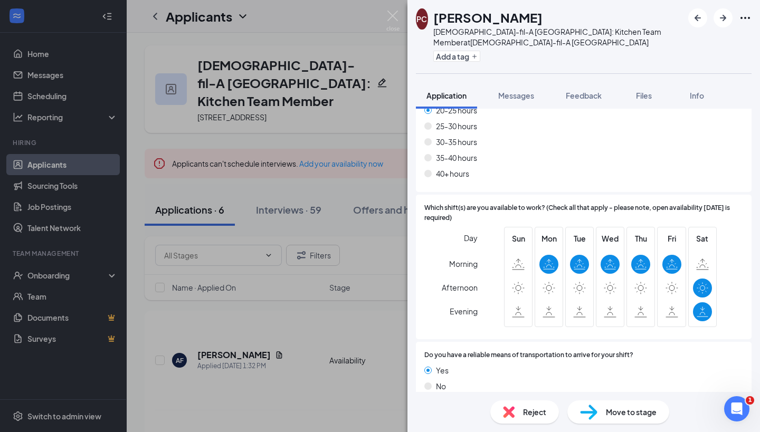
scroll to position [841, 0]
click at [517, 411] on div "Reject" at bounding box center [524, 412] width 69 height 23
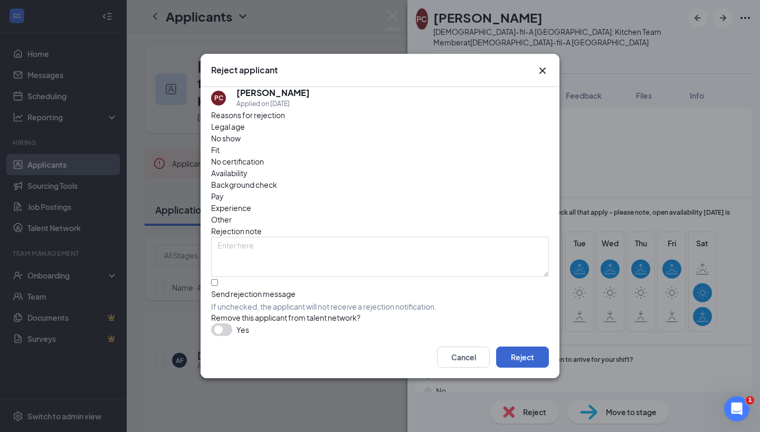
click at [508, 360] on button "Reject" at bounding box center [522, 357] width 53 height 21
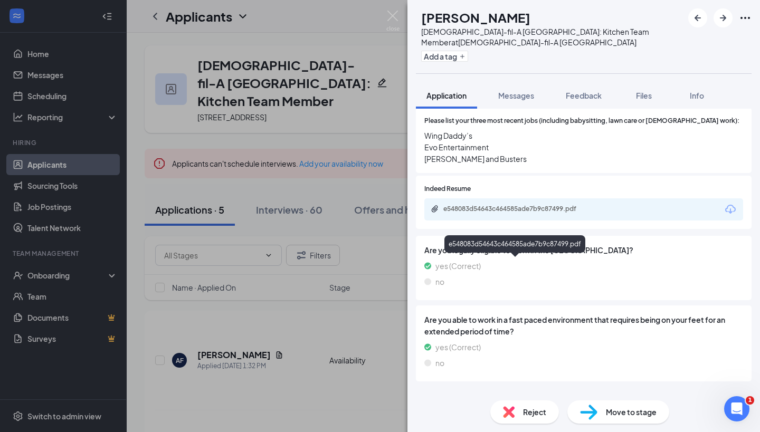
scroll to position [342, 0]
click at [533, 416] on span "Reject" at bounding box center [534, 413] width 23 height 12
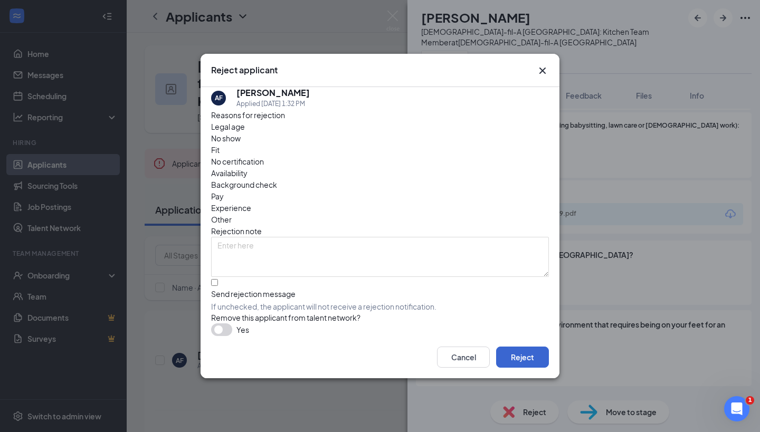
click at [522, 355] on button "Reject" at bounding box center [522, 357] width 53 height 21
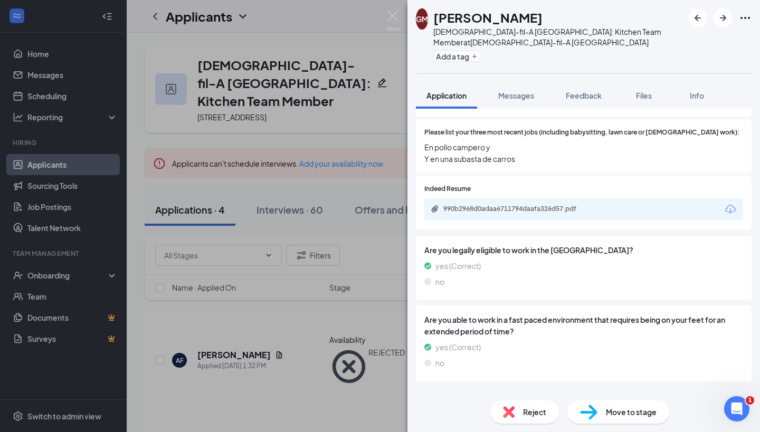
scroll to position [331, 0]
click at [720, 17] on icon "ArrowRight" at bounding box center [723, 18] width 13 height 13
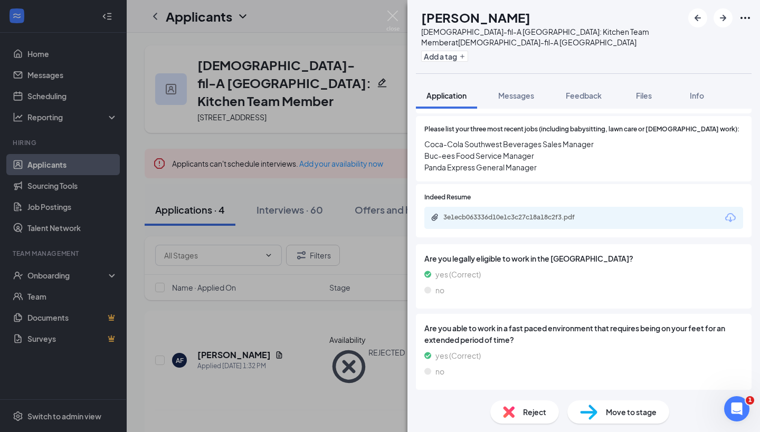
scroll to position [372, 0]
click at [605, 409] on div "Move to stage" at bounding box center [619, 412] width 102 height 23
type input "Group Interview (next stage)"
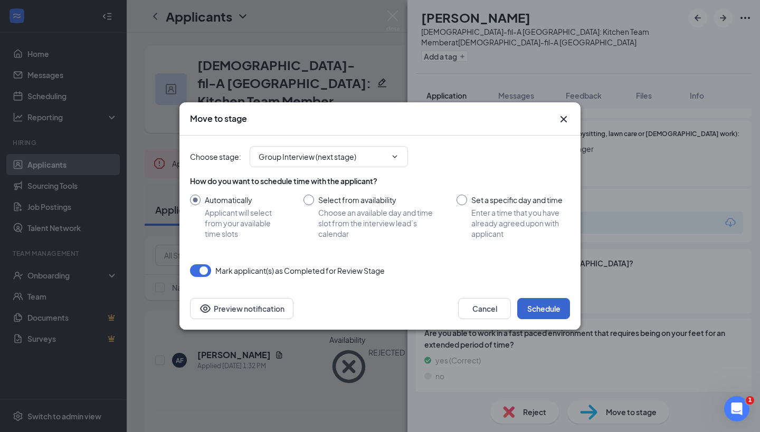
click at [551, 306] on button "Schedule" at bounding box center [543, 308] width 53 height 21
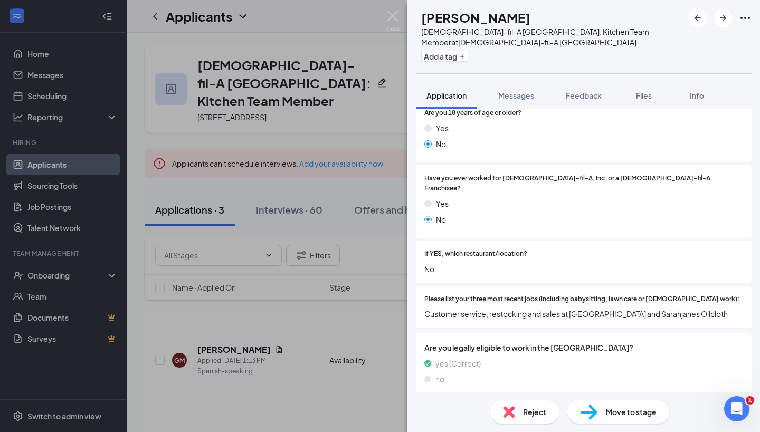
scroll to position [203, 0]
click at [526, 413] on span "Reject" at bounding box center [534, 413] width 23 height 12
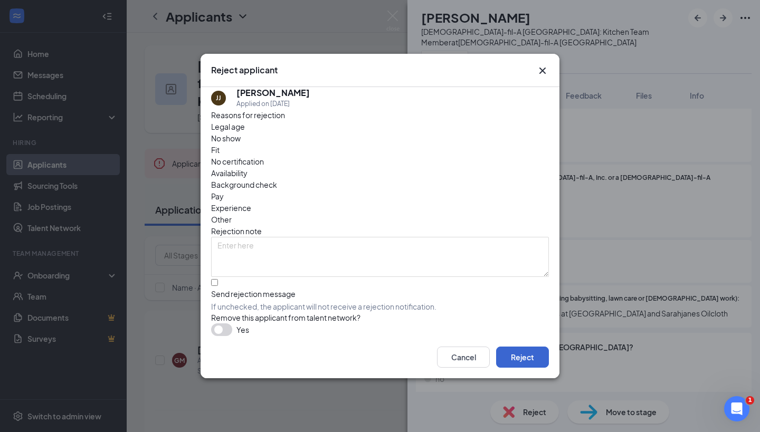
click at [526, 362] on button "Reject" at bounding box center [522, 357] width 53 height 21
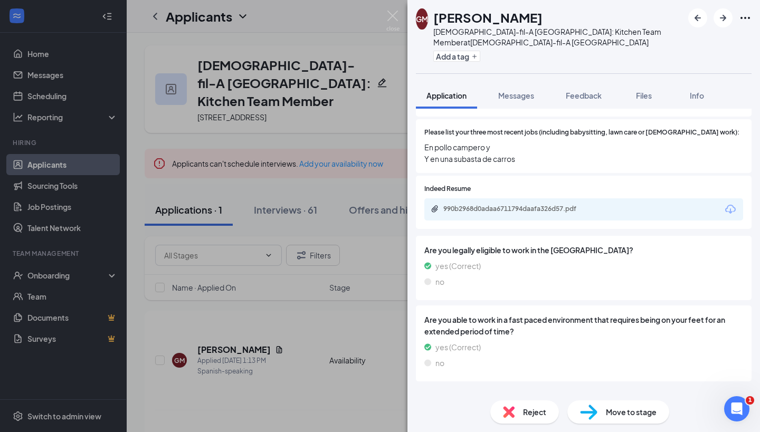
scroll to position [331, 0]
click at [514, 409] on img at bounding box center [509, 413] width 12 height 12
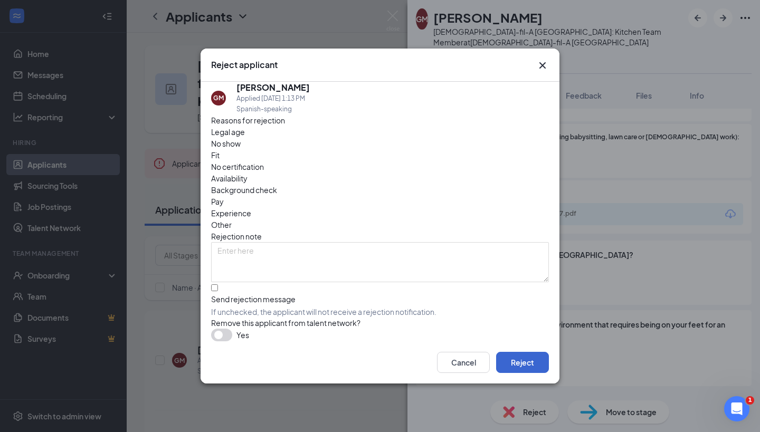
click at [530, 369] on button "Reject" at bounding box center [522, 362] width 53 height 21
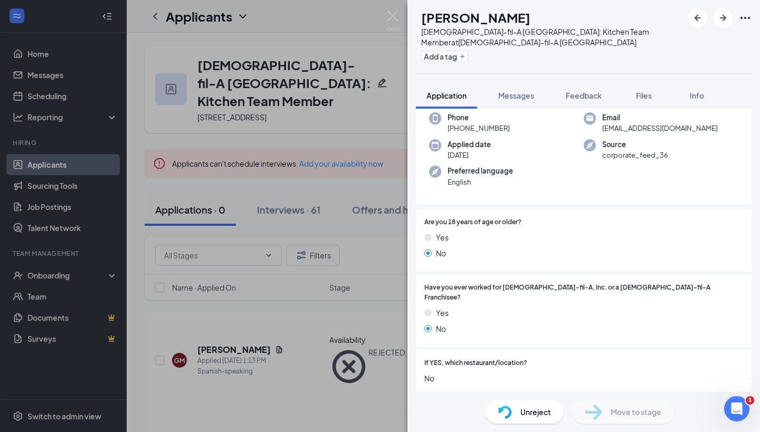
scroll to position [95, 0]
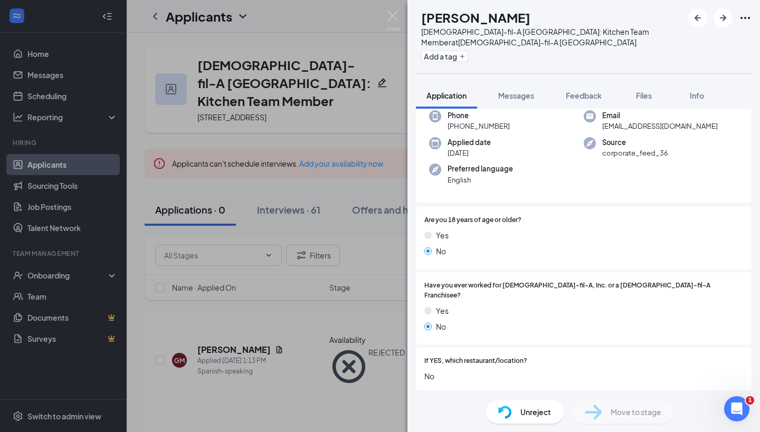
click at [290, 131] on div "[PERSON_NAME] Jax [PERSON_NAME] [DEMOGRAPHIC_DATA]-fil-A West Buda: Kitchen Tea…" at bounding box center [380, 216] width 760 height 432
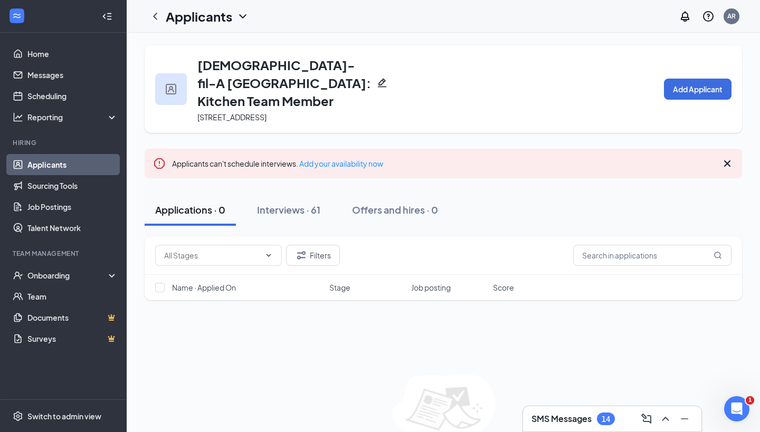
click at [66, 163] on link "Applicants" at bounding box center [72, 164] width 90 height 21
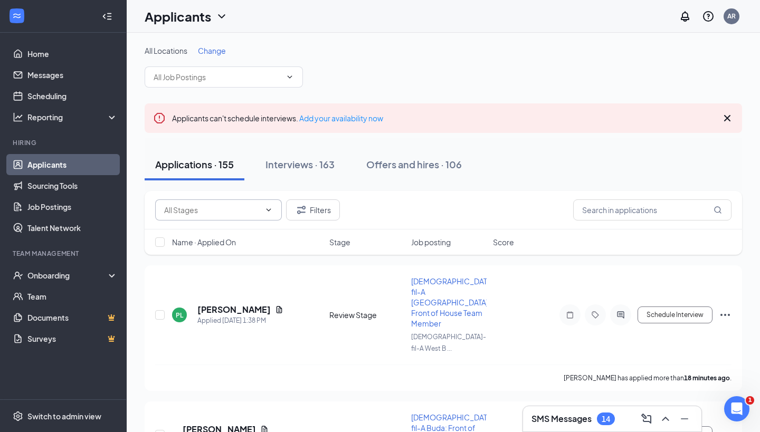
click at [247, 218] on span at bounding box center [218, 210] width 127 height 21
click at [417, 66] on div "All Locations Change" at bounding box center [444, 66] width 598 height 42
click at [254, 80] on input "text" at bounding box center [218, 77] width 128 height 12
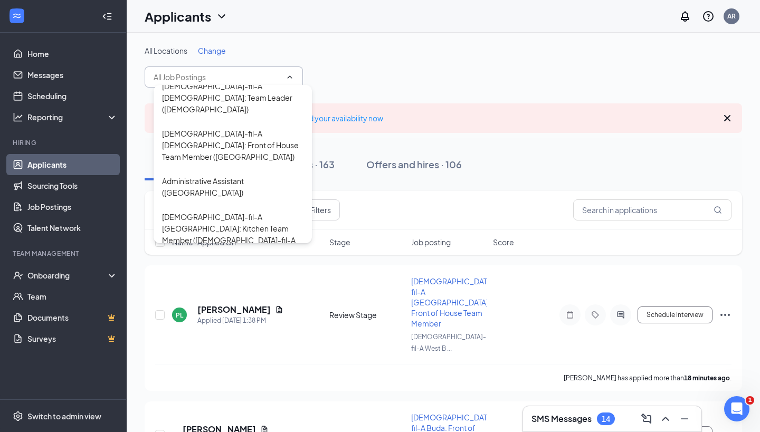
scroll to position [117, 0]
click at [237, 318] on div "[DEMOGRAPHIC_DATA]-fil-A [GEOGRAPHIC_DATA]: Front of House Team Member ([DEMOGR…" at bounding box center [232, 341] width 141 height 46
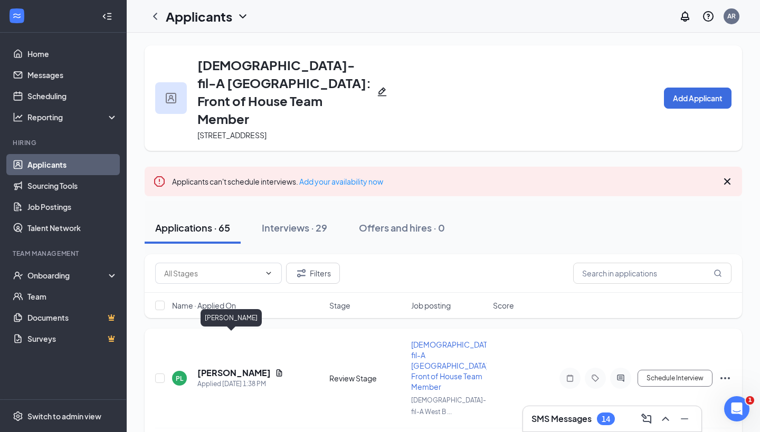
click at [227, 367] on h5 "[PERSON_NAME]" at bounding box center [233, 373] width 73 height 12
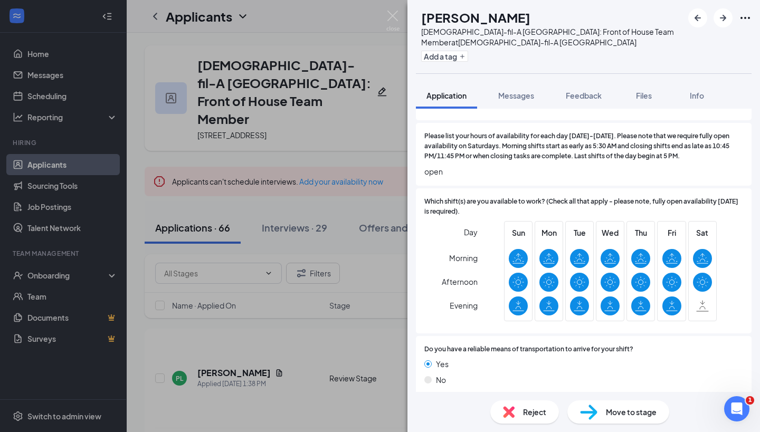
scroll to position [997, 0]
click at [615, 403] on div "Move to stage" at bounding box center [619, 412] width 102 height 23
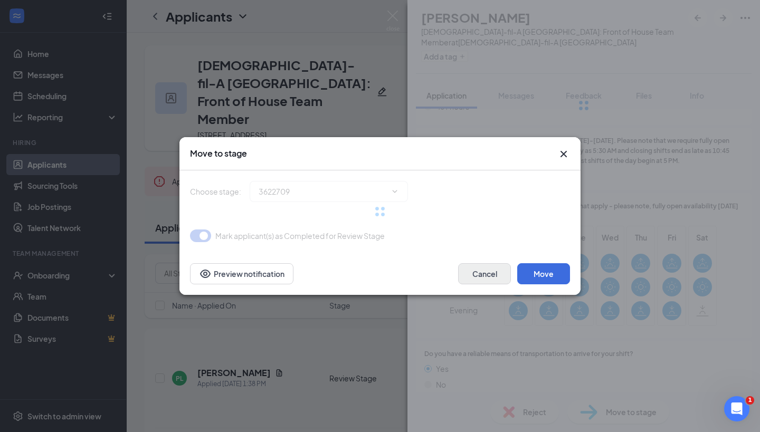
type input "Group Interview (next stage)"
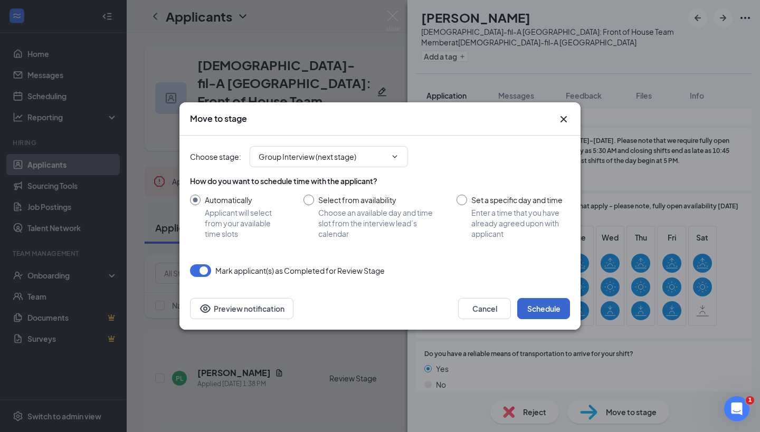
click at [535, 303] on button "Schedule" at bounding box center [543, 308] width 53 height 21
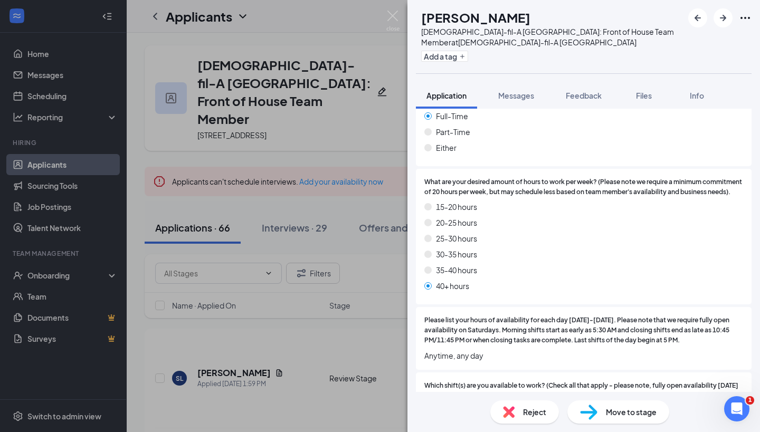
scroll to position [997, 0]
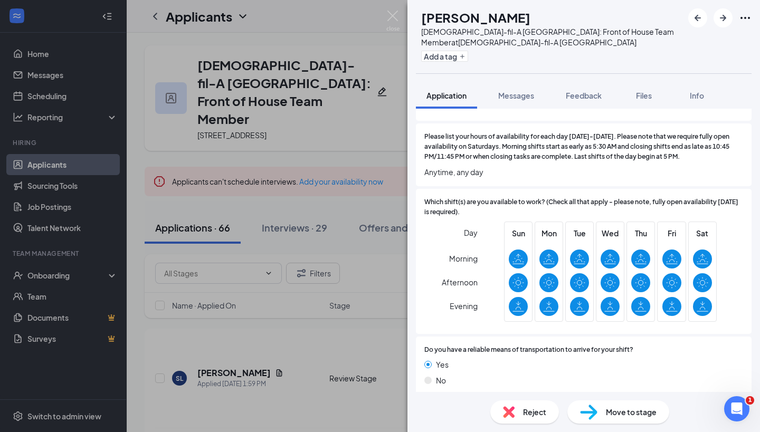
click at [630, 413] on span "Move to stage" at bounding box center [631, 413] width 51 height 12
type input "Group Interview (next stage)"
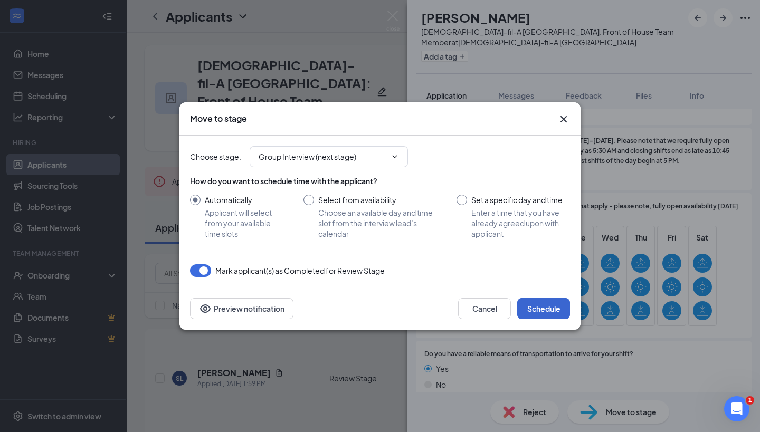
click at [538, 306] on button "Schedule" at bounding box center [543, 308] width 53 height 21
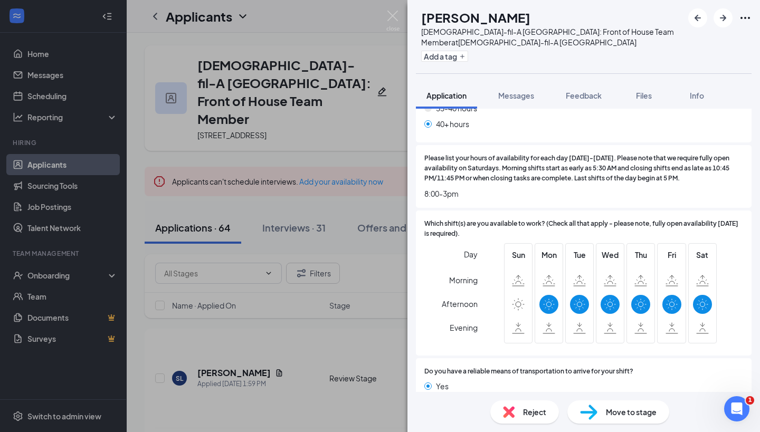
scroll to position [1033, 0]
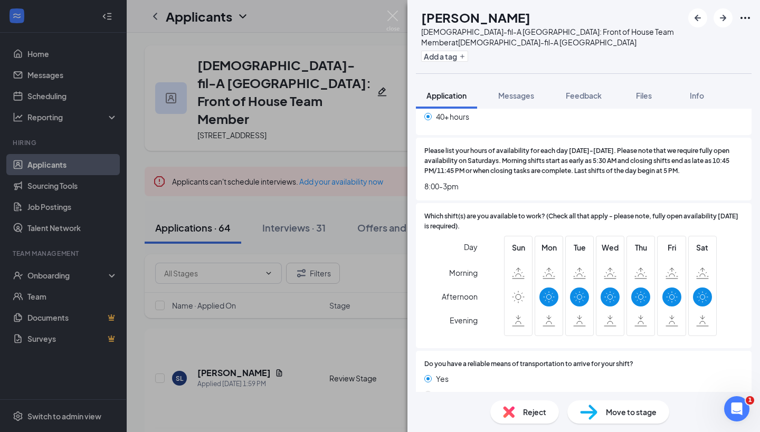
click at [608, 414] on span "Move to stage" at bounding box center [631, 413] width 51 height 12
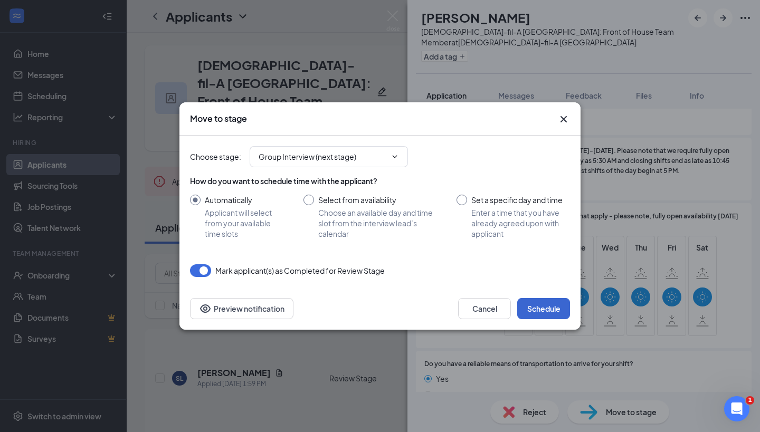
click at [536, 309] on button "Schedule" at bounding box center [543, 308] width 53 height 21
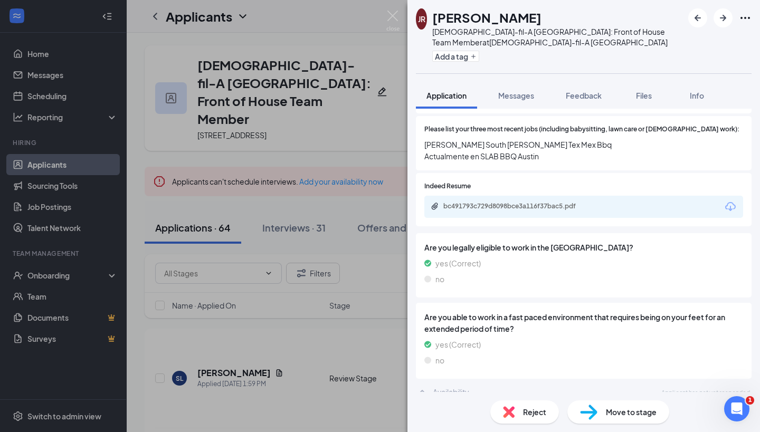
scroll to position [437, 0]
click at [601, 413] on div "Move to stage" at bounding box center [619, 412] width 102 height 23
type input "Review Stage (next stage)"
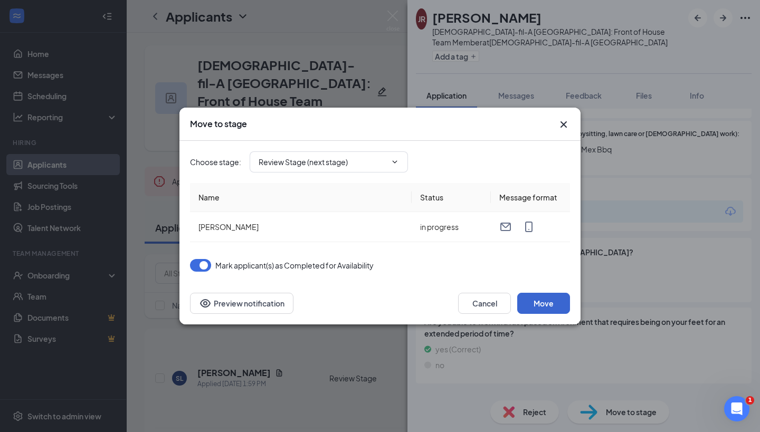
click at [553, 304] on button "Move" at bounding box center [543, 303] width 53 height 21
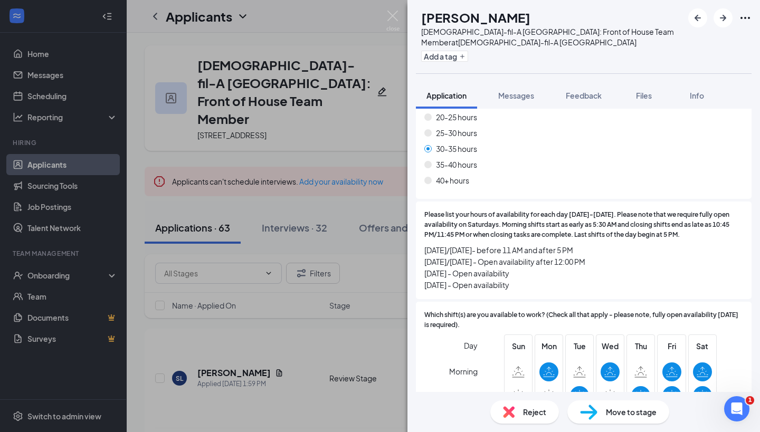
scroll to position [961, 0]
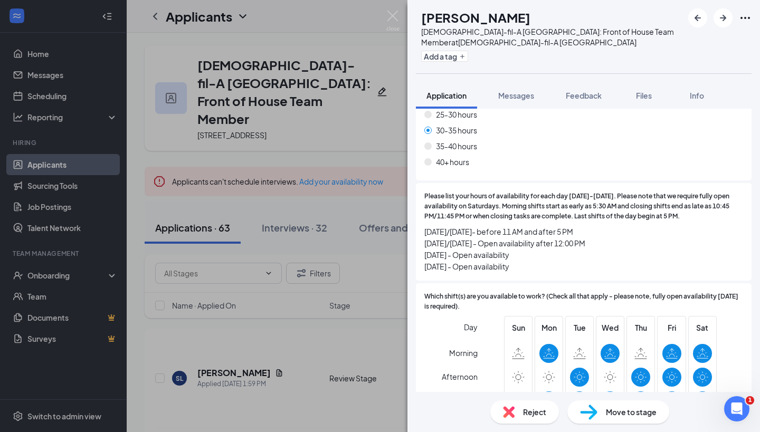
click at [533, 413] on span "Reject" at bounding box center [534, 413] width 23 height 12
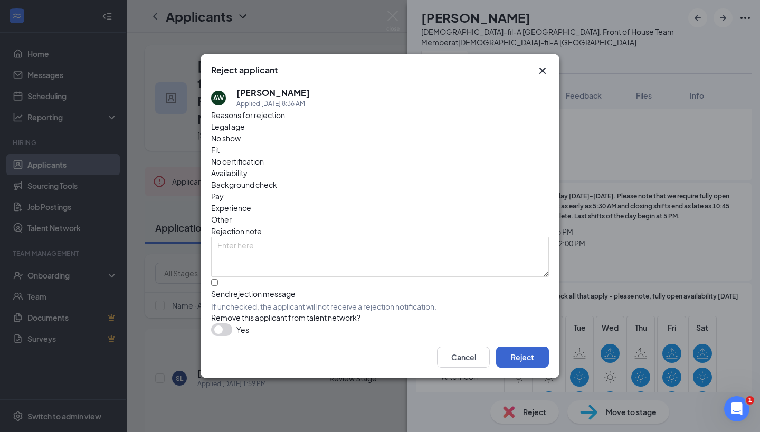
click at [516, 353] on button "Reject" at bounding box center [522, 357] width 53 height 21
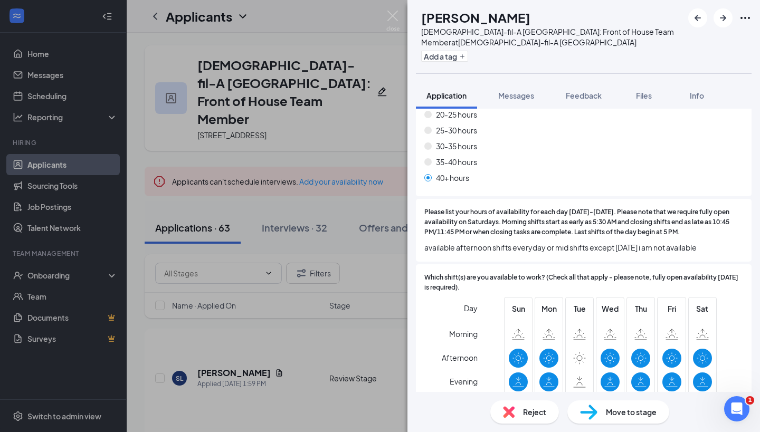
scroll to position [961, 0]
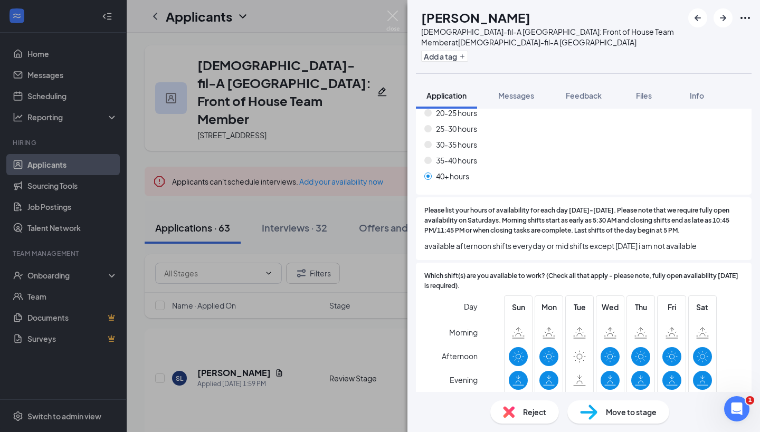
click at [598, 417] on div "Move to stage" at bounding box center [619, 412] width 102 height 23
type input "Group Interview (next stage)"
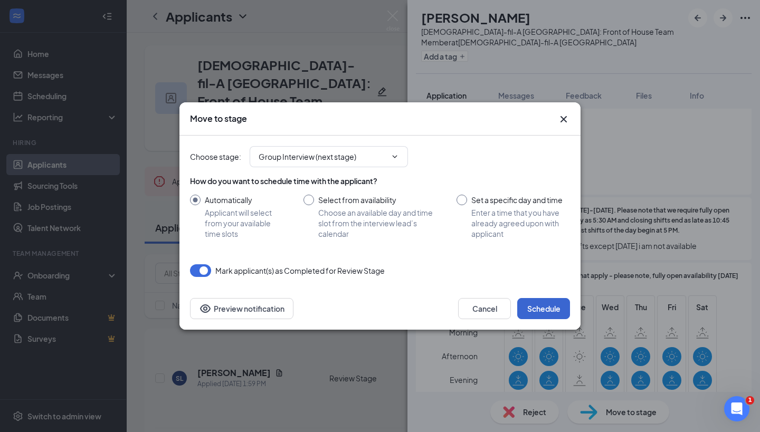
click at [535, 314] on button "Schedule" at bounding box center [543, 308] width 53 height 21
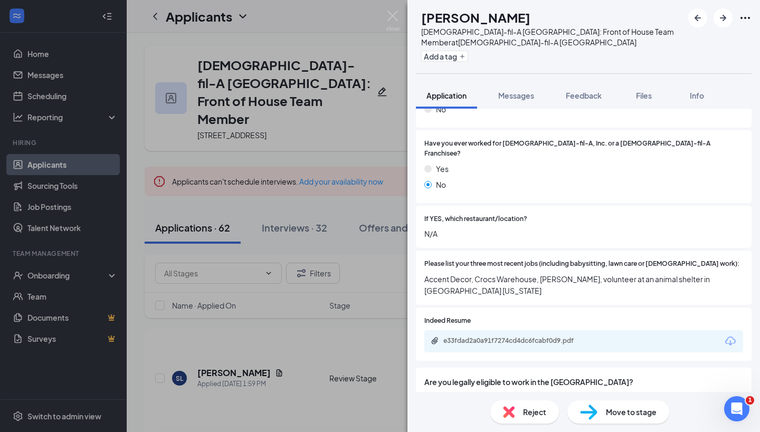
scroll to position [322, 0]
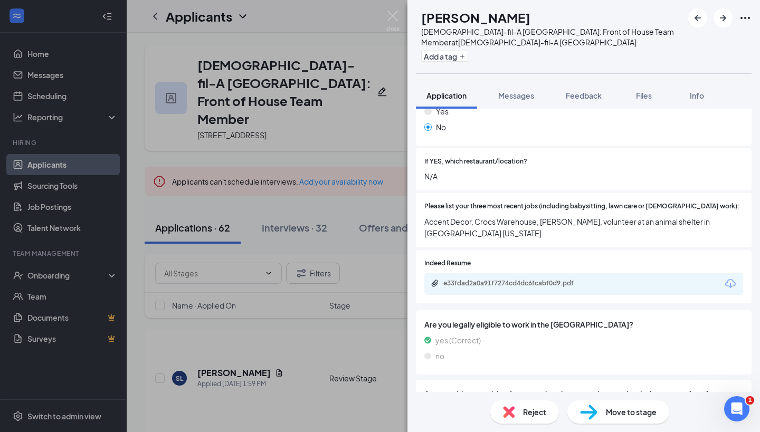
click at [598, 310] on div "Are you legally eligible to work in the [GEOGRAPHIC_DATA]? yes (Correct) no" at bounding box center [584, 342] width 336 height 64
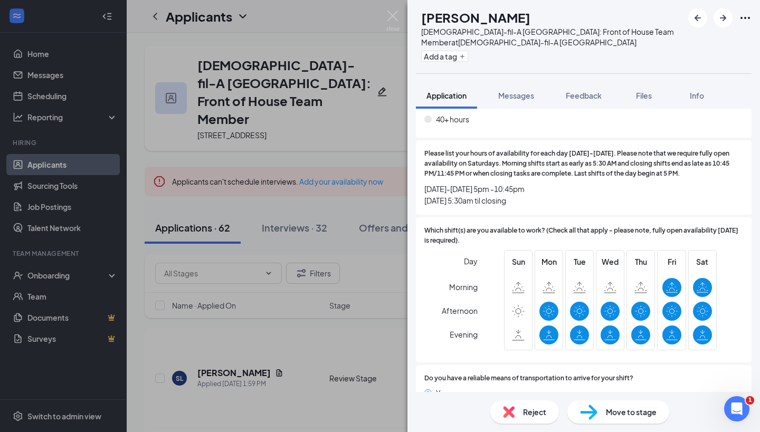
scroll to position [993, 0]
click at [601, 410] on div "Move to stage" at bounding box center [619, 412] width 102 height 23
type input "Group Interview (next stage)"
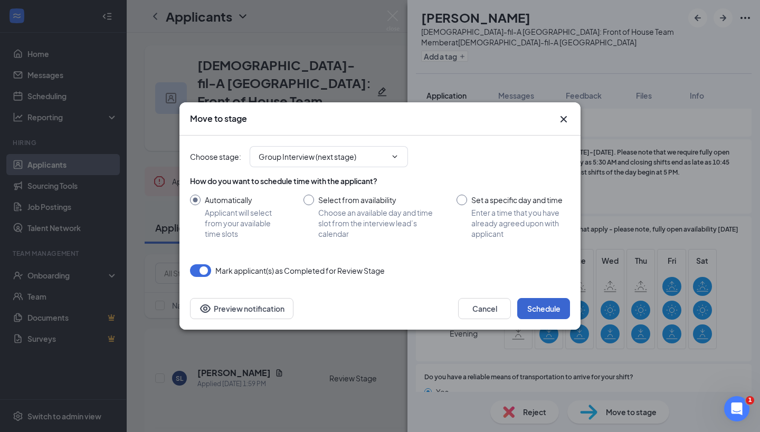
click at [551, 309] on button "Schedule" at bounding box center [543, 308] width 53 height 21
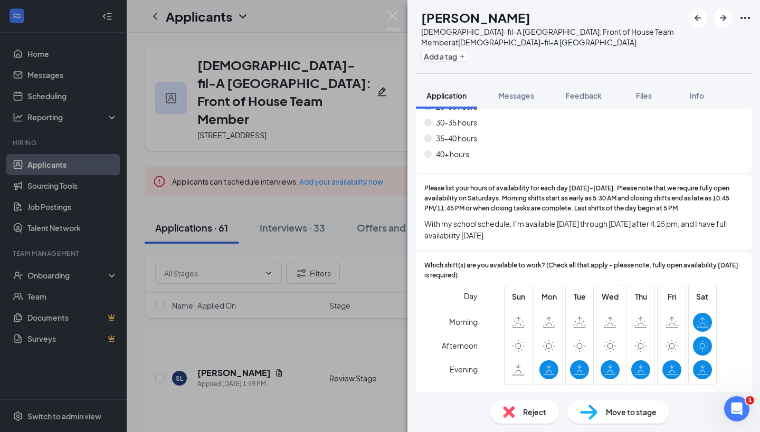
scroll to position [988, 0]
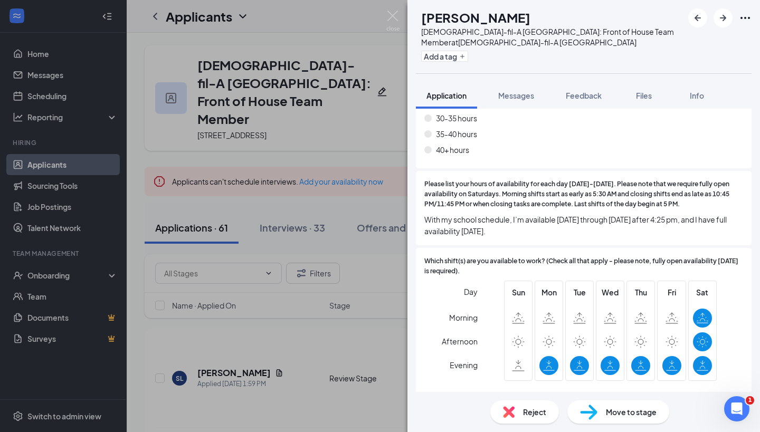
click at [590, 407] on img at bounding box center [588, 412] width 17 height 15
type input "Group Interview (next stage)"
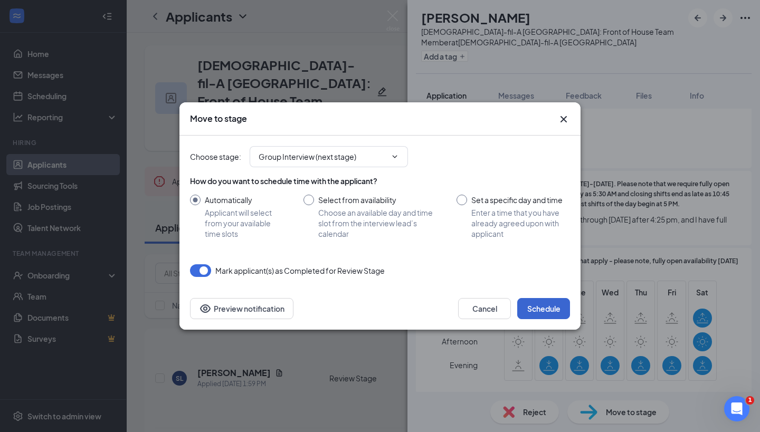
click at [535, 308] on button "Schedule" at bounding box center [543, 308] width 53 height 21
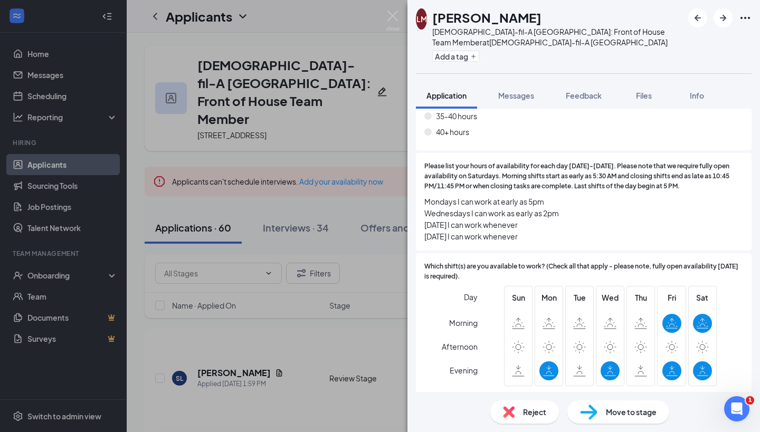
scroll to position [1005, 0]
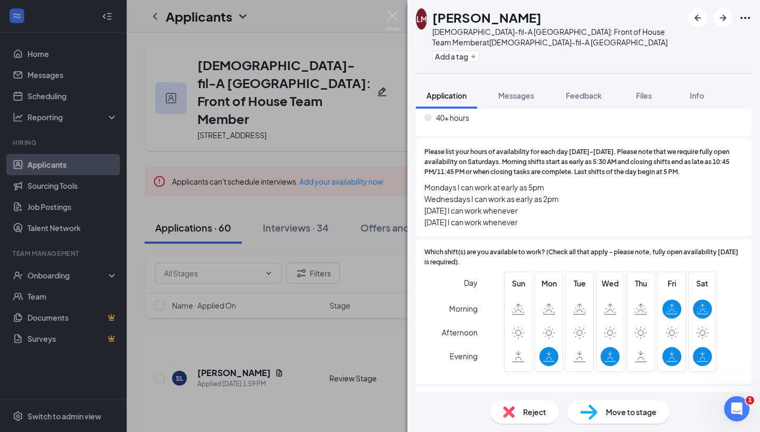
click at [587, 412] on img at bounding box center [588, 412] width 17 height 15
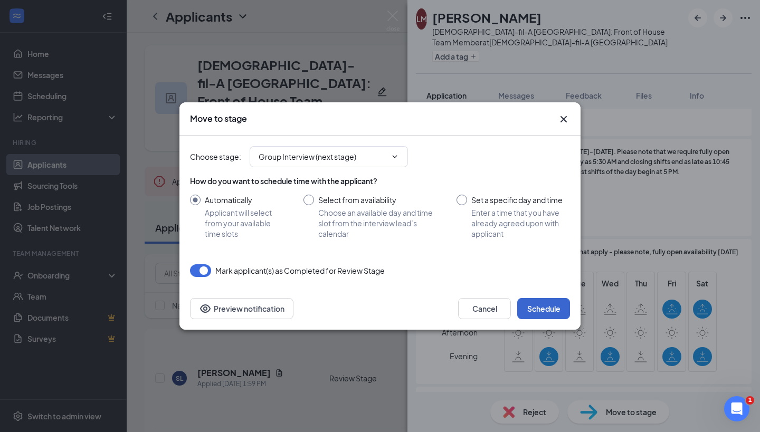
click at [534, 307] on button "Schedule" at bounding box center [543, 308] width 53 height 21
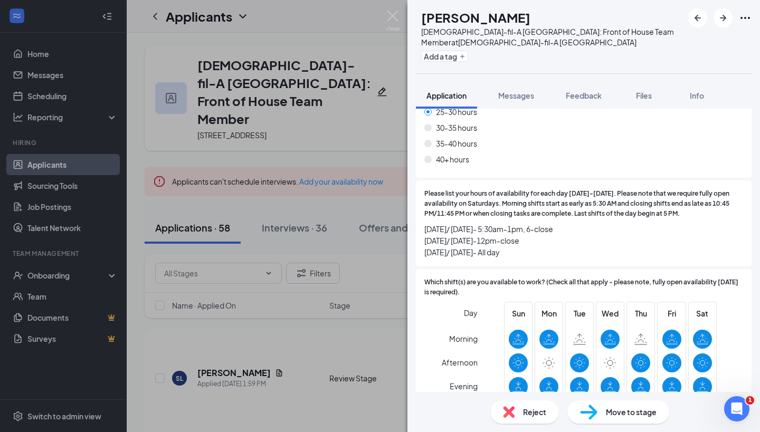
scroll to position [967, 0]
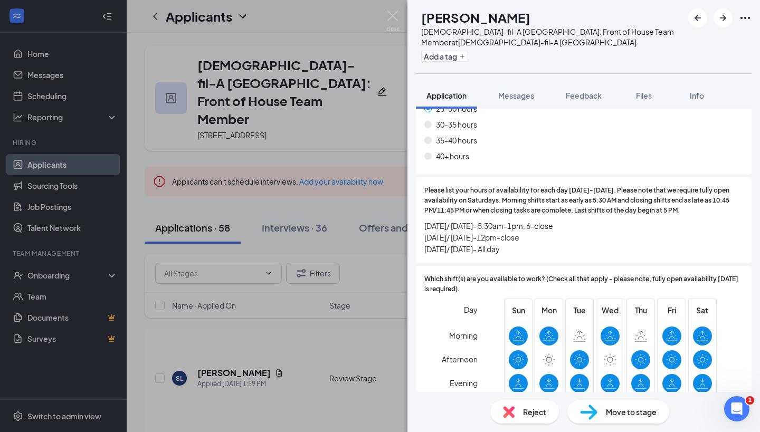
click at [520, 419] on div "Reject" at bounding box center [524, 412] width 69 height 23
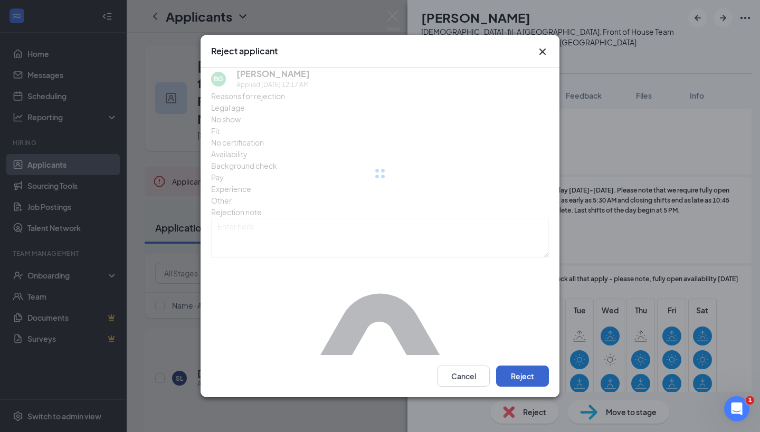
click at [510, 367] on button "Reject" at bounding box center [522, 376] width 53 height 21
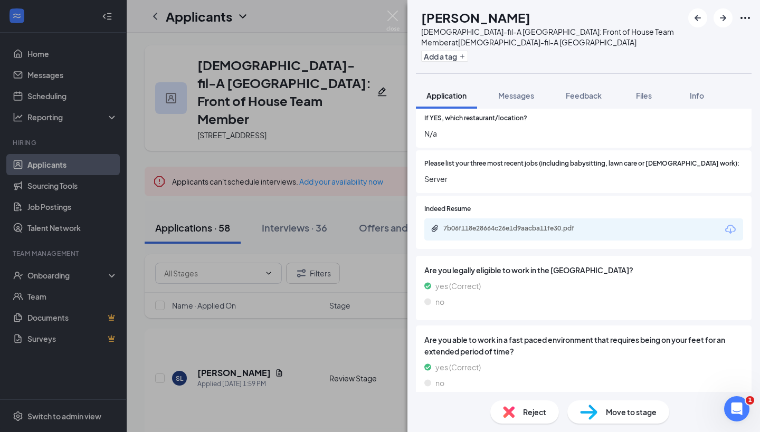
scroll to position [413, 0]
click at [526, 411] on span "Reject" at bounding box center [534, 413] width 23 height 12
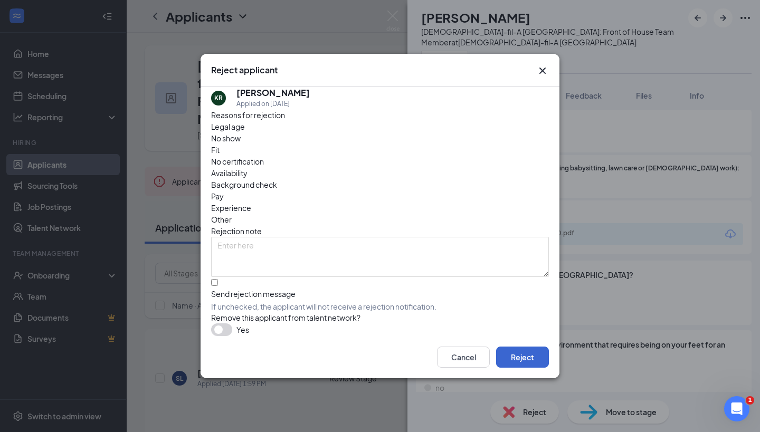
click at [512, 364] on button "Reject" at bounding box center [522, 357] width 53 height 21
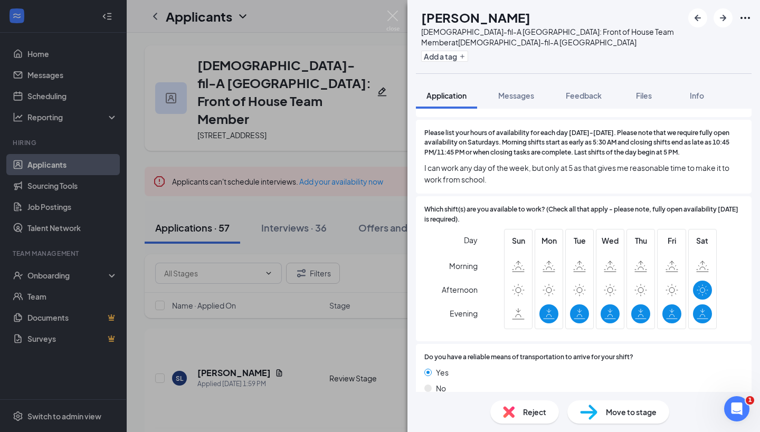
scroll to position [981, 0]
click at [607, 407] on span "Move to stage" at bounding box center [631, 413] width 51 height 12
type input "Group Interview (next stage)"
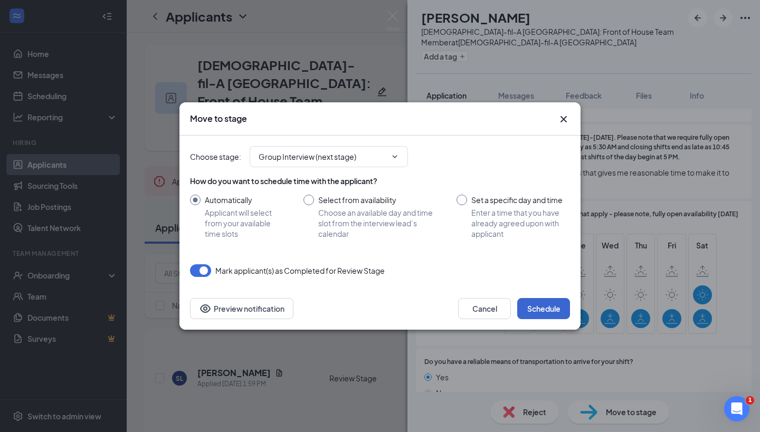
click at [541, 313] on button "Schedule" at bounding box center [543, 308] width 53 height 21
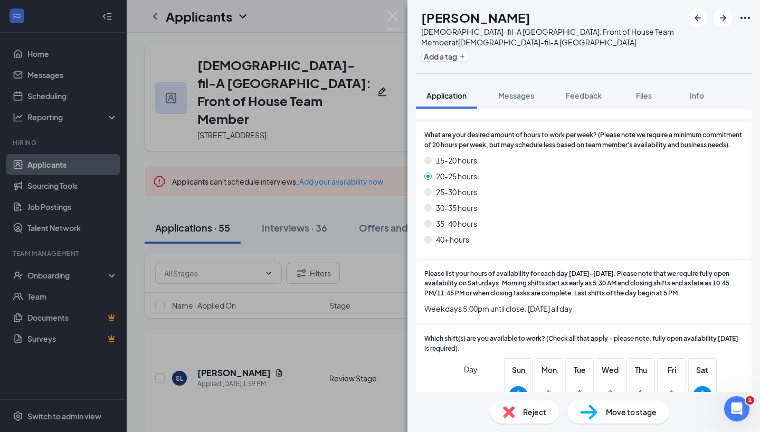
scroll to position [901, 0]
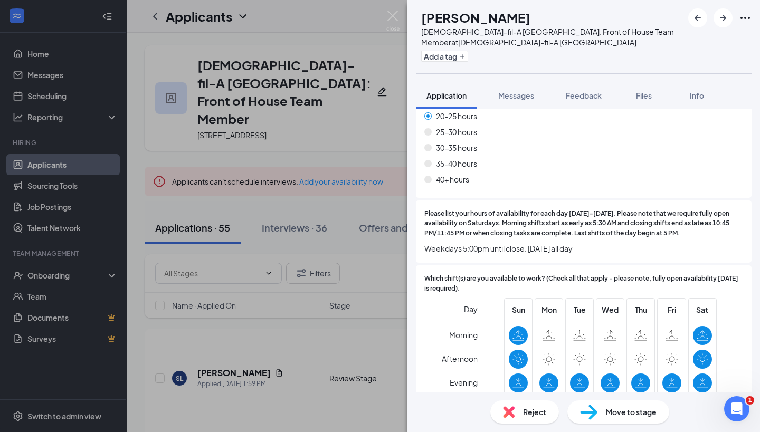
click at [603, 418] on div "Move to stage" at bounding box center [619, 412] width 102 height 23
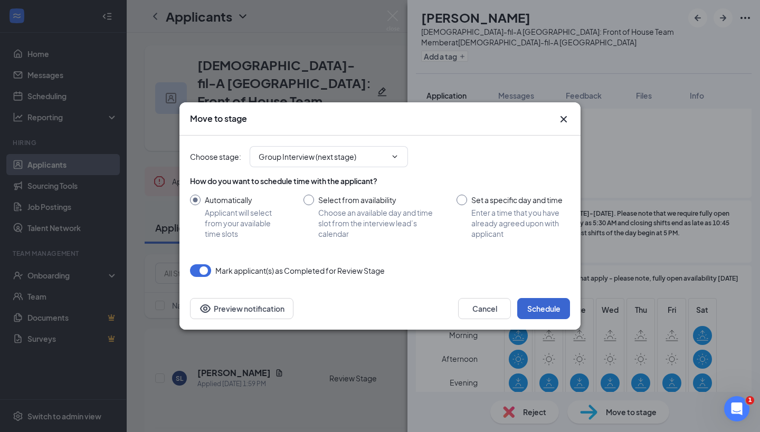
click at [533, 310] on button "Schedule" at bounding box center [543, 308] width 53 height 21
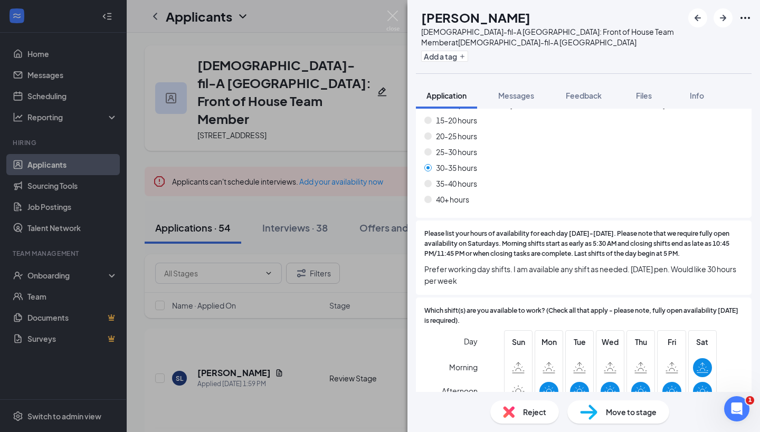
scroll to position [927, 0]
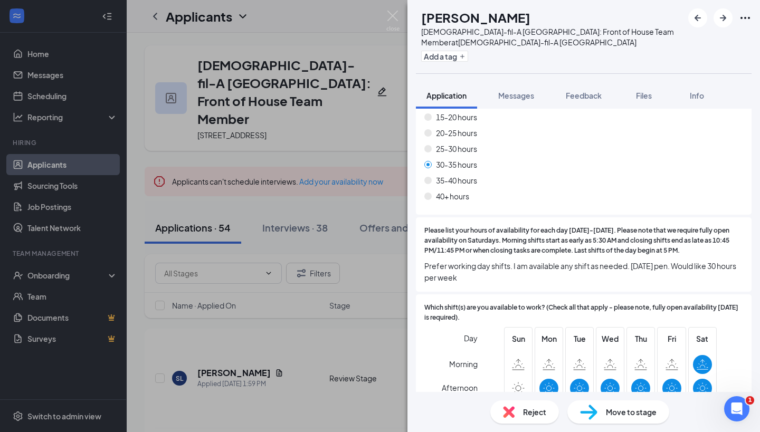
click at [592, 418] on img at bounding box center [588, 412] width 17 height 15
type input "Group Interview (next stage)"
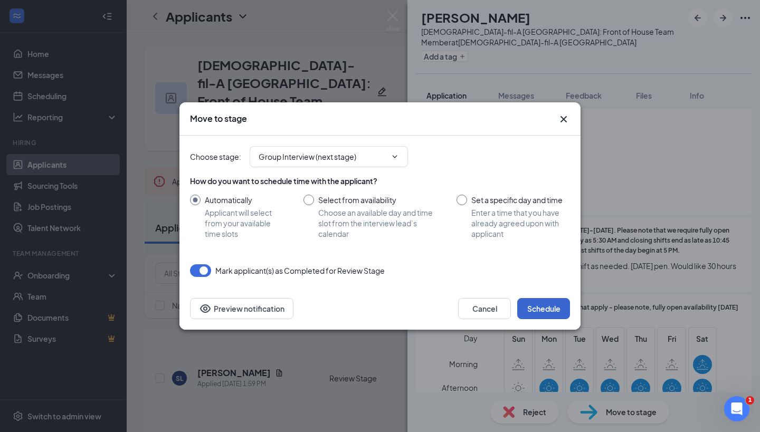
click at [555, 304] on button "Schedule" at bounding box center [543, 308] width 53 height 21
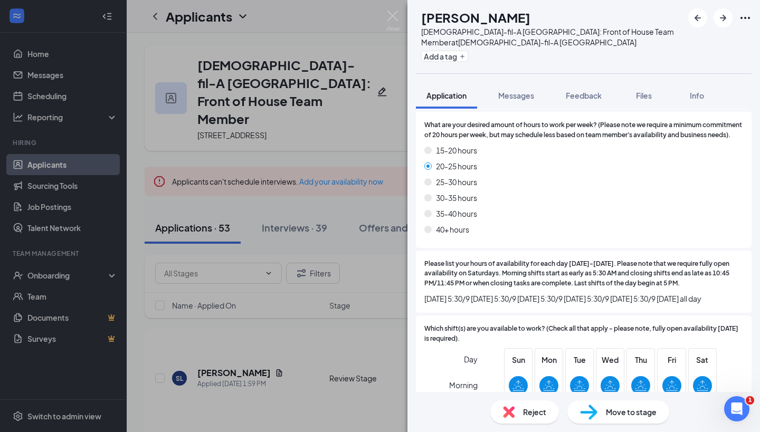
scroll to position [852, 0]
click at [516, 412] on div "Reject" at bounding box center [524, 412] width 69 height 23
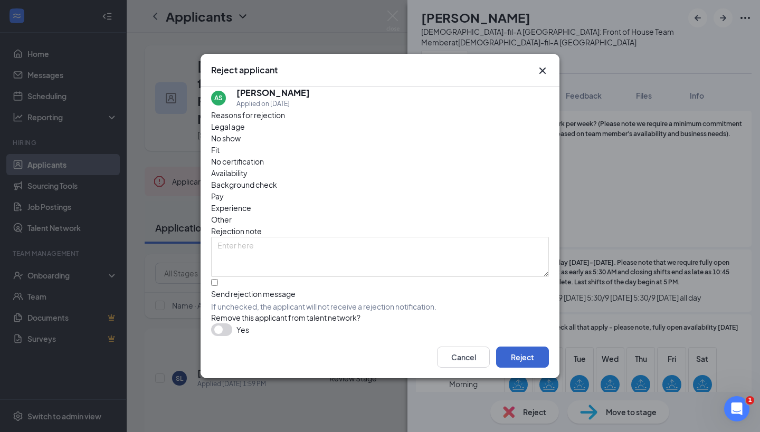
click at [508, 357] on button "Reject" at bounding box center [522, 357] width 53 height 21
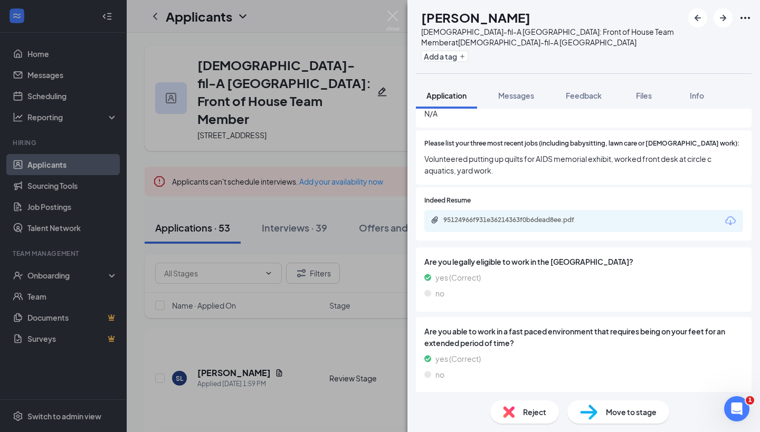
scroll to position [395, 0]
click at [520, 411] on div "Reject" at bounding box center [524, 412] width 69 height 23
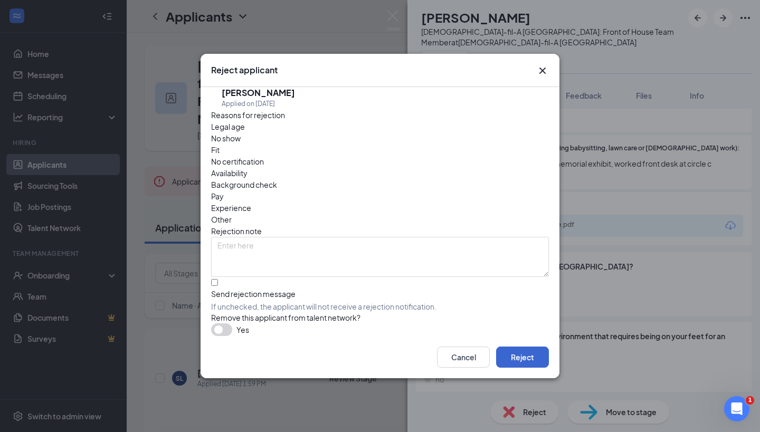
click at [508, 354] on button "Reject" at bounding box center [522, 357] width 53 height 21
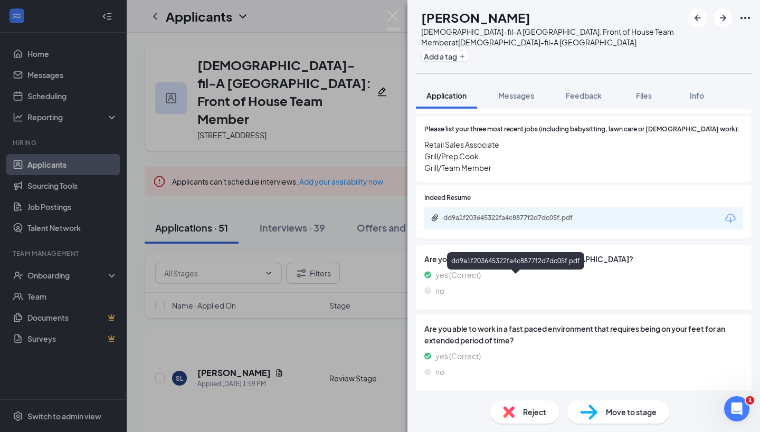
scroll to position [437, 0]
click at [534, 413] on span "Reject" at bounding box center [534, 413] width 23 height 12
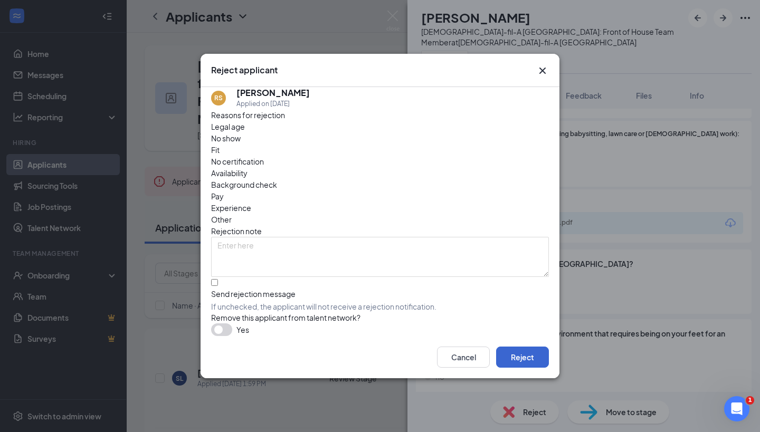
click at [518, 367] on button "Reject" at bounding box center [522, 357] width 53 height 21
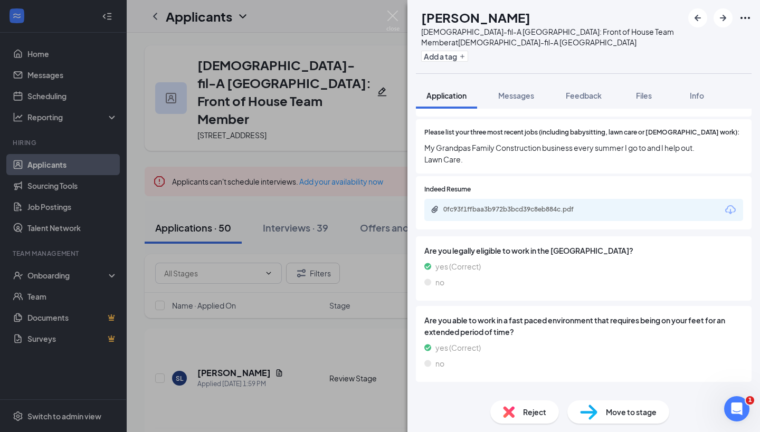
scroll to position [395, 0]
click at [527, 417] on span "Reject" at bounding box center [534, 413] width 23 height 12
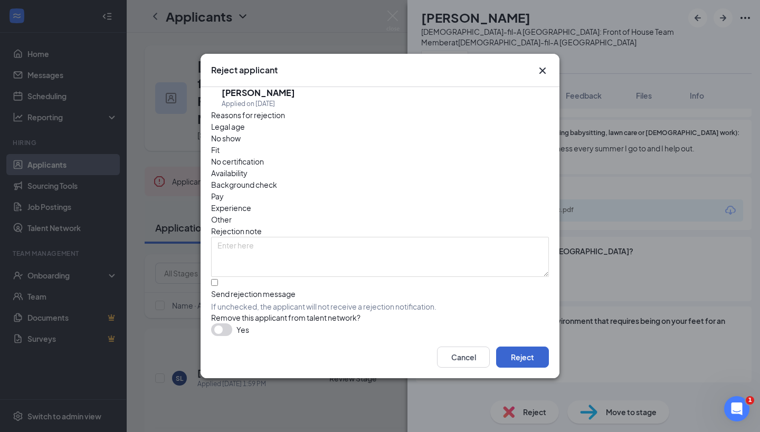
click at [511, 362] on button "Reject" at bounding box center [522, 357] width 53 height 21
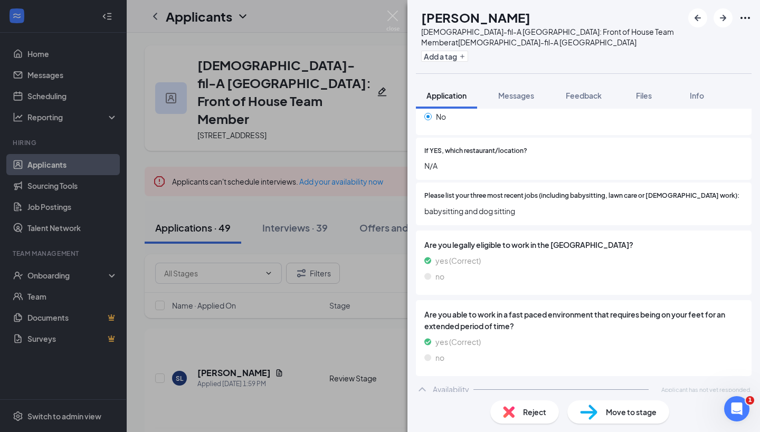
scroll to position [327, 0]
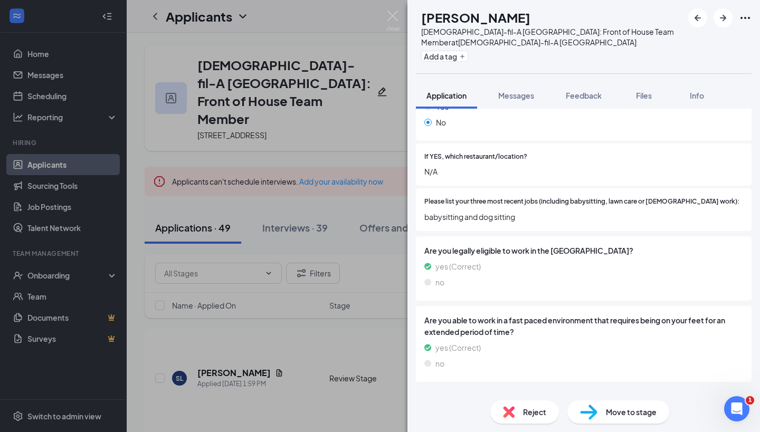
click at [512, 409] on img at bounding box center [509, 413] width 12 height 12
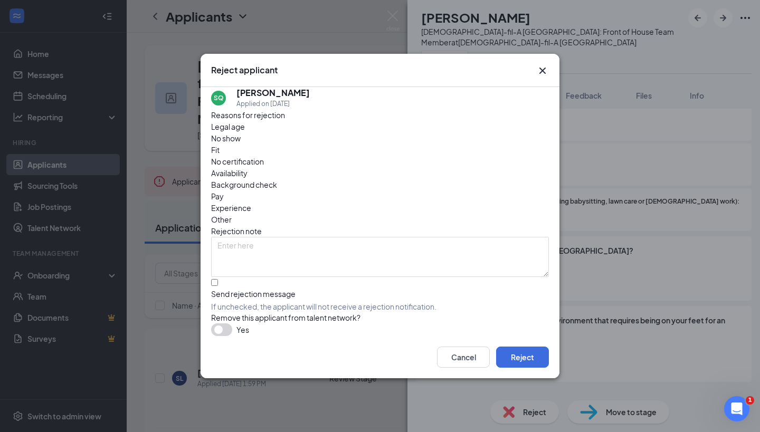
click at [516, 374] on div "Cancel Reject" at bounding box center [380, 357] width 359 height 42
click at [518, 361] on button "Reject" at bounding box center [522, 357] width 53 height 21
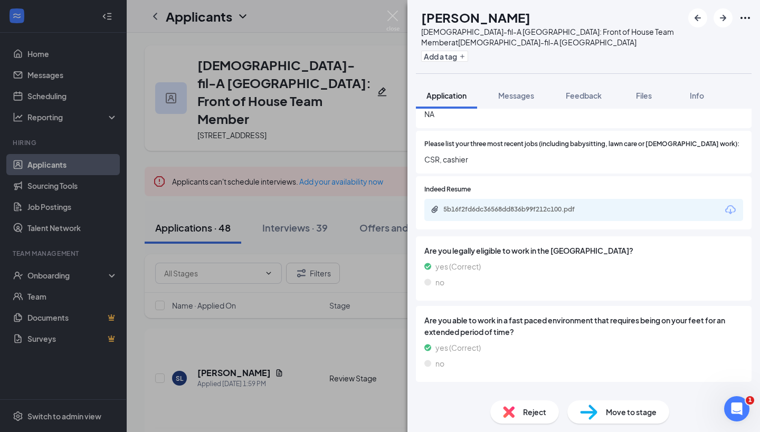
scroll to position [384, 0]
click at [530, 407] on span "Reject" at bounding box center [534, 413] width 23 height 12
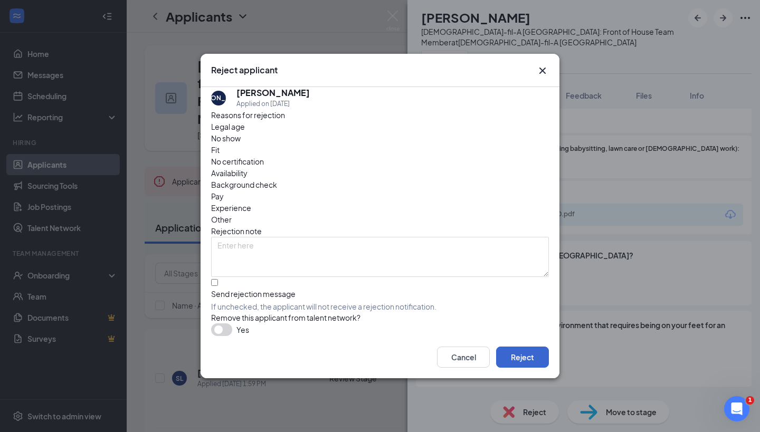
click at [522, 358] on button "Reject" at bounding box center [522, 357] width 53 height 21
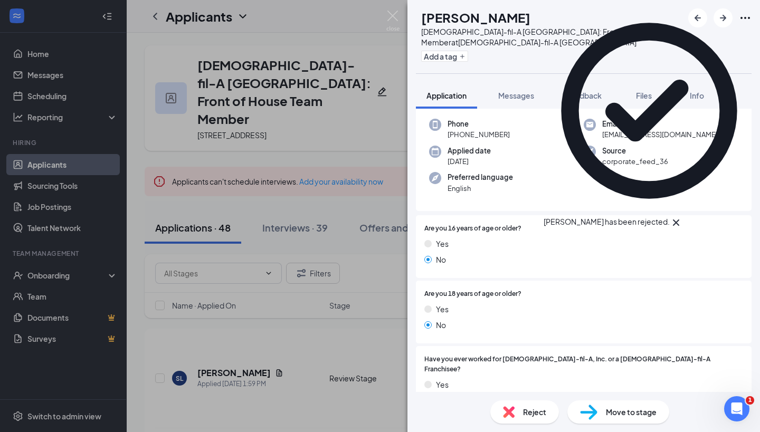
scroll to position [50, 0]
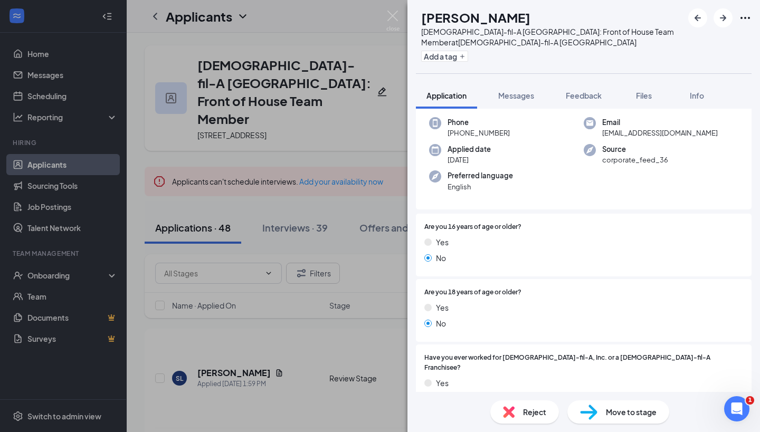
click at [534, 416] on span "Reject" at bounding box center [534, 413] width 23 height 12
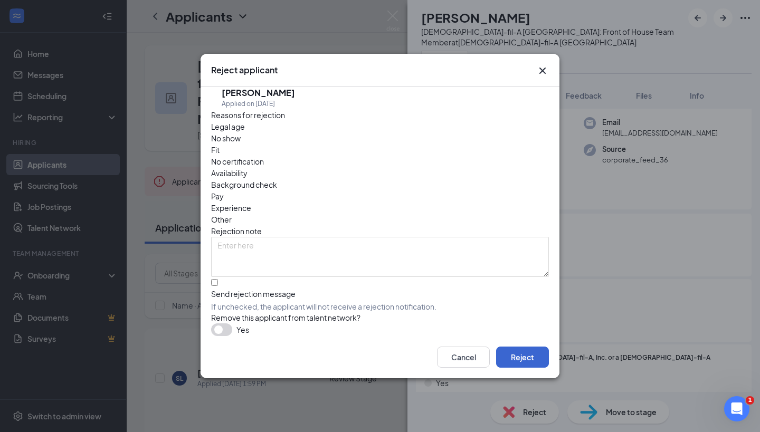
click at [516, 368] on button "Reject" at bounding box center [522, 357] width 53 height 21
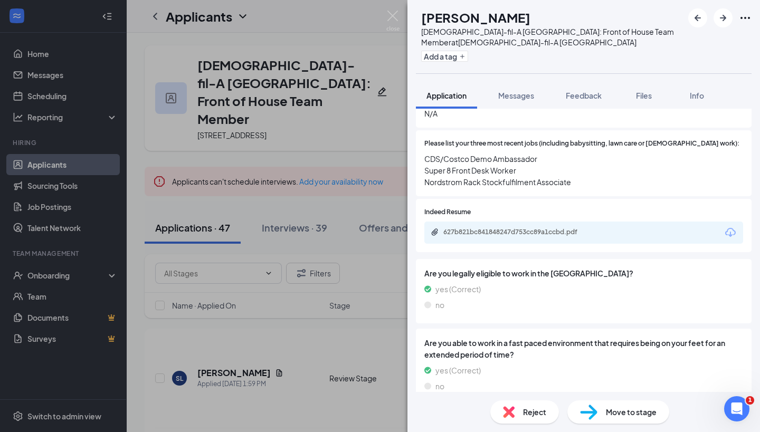
scroll to position [424, 0]
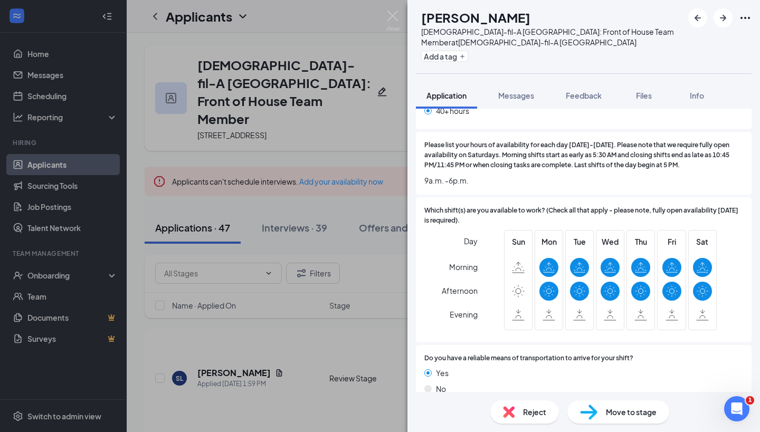
click at [593, 409] on img at bounding box center [588, 412] width 17 height 15
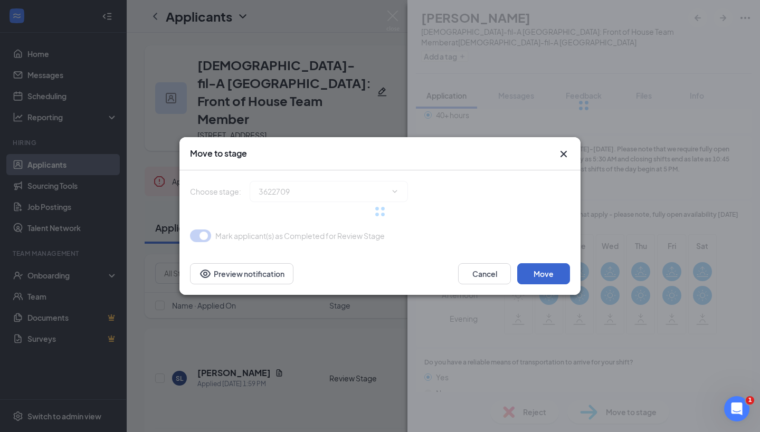
click at [543, 278] on button "Move" at bounding box center [543, 273] width 53 height 21
click at [562, 154] on icon "Cross" at bounding box center [564, 154] width 13 height 13
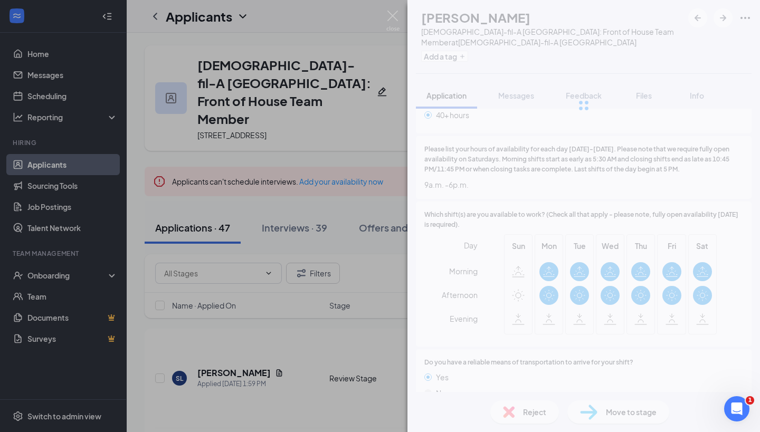
click at [332, 284] on div "AV [PERSON_NAME][DEMOGRAPHIC_DATA]-fil-A [GEOGRAPHIC_DATA]: Front of House Team…" at bounding box center [380, 216] width 760 height 432
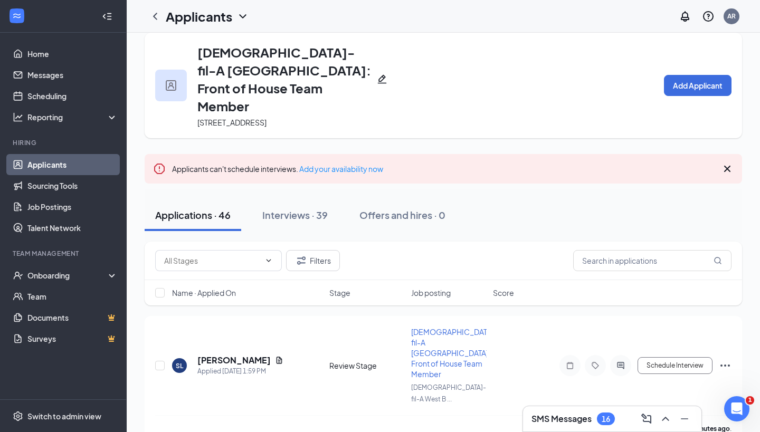
scroll to position [19, 0]
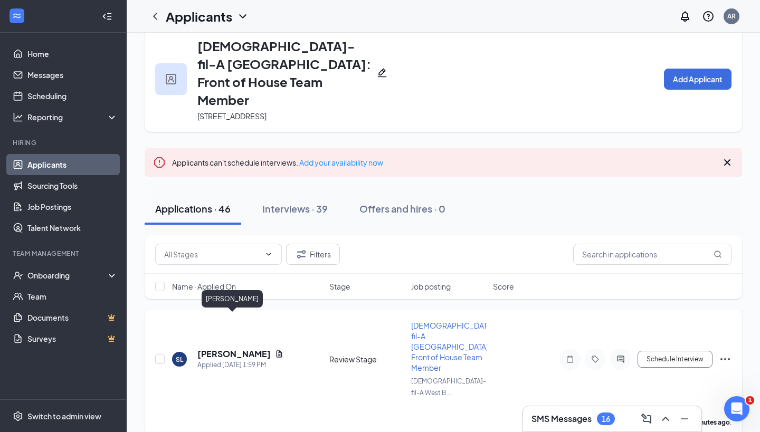
click at [241, 348] on h5 "[PERSON_NAME]" at bounding box center [233, 354] width 73 height 12
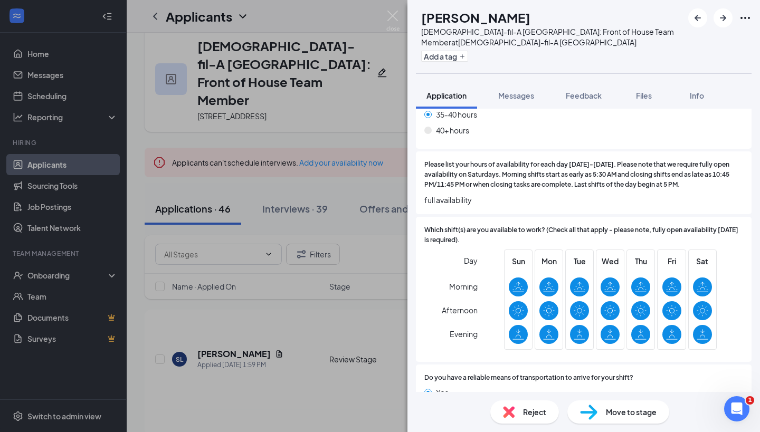
scroll to position [1018, 0]
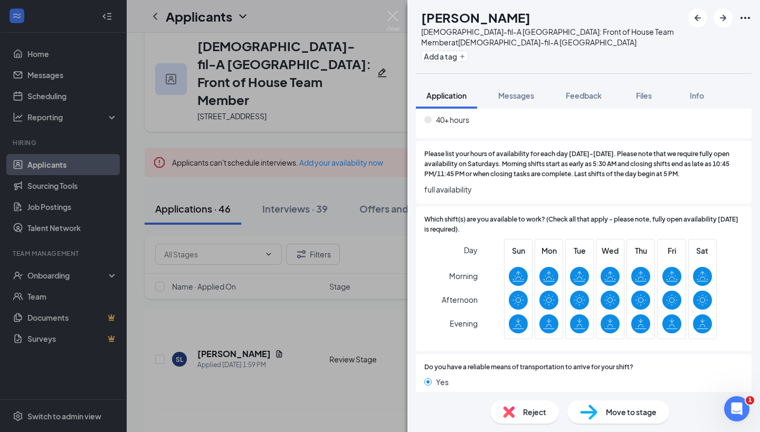
click at [587, 405] on img at bounding box center [588, 412] width 17 height 15
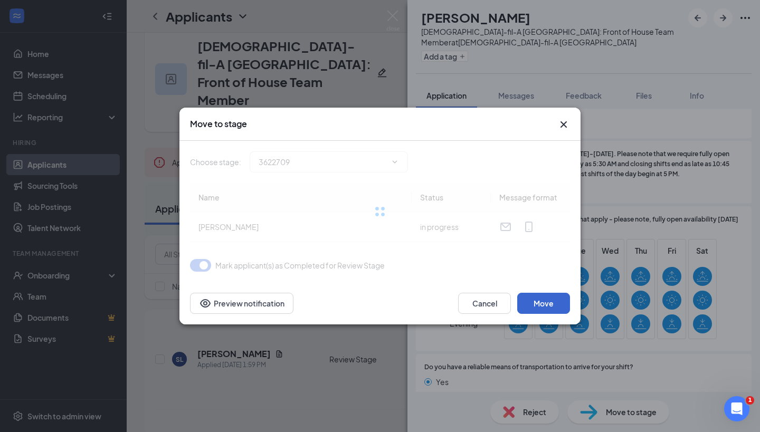
type input "Group Interview (next stage)"
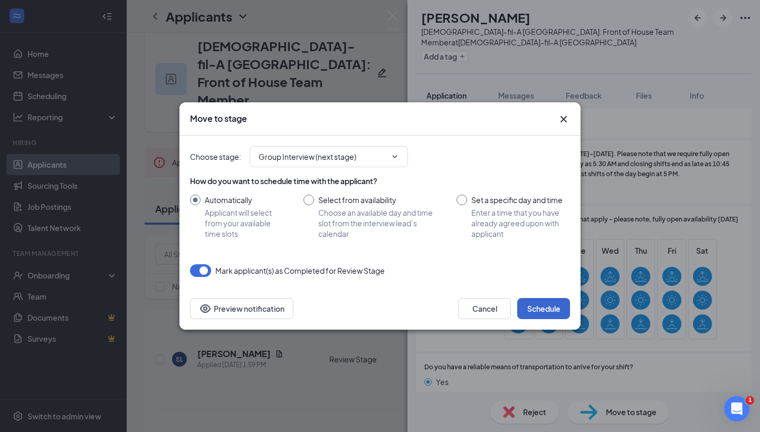
click at [547, 306] on button "Schedule" at bounding box center [543, 308] width 53 height 21
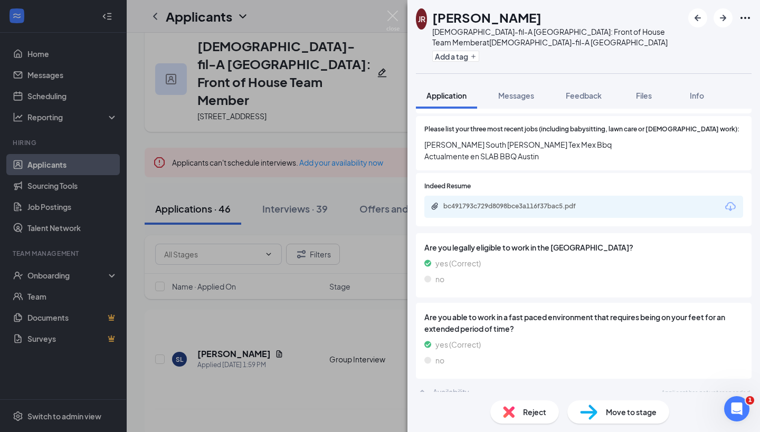
scroll to position [437, 0]
click at [530, 410] on span "Reject" at bounding box center [534, 413] width 23 height 12
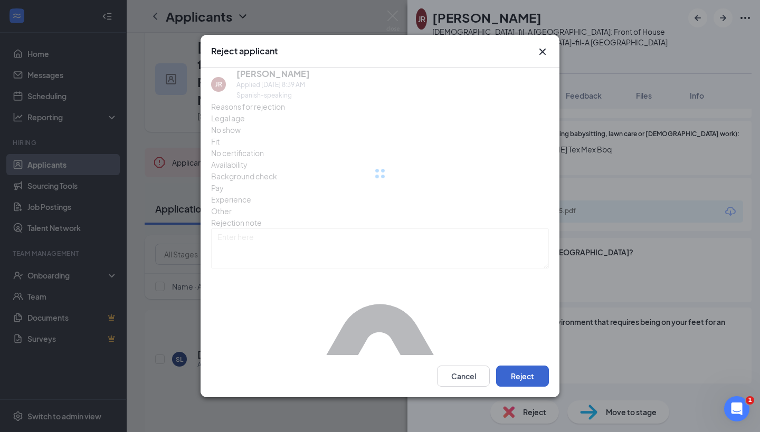
click at [523, 366] on button "Reject" at bounding box center [522, 376] width 53 height 21
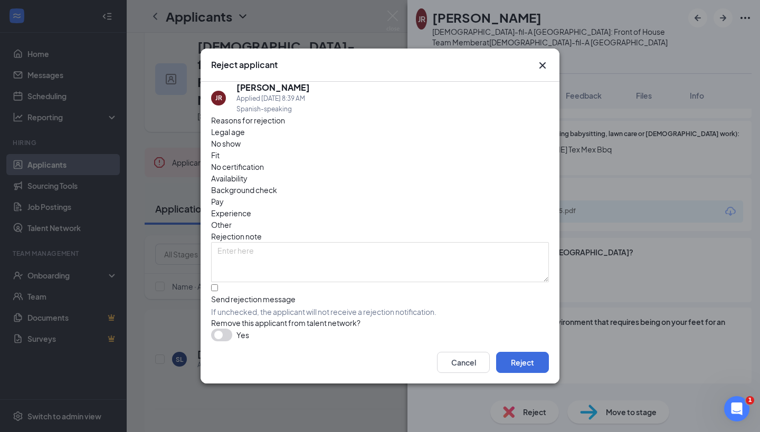
click at [540, 59] on icon "Cross" at bounding box center [542, 65] width 13 height 13
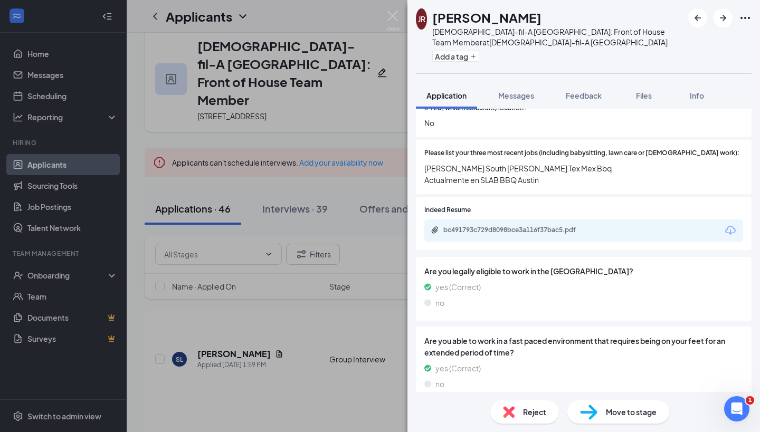
scroll to position [407, 0]
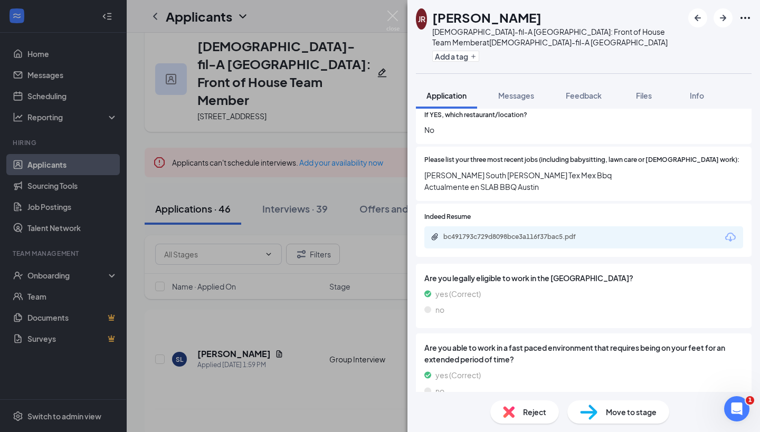
click at [525, 421] on div "Reject" at bounding box center [524, 412] width 69 height 23
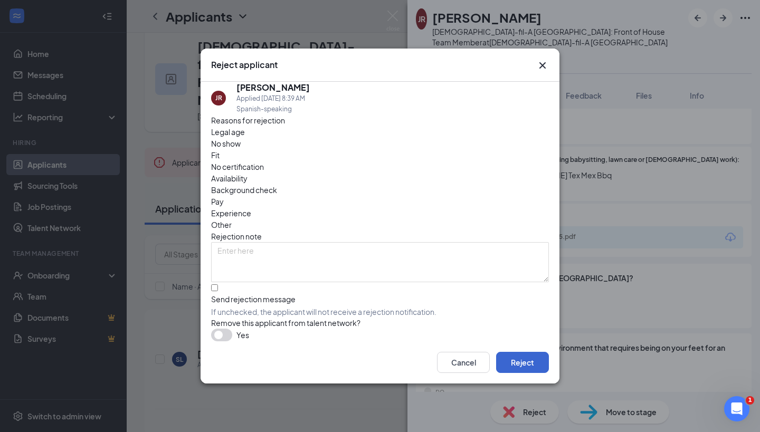
click at [513, 360] on button "Reject" at bounding box center [522, 362] width 53 height 21
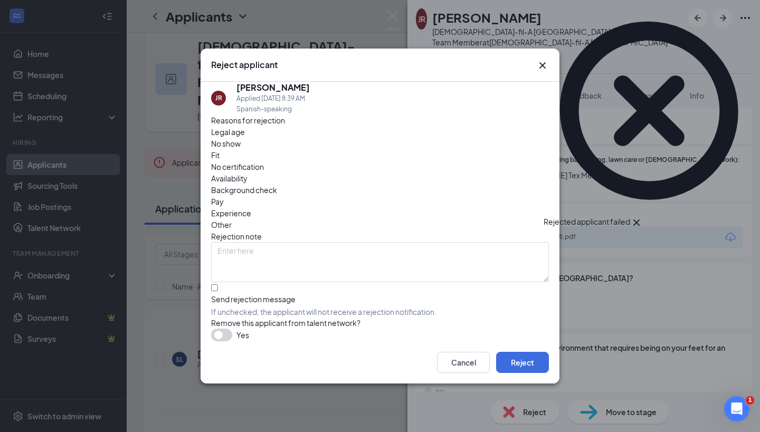
click at [223, 285] on label "Send rejection message If unchecked, the applicant will not receive a rejection…" at bounding box center [380, 301] width 338 height 33
click at [218, 285] on input "Send rejection message If unchecked, the applicant will not receive a rejection…" at bounding box center [214, 288] width 7 height 7
checkbox input "true"
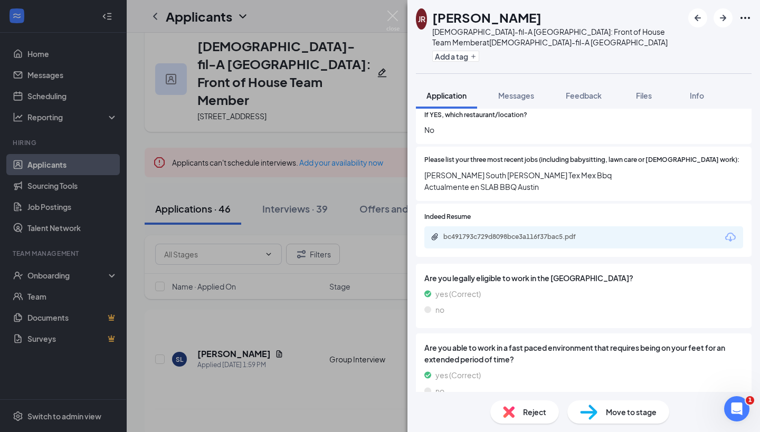
click at [513, 411] on img at bounding box center [509, 413] width 12 height 12
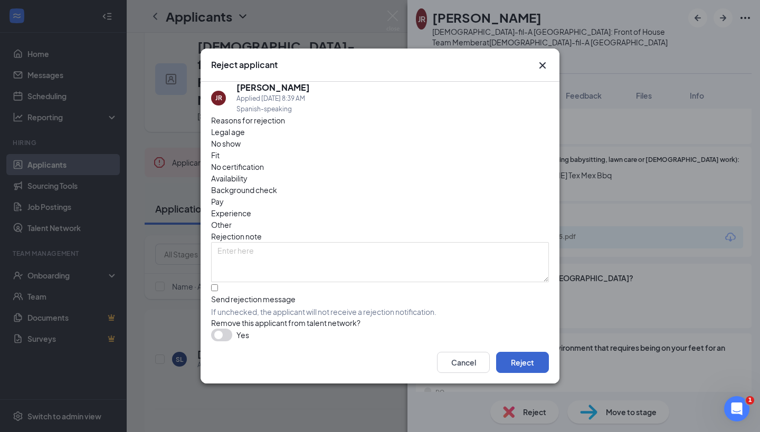
click at [525, 362] on button "Reject" at bounding box center [522, 362] width 53 height 21
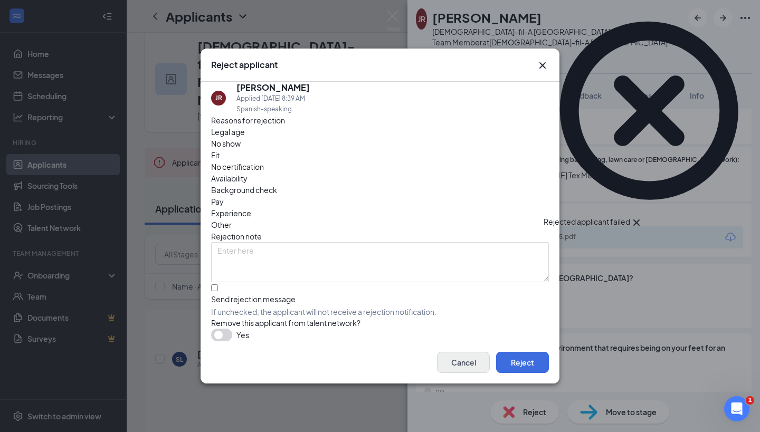
click at [466, 367] on button "Cancel" at bounding box center [463, 362] width 53 height 21
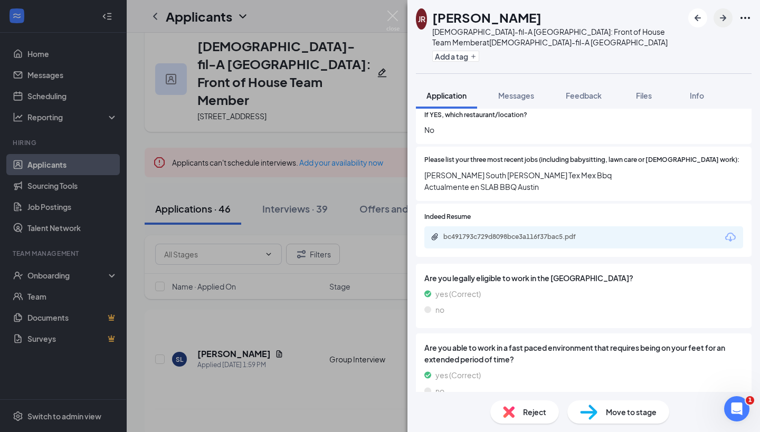
click at [722, 15] on icon "ArrowRight" at bounding box center [723, 18] width 13 height 13
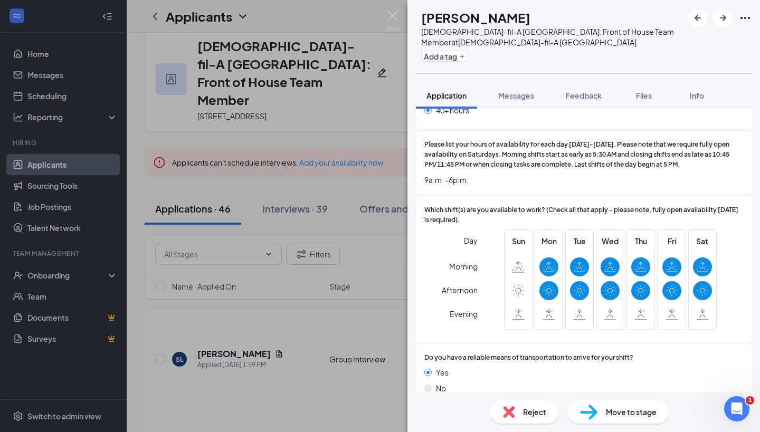
scroll to position [1050, 0]
click at [575, 414] on div "Move to stage" at bounding box center [619, 412] width 102 height 23
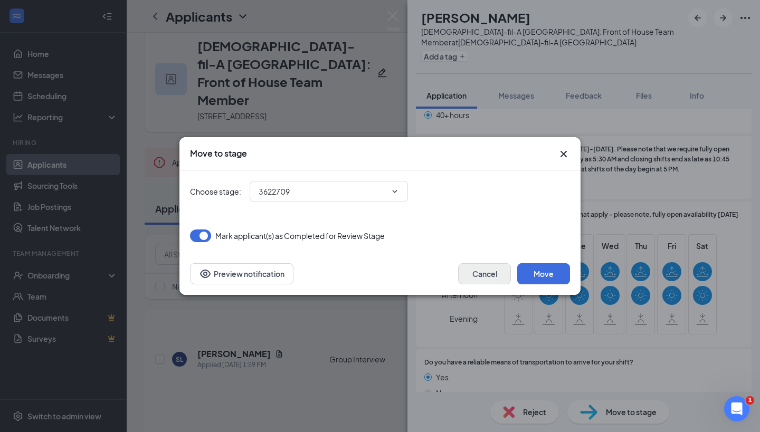
click at [498, 270] on button "Cancel" at bounding box center [484, 273] width 53 height 21
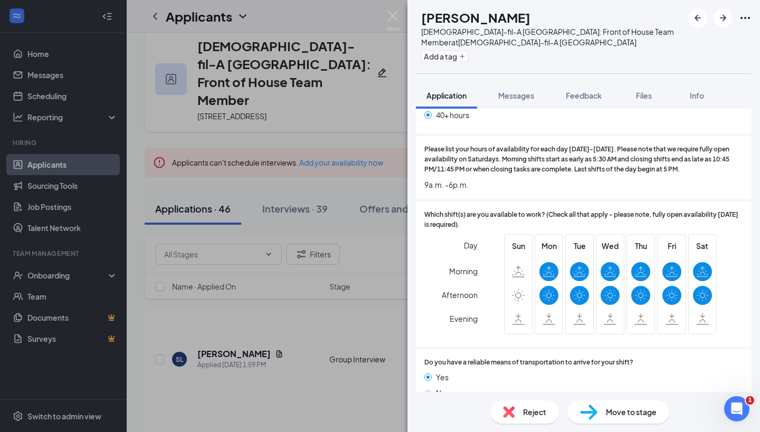
click at [607, 416] on span "Move to stage" at bounding box center [631, 413] width 51 height 12
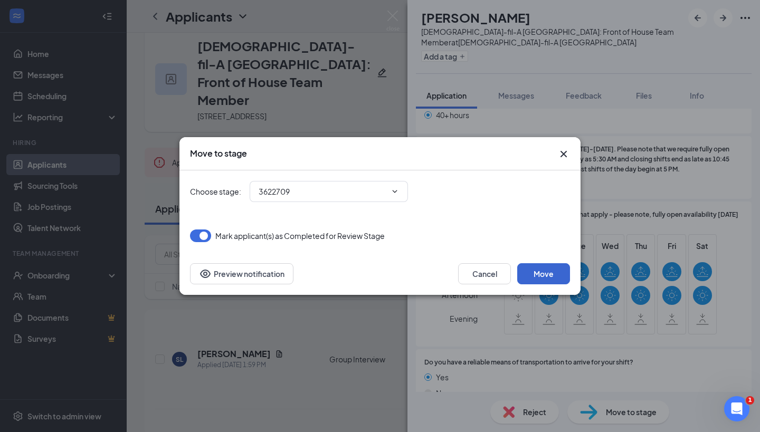
click at [543, 275] on button "Move" at bounding box center [543, 273] width 53 height 21
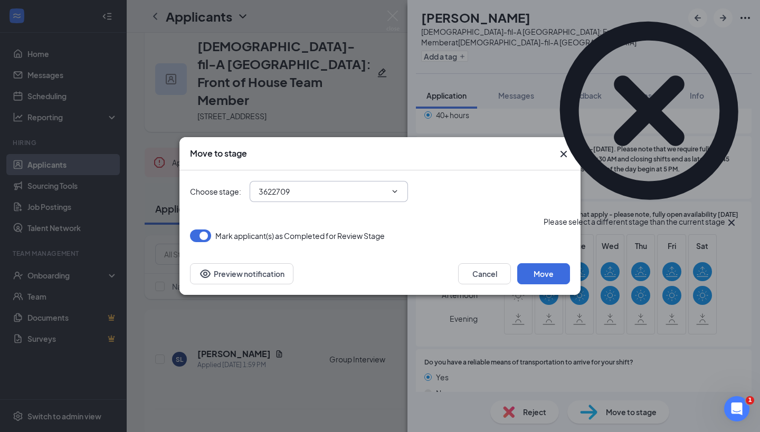
click at [366, 194] on input "3622709" at bounding box center [323, 192] width 128 height 12
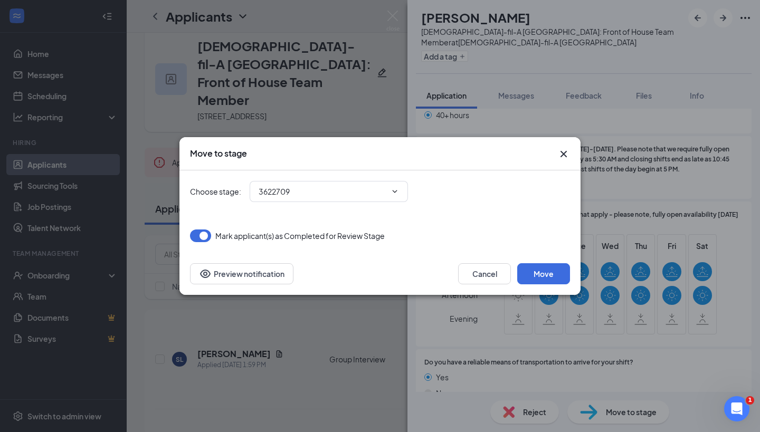
click at [483, 205] on div "Choose stage : 3622709 No options" at bounding box center [380, 192] width 380 height 42
click at [563, 156] on icon "Cross" at bounding box center [564, 154] width 6 height 6
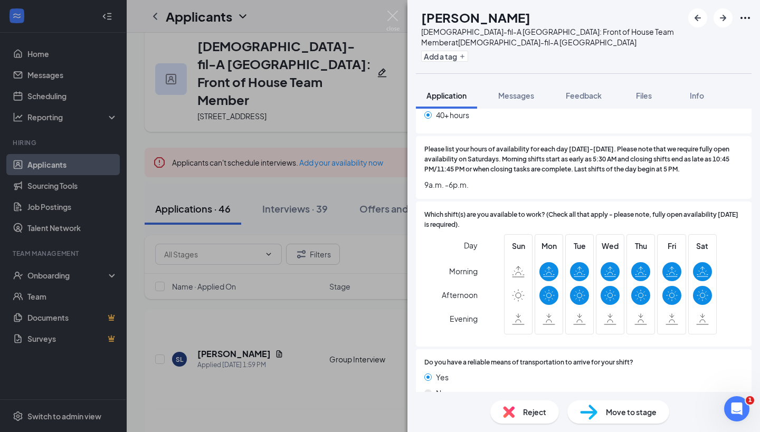
click at [591, 413] on img at bounding box center [588, 412] width 17 height 15
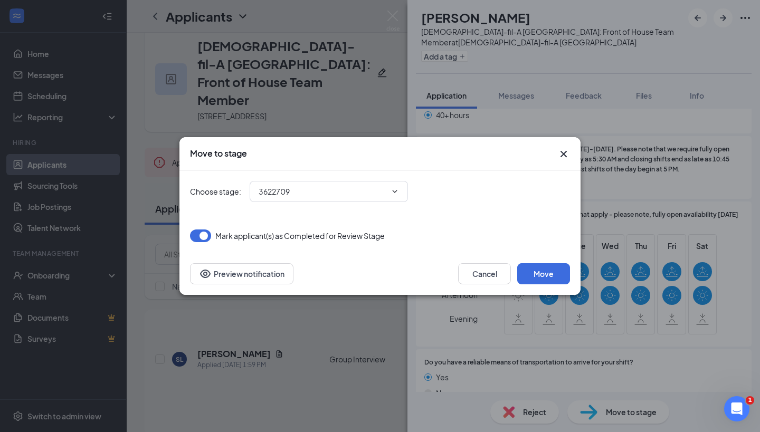
click at [562, 153] on icon "Cross" at bounding box center [564, 154] width 6 height 6
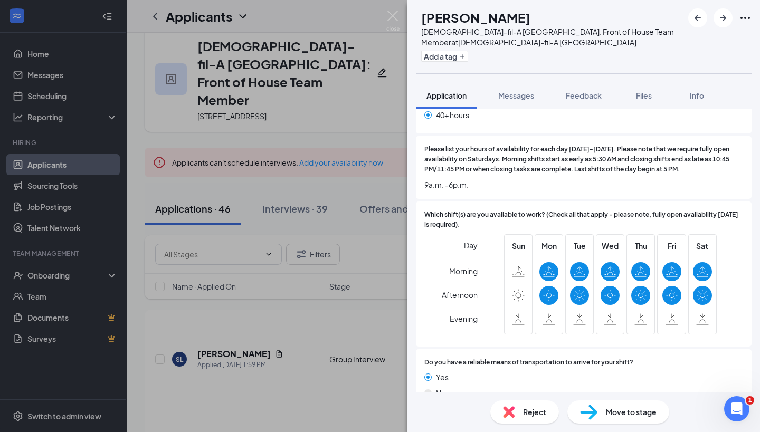
click at [609, 414] on span "Move to stage" at bounding box center [631, 413] width 51 height 12
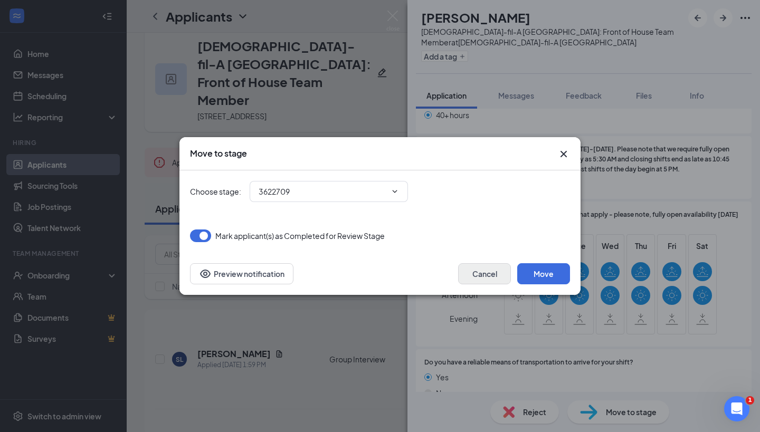
click at [483, 270] on button "Cancel" at bounding box center [484, 273] width 53 height 21
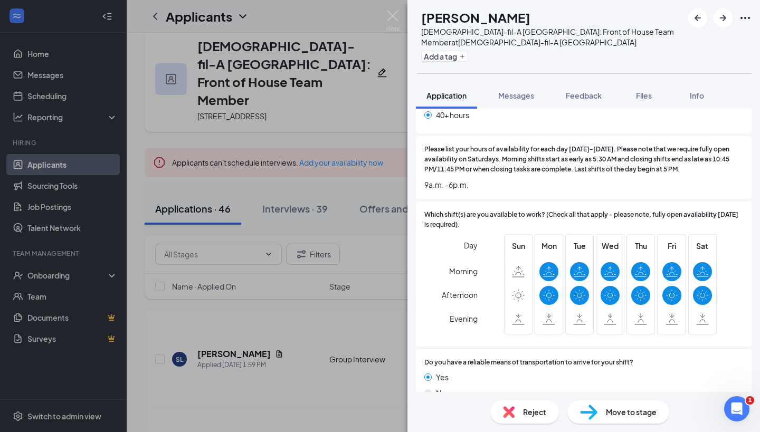
drag, startPoint x: 554, startPoint y: 64, endPoint x: 721, endPoint y: 60, distance: 166.4
click at [721, 60] on div "AV [PERSON_NAME][DEMOGRAPHIC_DATA]-fil-A [GEOGRAPHIC_DATA]: Front of House Team…" at bounding box center [584, 36] width 353 height 73
click at [645, 410] on span "Move to stage" at bounding box center [631, 413] width 51 height 12
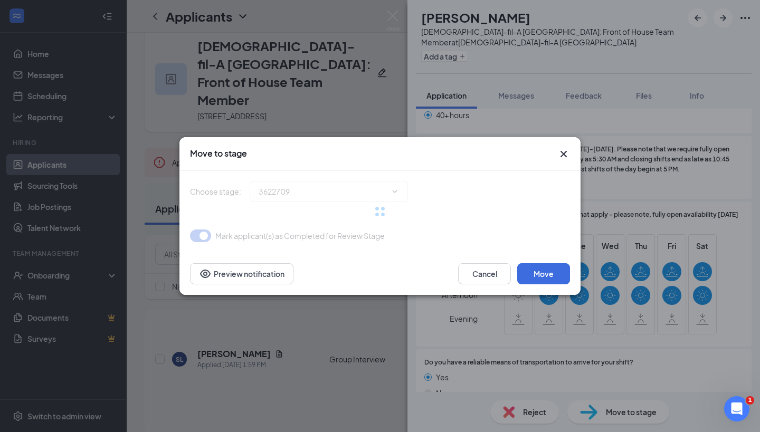
click at [563, 154] on icon "Cross" at bounding box center [564, 154] width 6 height 6
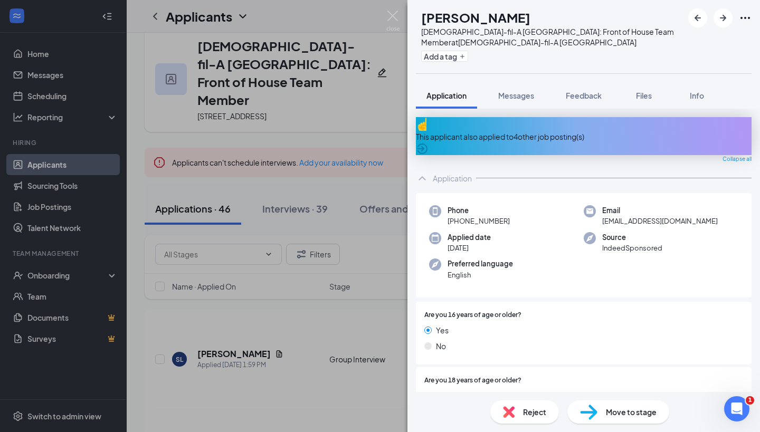
scroll to position [0, 0]
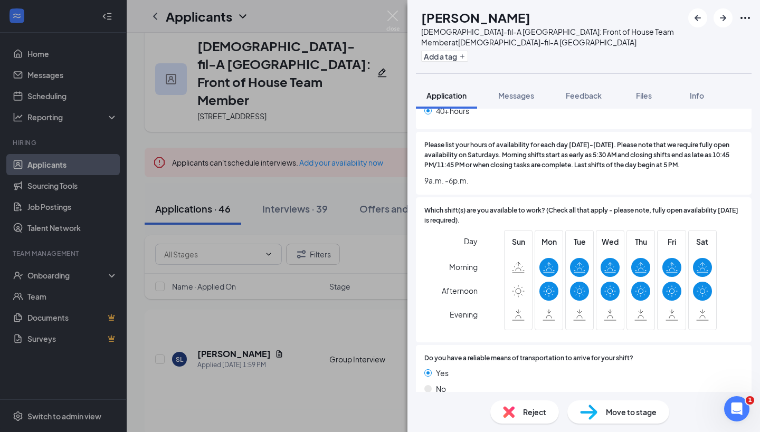
click at [598, 420] on div "Move to stage" at bounding box center [619, 412] width 102 height 23
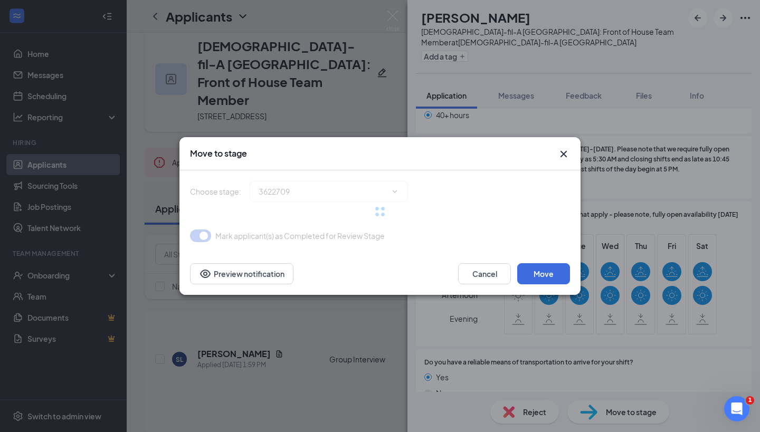
click at [562, 154] on icon "Cross" at bounding box center [564, 154] width 13 height 13
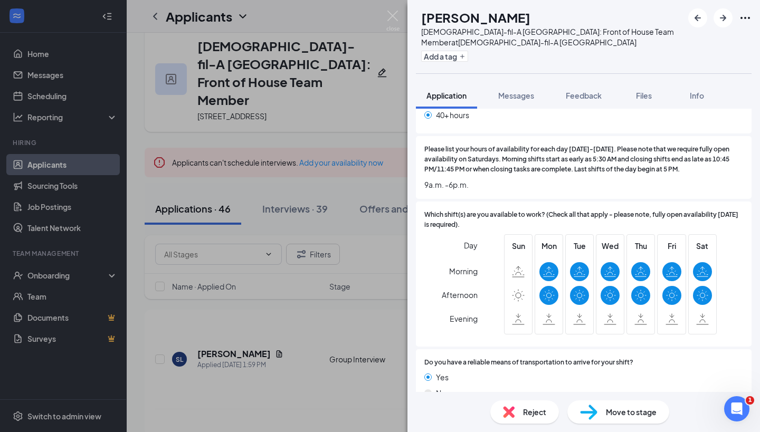
click at [334, 133] on div "AV [PERSON_NAME][DEMOGRAPHIC_DATA]-fil-A [GEOGRAPHIC_DATA]: Front of House Team…" at bounding box center [380, 216] width 760 height 432
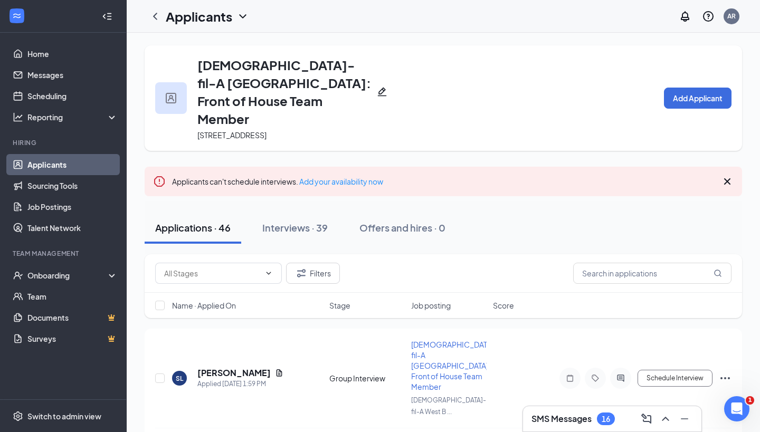
click at [589, 95] on div "[DEMOGRAPHIC_DATA]-fil-A [GEOGRAPHIC_DATA]: Front of House Team Member [STREET_…" at bounding box center [444, 98] width 598 height 106
